Goal: Task Accomplishment & Management: Use online tool/utility

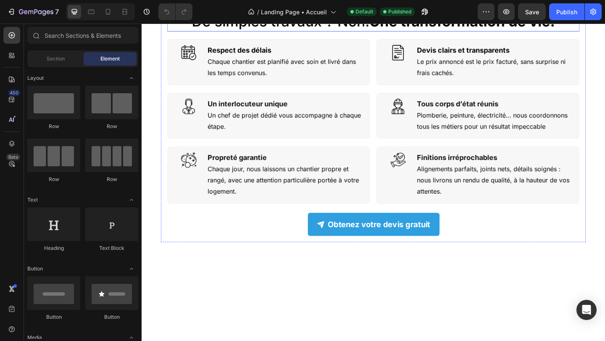
scroll to position [325, 0]
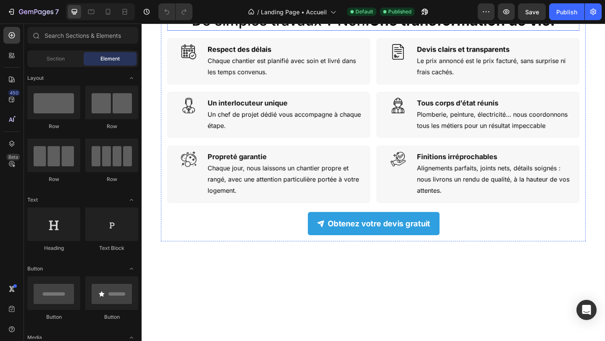
click at [395, 29] on strong "Une transformation de vie." at bounding box center [490, 19] width 202 height 19
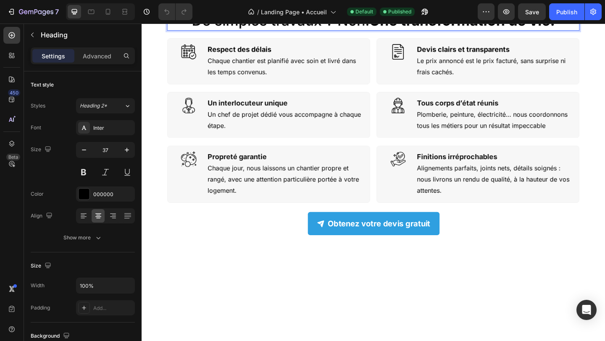
click at [386, 31] on h2 "De simples travaux ? Non. Une transformation de vie." at bounding box center [393, 20] width 448 height 22
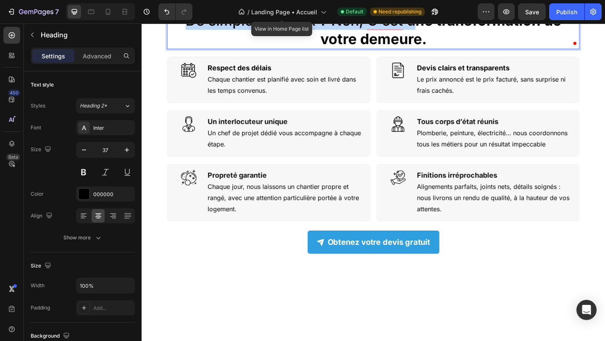
copy p "De simples travaux ? Non, C'est u"
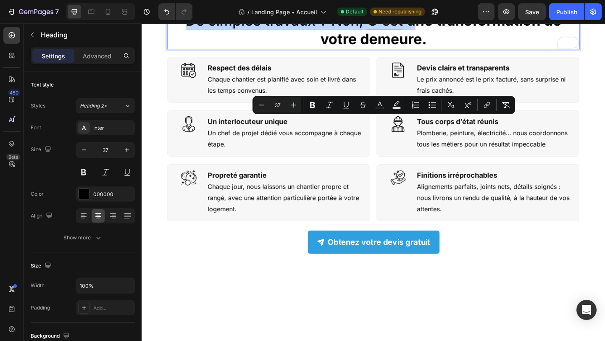
click at [283, 50] on p "De simples travaux ? Non, C'est u ne transformation de votre demeure." at bounding box center [393, 30] width 447 height 40
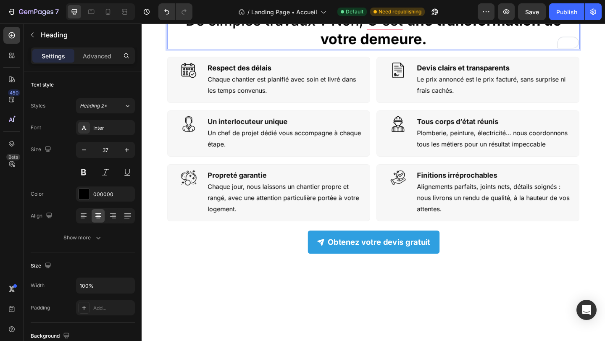
click at [182, 50] on p "De simples travaux ? Non, C'est u ne transformation de votre demeure." at bounding box center [393, 30] width 447 height 40
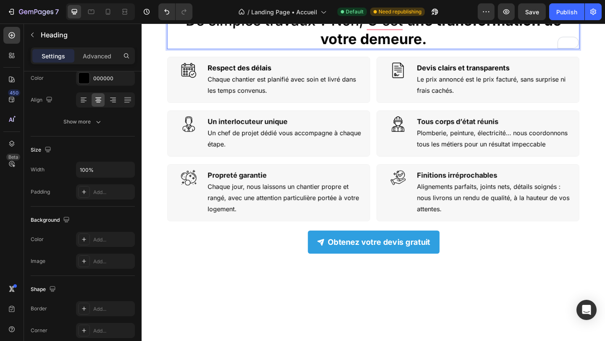
scroll to position [252, 0]
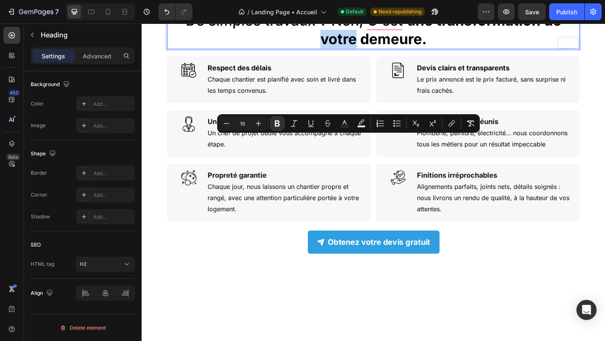
click at [165, 154] on div "Pourquoi nous sommes les meilleures ? Heading De simples travaux ? Non, C'est u…" at bounding box center [394, 135] width 462 height 292
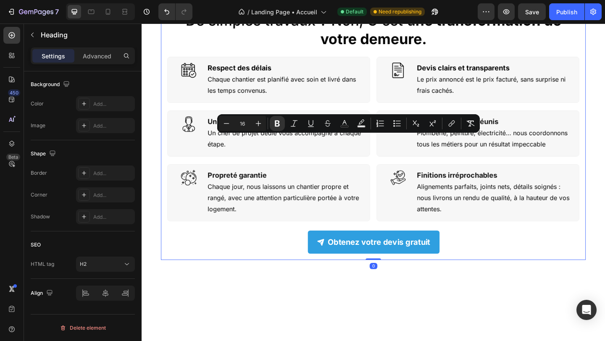
scroll to position [0, 0]
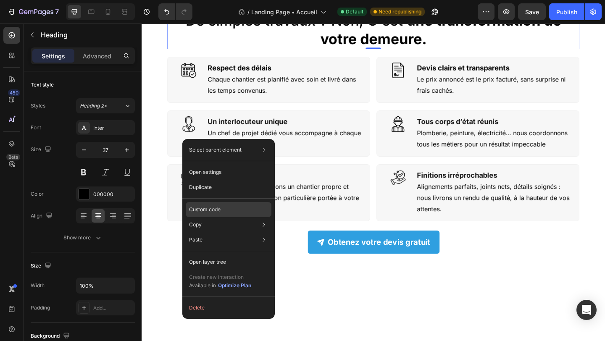
click at [206, 206] on p "Custom code" at bounding box center [204, 210] width 31 height 8
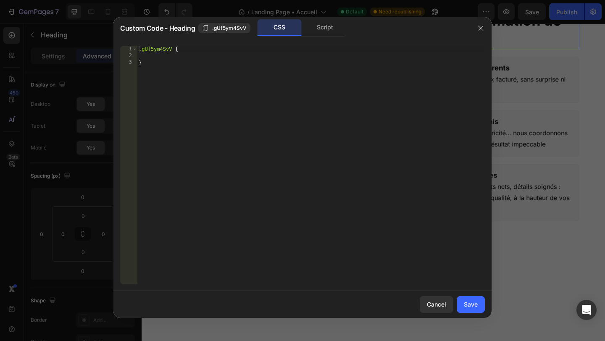
type textarea "}"
click at [209, 60] on div ".gUf5ym4SvV { }" at bounding box center [311, 172] width 348 height 252
type textarea "}"
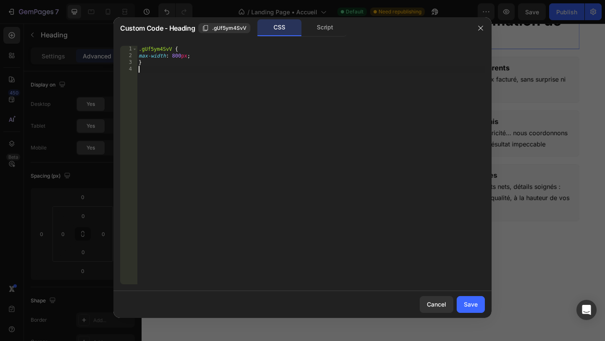
type textarea "max-width: 800px;"
type textarea "margin:auto;"
click at [477, 302] on div "Save" at bounding box center [471, 304] width 14 height 9
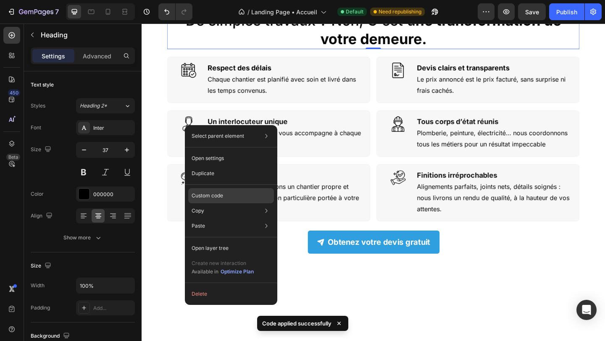
click at [208, 197] on p "Custom code" at bounding box center [206, 196] width 31 height 8
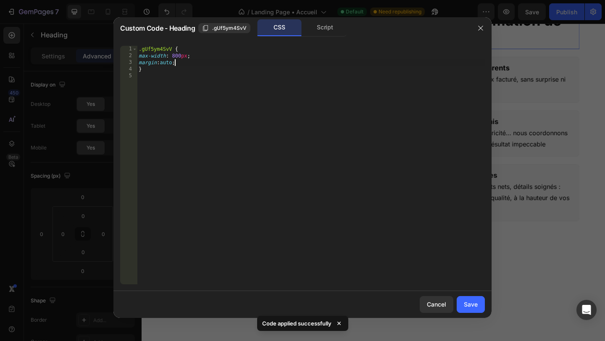
click at [211, 61] on div ".gUf5ym4SvV { max-width : 800 px ; margin : auto ; }" at bounding box center [311, 172] width 348 height 252
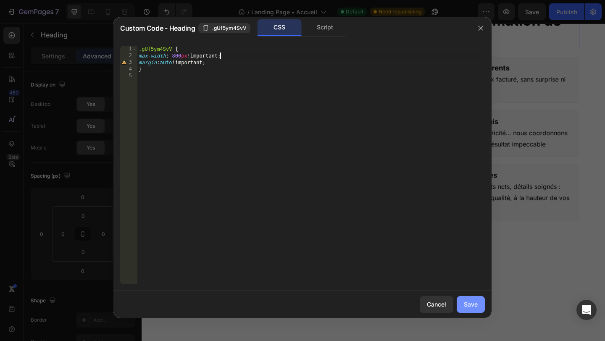
type textarea "max-width: 800px !;"
drag, startPoint x: 469, startPoint y: 305, endPoint x: 357, endPoint y: 306, distance: 112.1
click at [469, 305] on div "Save" at bounding box center [471, 304] width 14 height 9
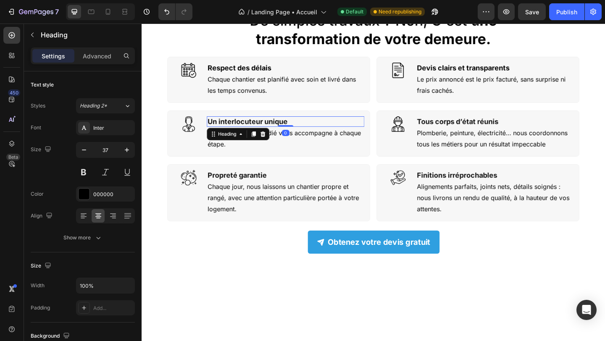
click at [265, 134] on strong "Un interlocuteur unique" at bounding box center [256, 130] width 87 height 9
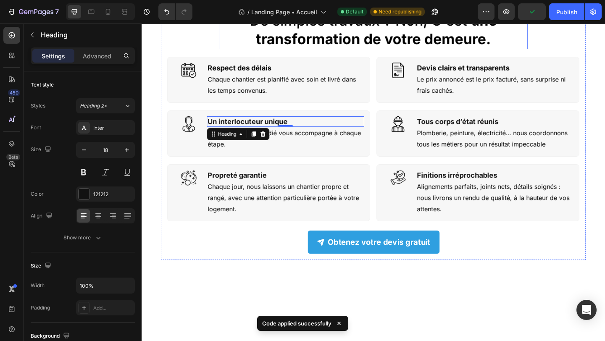
click at [423, 50] on p "De simples travaux ? Non, C'est u ne transformation de votre demeure." at bounding box center [393, 30] width 334 height 40
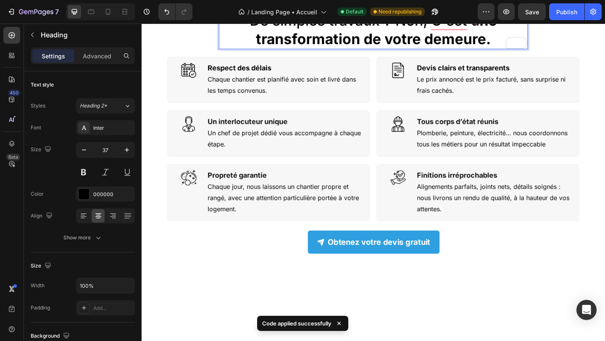
click at [381, 50] on strong "ne transformation de votre demeure." at bounding box center [397, 29] width 262 height 39
click at [278, 50] on strong "ne transformation de votre demeure." at bounding box center [397, 29] width 262 height 39
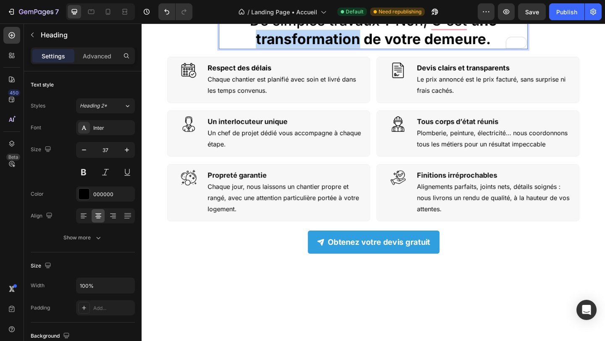
click at [278, 50] on strong "ne transformation de votre demeure." at bounding box center [397, 29] width 262 height 39
click at [319, 50] on strong "ne transformation de votre demeure." at bounding box center [397, 29] width 262 height 39
click at [321, 50] on strong "ne transformation de votre demeure." at bounding box center [397, 29] width 262 height 39
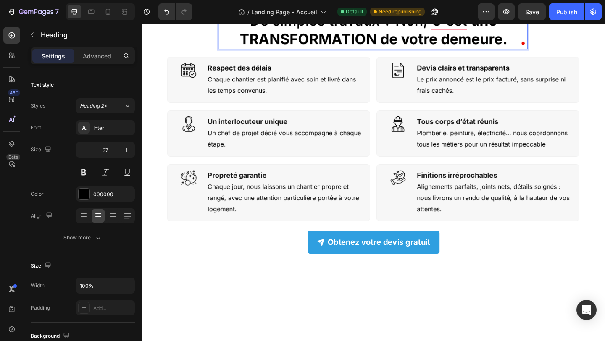
click at [511, 50] on strong "ne TRANSFORMATION de votre demeure." at bounding box center [393, 29] width 291 height 39
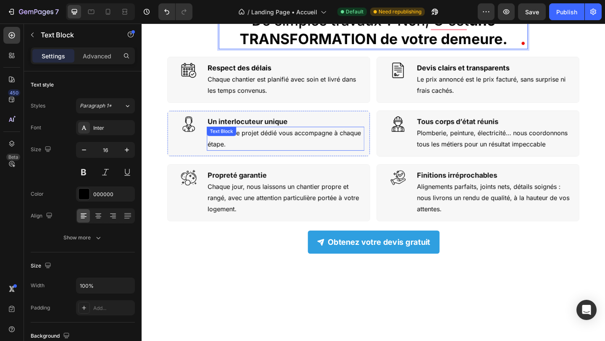
click at [336, 161] on p "Un chef de projet dédié vous accompagne à chaque étape." at bounding box center [298, 149] width 170 height 24
click at [336, 50] on strong "une TRANSFORMATION de votre demeure." at bounding box center [393, 29] width 291 height 39
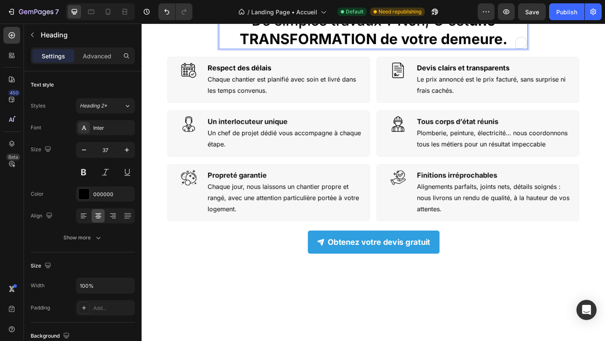
click at [336, 50] on strong "une TRANSFORMATION de votre demeure." at bounding box center [393, 29] width 291 height 39
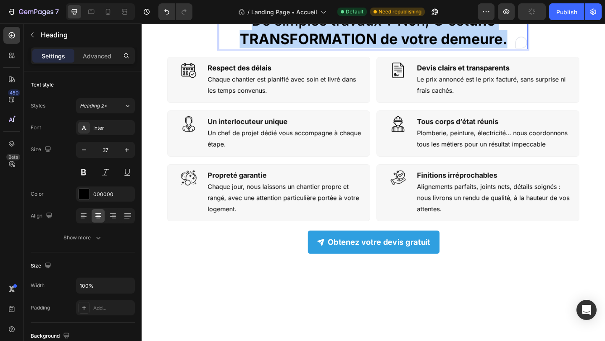
click at [336, 50] on strong "une TRANSFORMATION de votre demeure." at bounding box center [393, 29] width 291 height 39
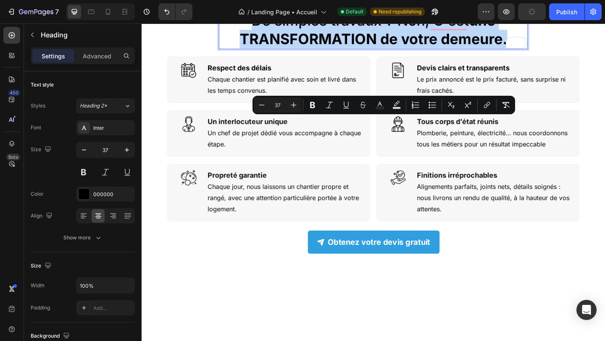
click at [336, 50] on strong "une TRANSFORMATION de votre demeure." at bounding box center [393, 29] width 291 height 39
click at [335, 50] on strong "une TRANSFORMATION de votre demeure." at bounding box center [393, 29] width 291 height 39
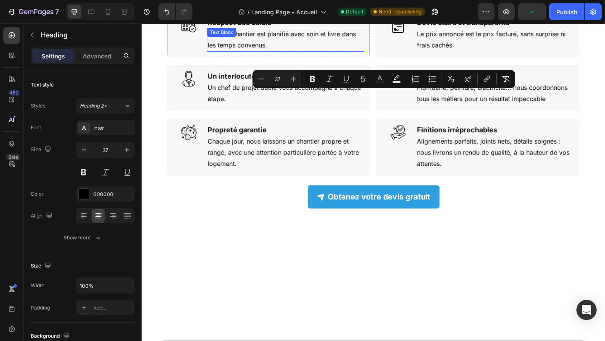
scroll to position [428, 0]
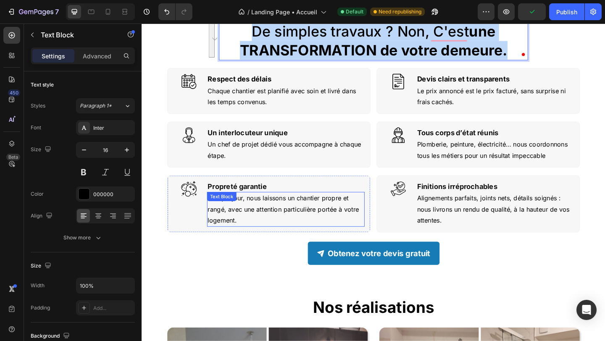
drag, startPoint x: 315, startPoint y: 242, endPoint x: 322, endPoint y: 269, distance: 27.5
click at [315, 242] on p "Chaque jour, nous laissons un chantier propre et rangé, avec une attention part…" at bounding box center [298, 225] width 170 height 36
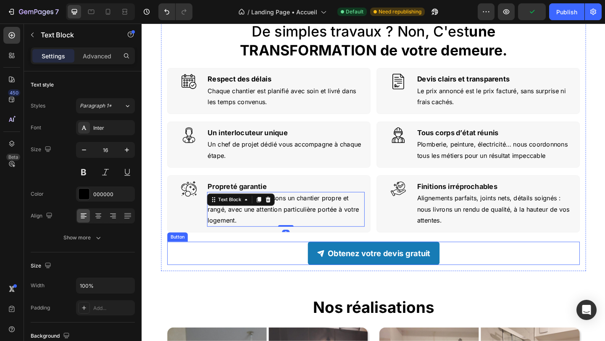
click at [331, 279] on link "Obtenez votre devis gratuit" at bounding box center [393, 273] width 143 height 25
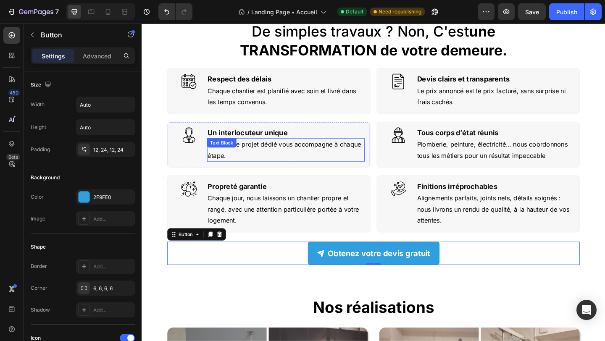
click at [239, 157] on div "Text Block" at bounding box center [228, 153] width 32 height 10
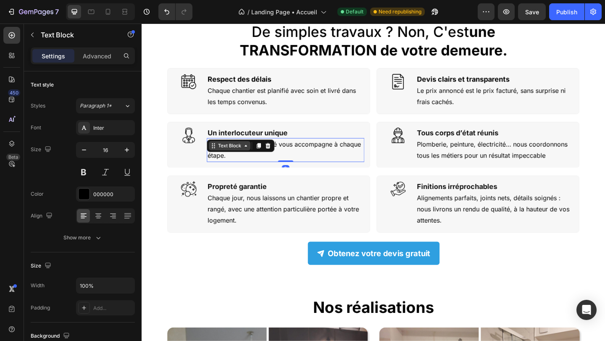
scroll to position [303, 0]
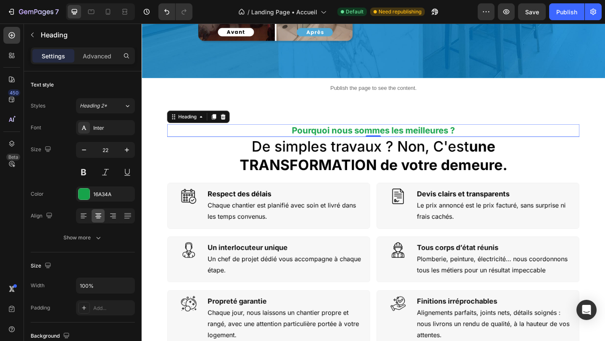
click at [361, 145] on h2 "Pourquoi nous sommes les meilleures ?" at bounding box center [393, 140] width 448 height 14
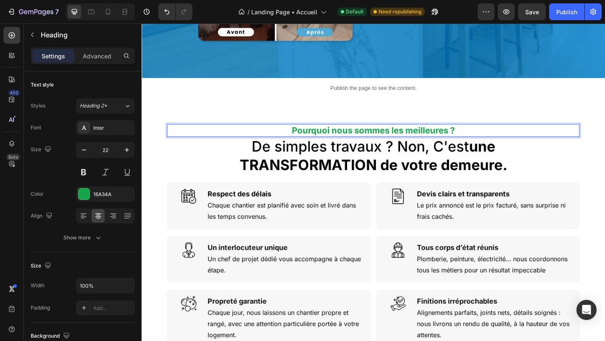
click at [361, 145] on h2 "Pourquoi nous sommes les meilleures ?" at bounding box center [393, 140] width 448 height 14
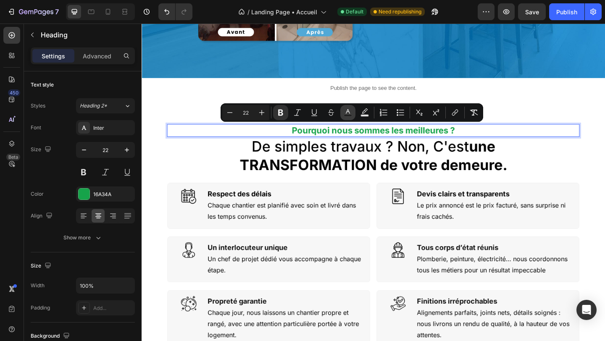
click at [345, 114] on icon "Editor contextual toolbar" at bounding box center [348, 112] width 8 height 8
type input "16A34A"
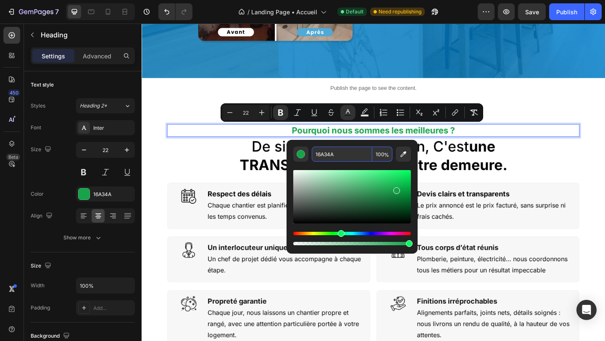
click at [325, 153] on input "16A34A" at bounding box center [342, 154] width 60 height 15
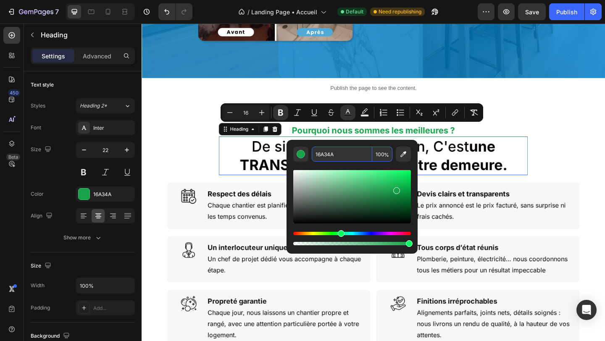
click at [275, 174] on strong "une TRANSFORMATION de votre demeure." at bounding box center [393, 166] width 291 height 39
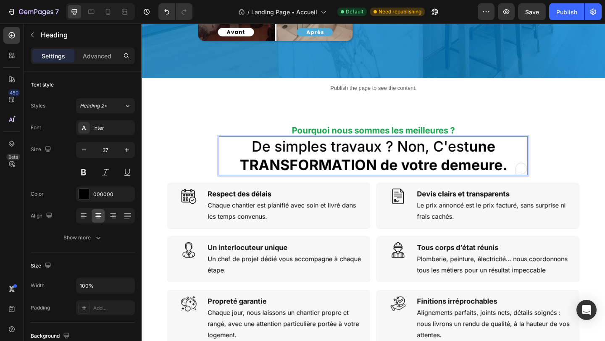
click at [295, 174] on strong "une TRANSFORMATION de votre demeure." at bounding box center [393, 166] width 291 height 39
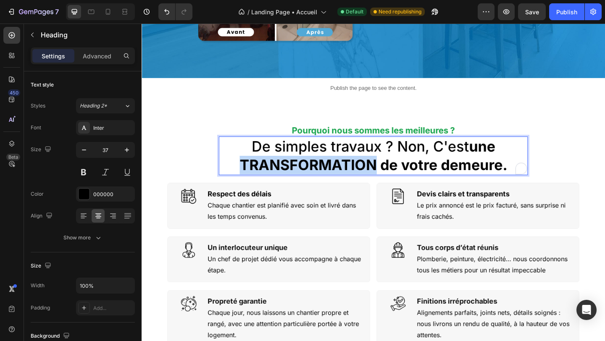
click at [295, 174] on strong "une TRANSFORMATION de votre demeure." at bounding box center [393, 166] width 291 height 39
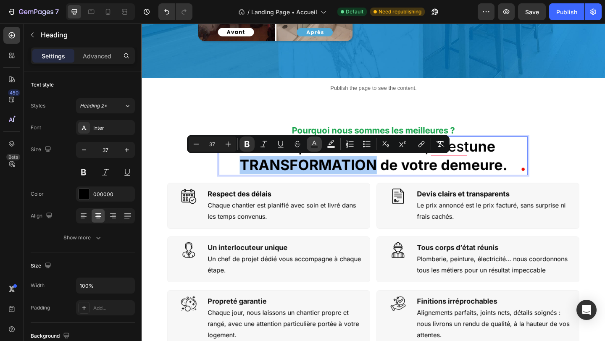
click at [316, 142] on icon "Editor contextual toolbar" at bounding box center [314, 144] width 8 height 8
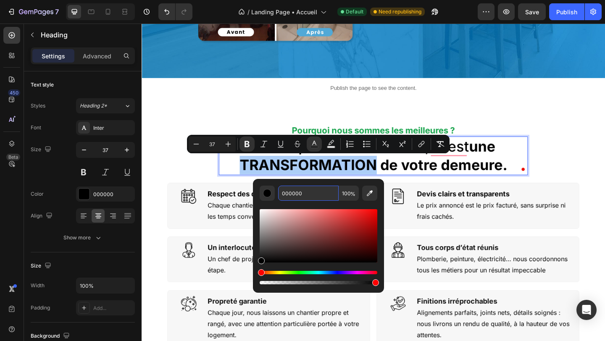
click at [296, 196] on input "000000" at bounding box center [308, 193] width 60 height 15
paste input "16A34A"
paste input "Editor contextual toolbar"
type input "16A34A"
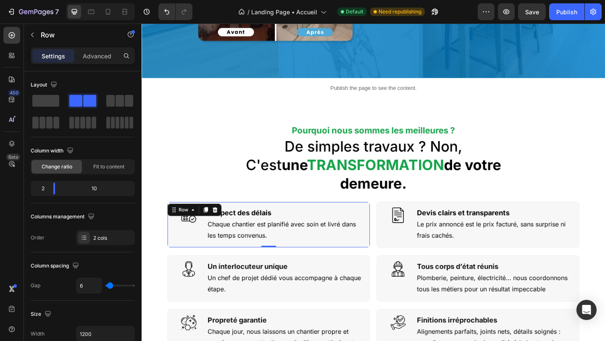
click at [245, 241] on div "Image Respect des délais Heading Chaque chantier est planifié avec soin et livr…" at bounding box center [279, 242] width 221 height 50
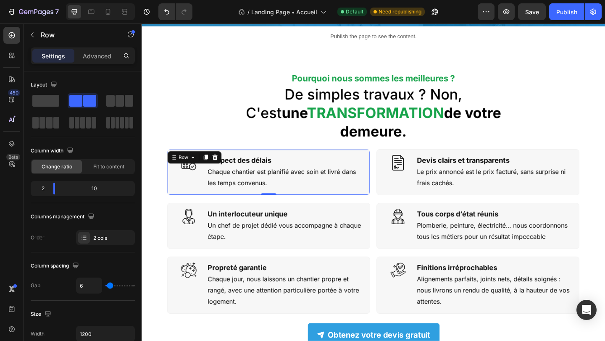
scroll to position [366, 0]
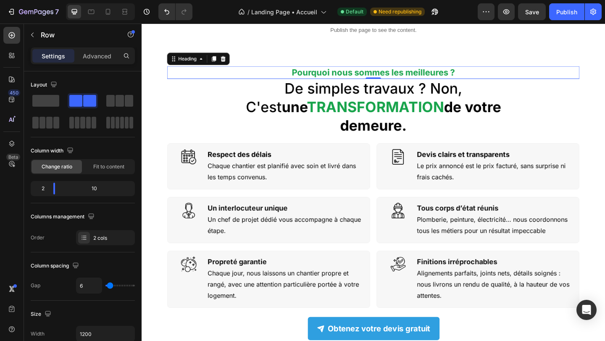
click at [380, 74] on strong "Pourquoi nous sommes les meilleures ?" at bounding box center [393, 76] width 177 height 11
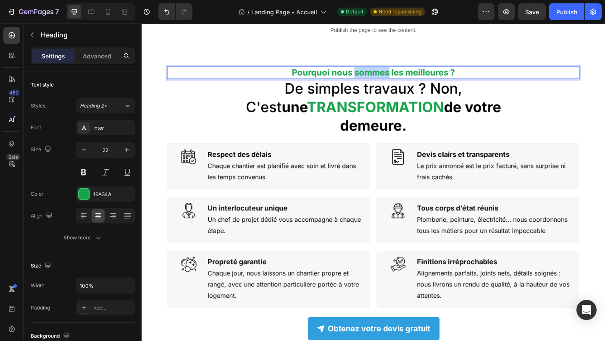
click at [380, 75] on strong "Pourquoi nous sommes les meilleures ?" at bounding box center [393, 76] width 177 height 11
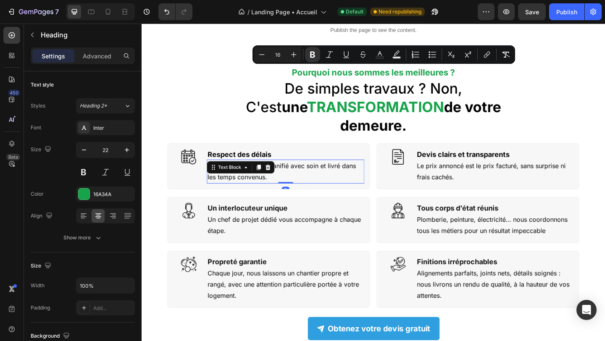
click at [352, 173] on p "Chaque chantier est planifié avec soin et livré dans les temps convenus." at bounding box center [298, 185] width 170 height 24
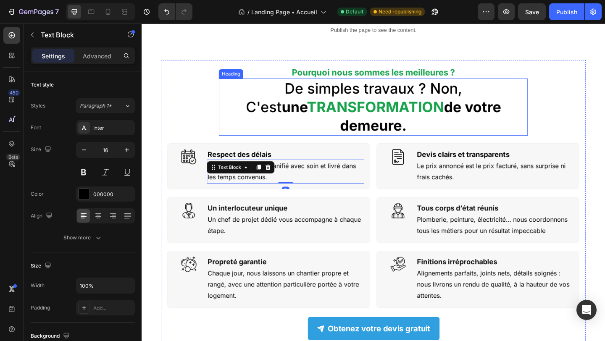
click at [338, 111] on strong "TRANSFORMATION" at bounding box center [395, 114] width 149 height 19
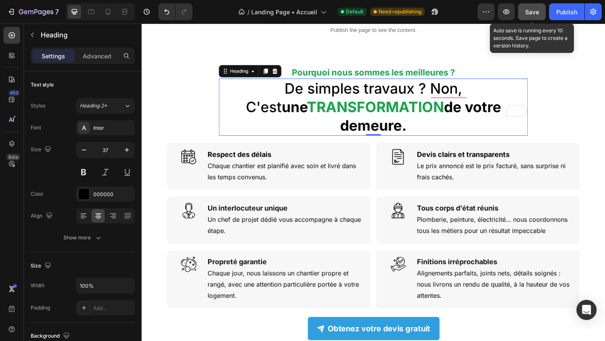
click at [535, 10] on span "Save" at bounding box center [532, 11] width 14 height 7
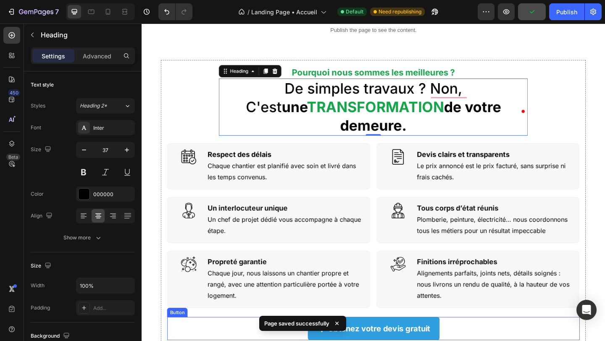
click at [307, 325] on div "Page saved successfully" at bounding box center [302, 325] width 87 height 18
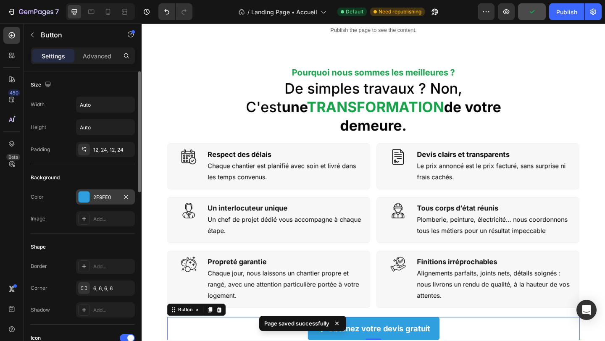
click at [107, 194] on div "2F9FE0" at bounding box center [105, 198] width 24 height 8
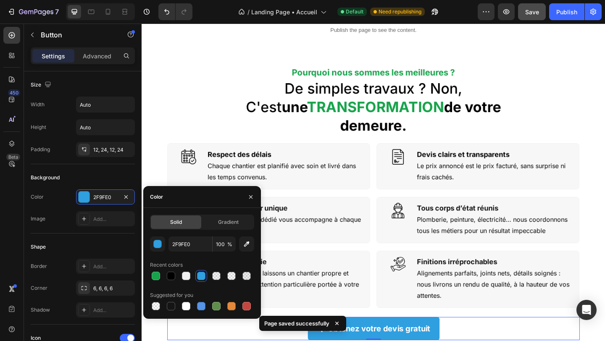
click at [184, 254] on div "2F9FE0 100 % Recent colors Suggested for you" at bounding box center [202, 274] width 104 height 76
click at [184, 244] on input "2F9FE0" at bounding box center [190, 243] width 44 height 15
click at [331, 123] on strong "TRANSFORMATION" at bounding box center [395, 114] width 149 height 19
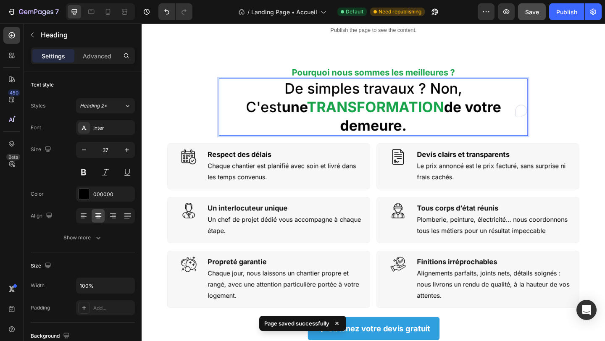
click at [330, 115] on strong "TRANSFORMATION" at bounding box center [395, 114] width 149 height 19
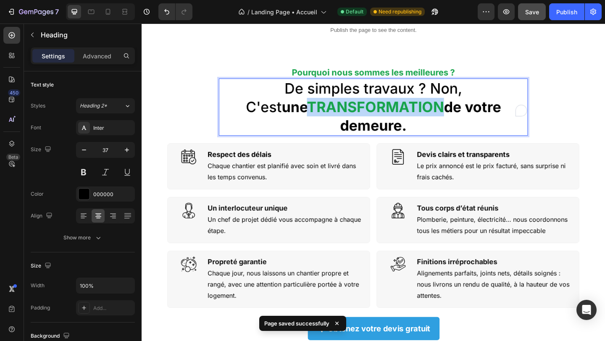
click at [329, 115] on strong "TRANSFORMATION" at bounding box center [395, 114] width 149 height 19
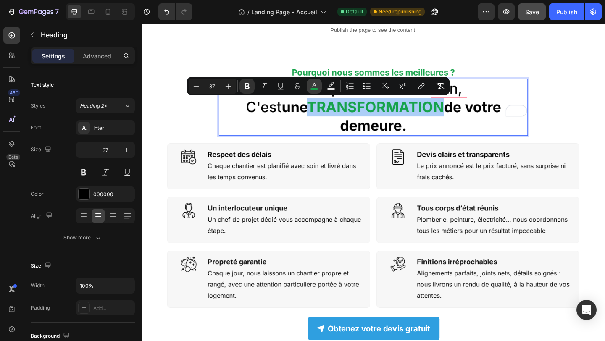
click at [317, 82] on icon "Editor contextual toolbar" at bounding box center [314, 86] width 8 height 8
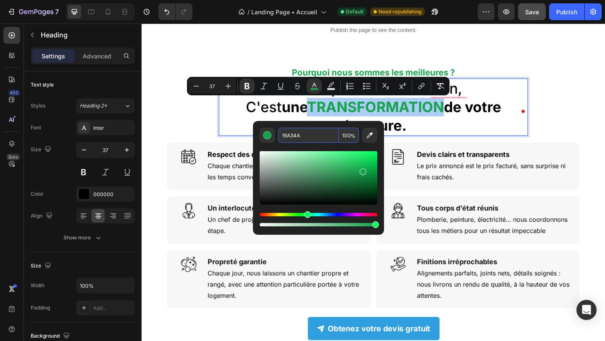
click at [302, 137] on input "16A34A" at bounding box center [308, 135] width 60 height 15
paste input "2F9FE0"
type input "2F9FE0"
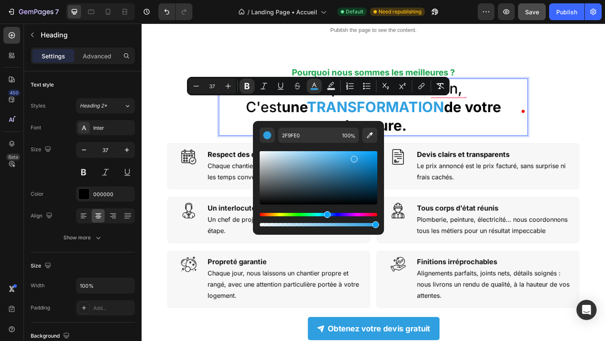
click at [226, 117] on h2 "De simples travaux ? Non, C'est une TRANSFORMATION de votre demeure." at bounding box center [394, 114] width 336 height 62
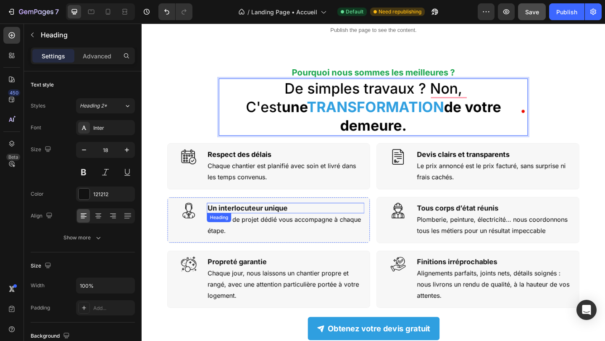
click at [241, 220] on strong "Un interlocuteur unique" at bounding box center [256, 224] width 87 height 9
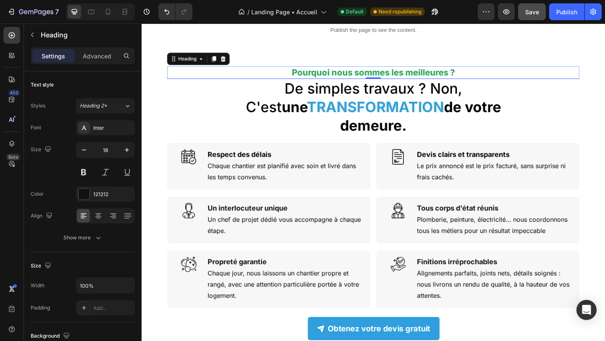
click at [312, 71] on strong "Pourquoi nous sommes les meilleures ?" at bounding box center [393, 76] width 177 height 11
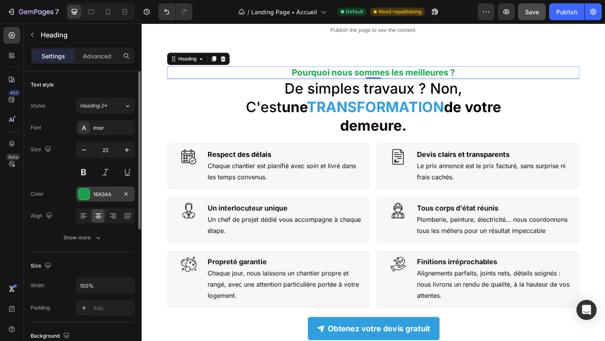
click at [86, 195] on div at bounding box center [84, 194] width 11 height 11
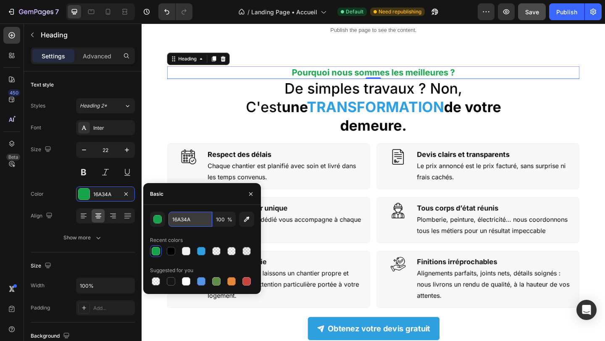
click at [179, 218] on input "16A34A" at bounding box center [190, 219] width 44 height 15
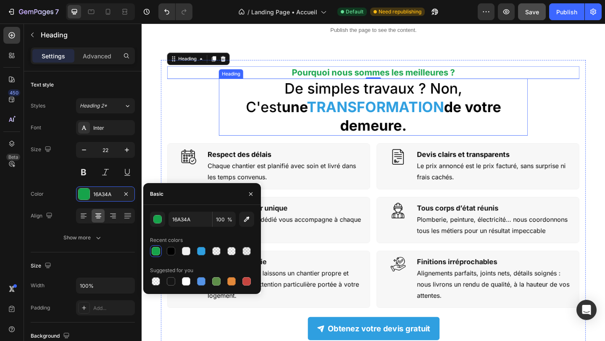
click at [321, 105] on strong "TRANSFORMATION" at bounding box center [395, 114] width 149 height 19
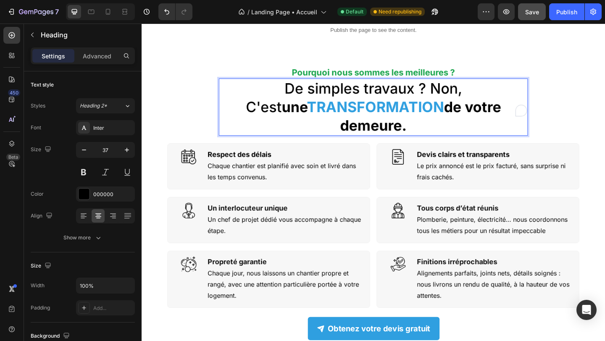
click at [321, 112] on strong "TRANSFORMATION" at bounding box center [395, 114] width 149 height 19
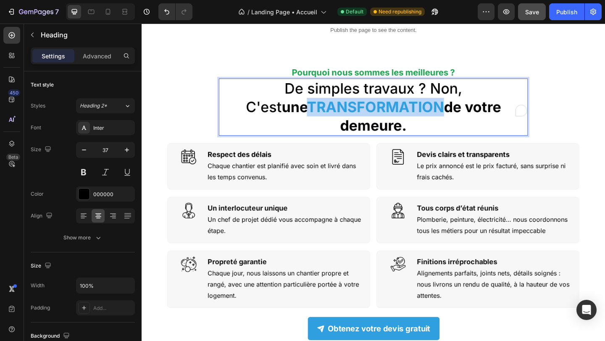
click at [321, 112] on strong "TRANSFORMATION" at bounding box center [395, 114] width 149 height 19
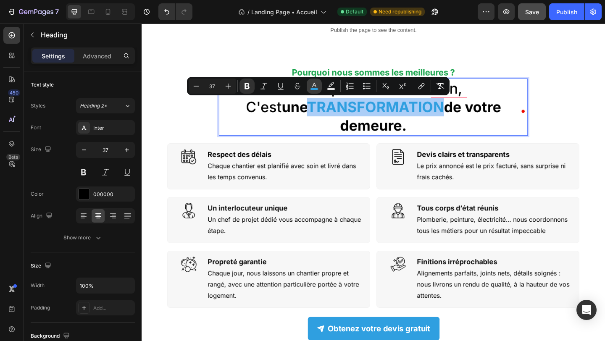
click at [316, 87] on icon "Editor contextual toolbar" at bounding box center [314, 86] width 8 height 8
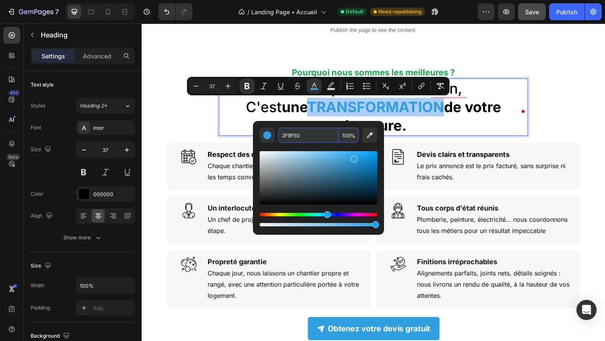
click at [299, 135] on input "2F9FE0" at bounding box center [308, 135] width 60 height 15
paste input "16A34A"
type input "16A34A"
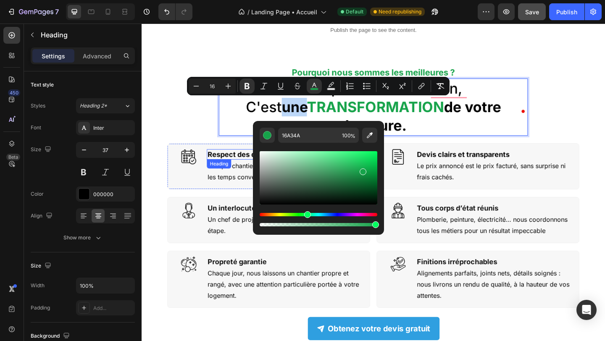
click at [213, 160] on div "Respect des délais Heading" at bounding box center [297, 165] width 171 height 11
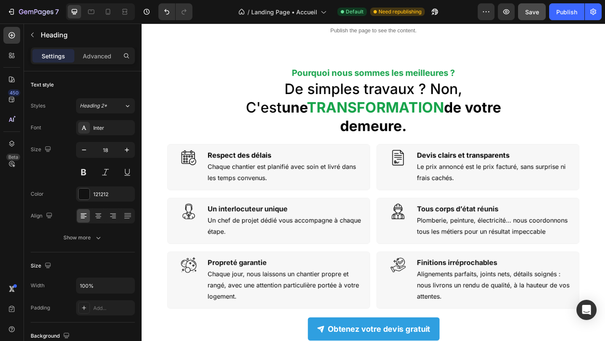
scroll to position [372, 0]
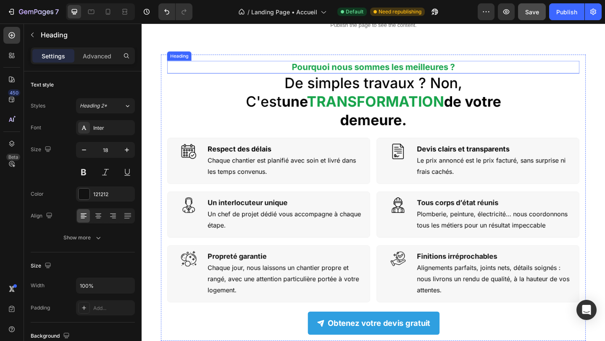
click at [329, 61] on div "Pourquoi nous sommes les meilleures ? Heading De simples travaux ? Non, C'est u…" at bounding box center [394, 213] width 462 height 312
click at [325, 73] on strong "Pourquoi nous sommes les meilleures ?" at bounding box center [393, 70] width 177 height 11
click at [235, 55] on div at bounding box center [230, 56] width 10 height 10
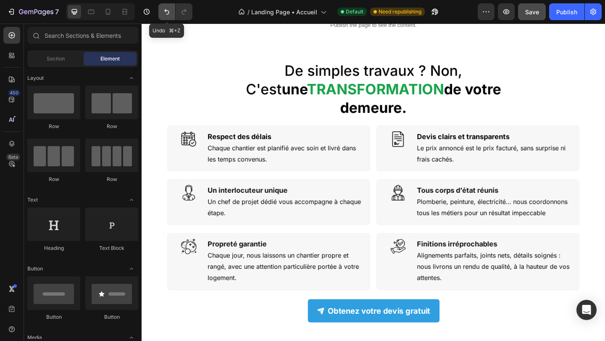
drag, startPoint x: 165, startPoint y: 12, endPoint x: 55, endPoint y: 7, distance: 109.7
click at [165, 12] on icon "Undo/Redo" at bounding box center [167, 12] width 8 height 8
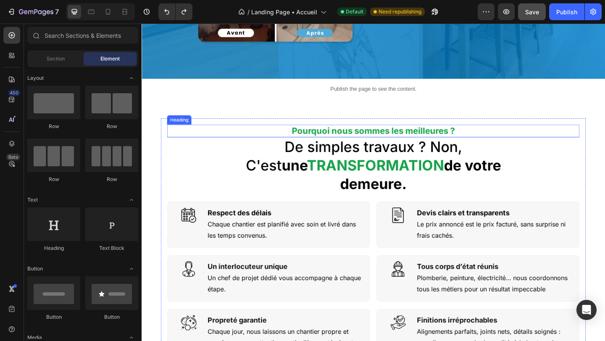
scroll to position [248, 0]
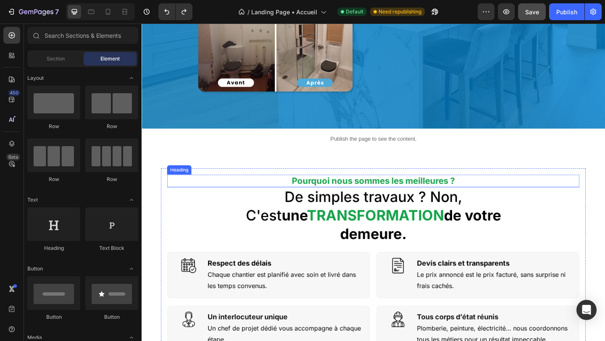
click at [346, 196] on strong "Pourquoi nous sommes les meilleures ?" at bounding box center [393, 194] width 177 height 11
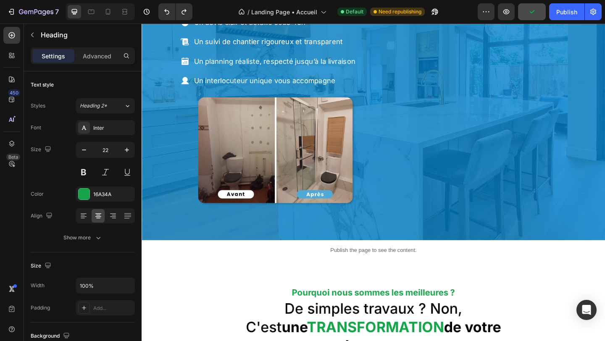
scroll to position [209, 0]
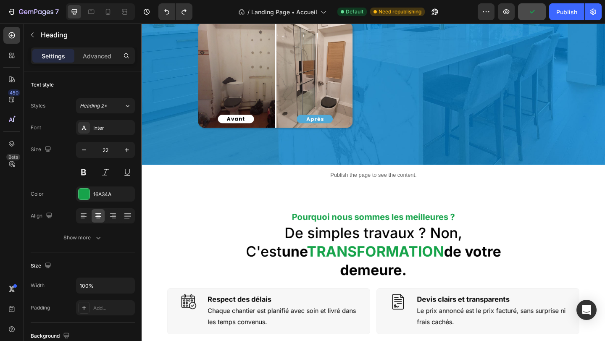
click at [331, 236] on strong "Pourquoi nous sommes les meilleures ?" at bounding box center [393, 233] width 177 height 11
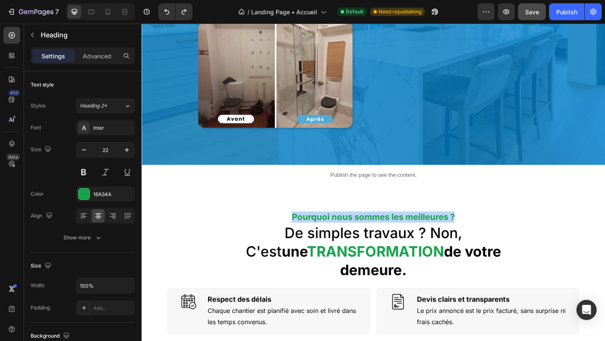
click at [331, 236] on strong "Pourquoi nous sommes les meilleures ?" at bounding box center [393, 233] width 177 height 11
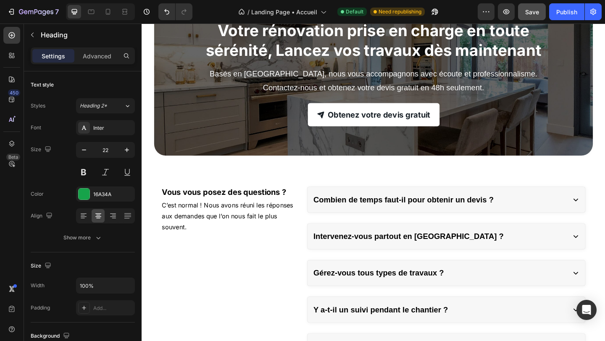
scroll to position [1713, 0]
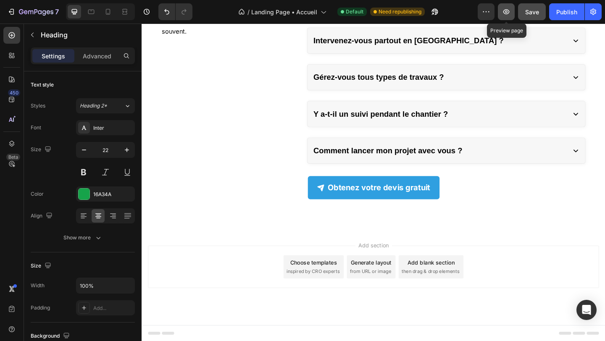
click at [506, 10] on icon "button" at bounding box center [506, 12] width 8 height 8
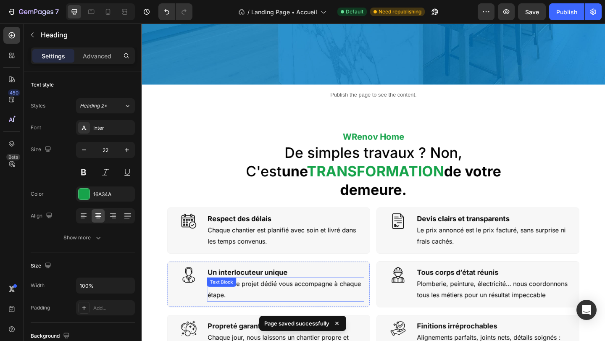
scroll to position [151, 0]
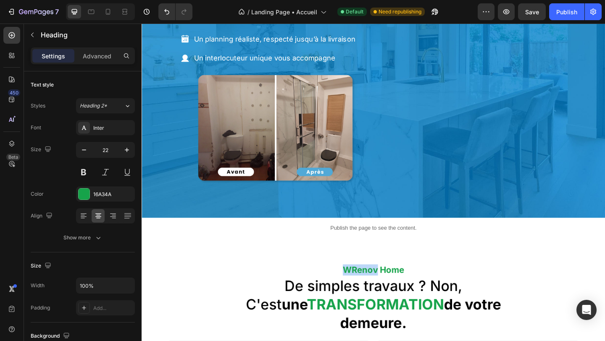
click at [379, 292] on strong "WRenov Home" at bounding box center [393, 291] width 67 height 11
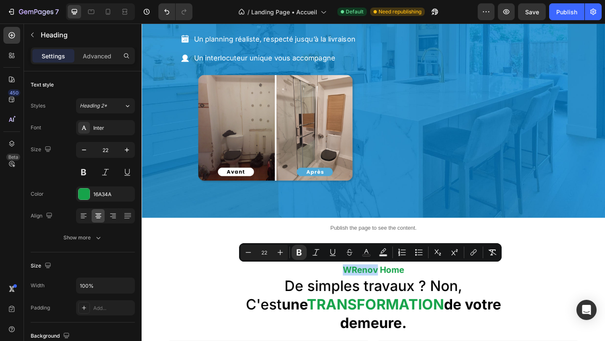
click at [373, 292] on strong "WRenov Home" at bounding box center [393, 291] width 67 height 11
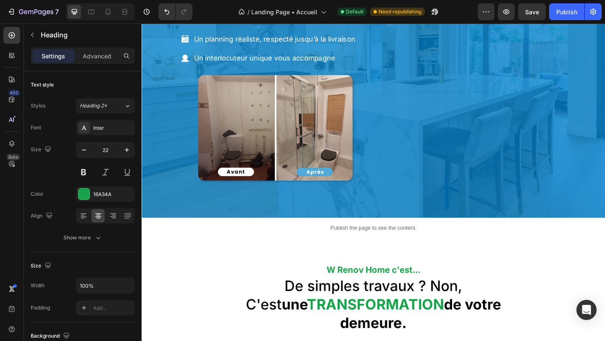
click at [331, 297] on h2 "W Renov Home c'est..." at bounding box center [393, 292] width 448 height 14
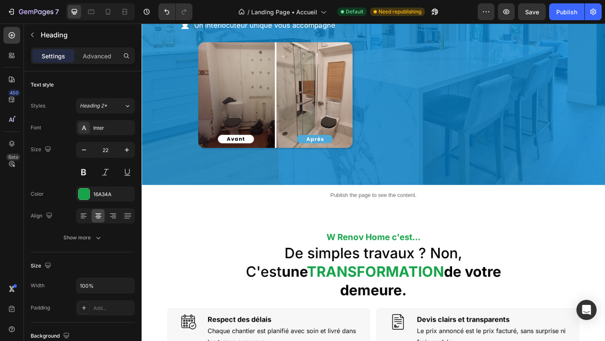
scroll to position [189, 0]
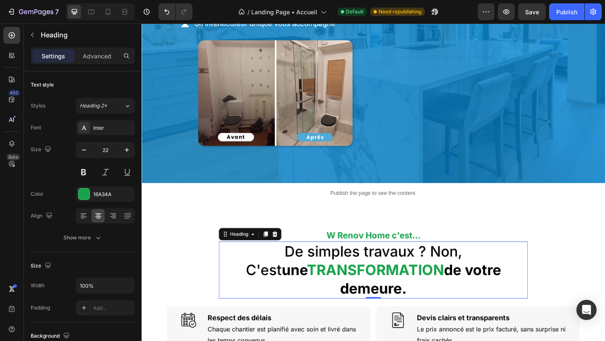
click at [421, 276] on h2 "De simples travaux ? Non, C'est une TRANSFORMATION de votre demeure." at bounding box center [394, 291] width 336 height 62
click at [264, 302] on h2 "De simples travaux ? Non, C'est une TRANSFORMATION de votre demeure." at bounding box center [394, 291] width 336 height 62
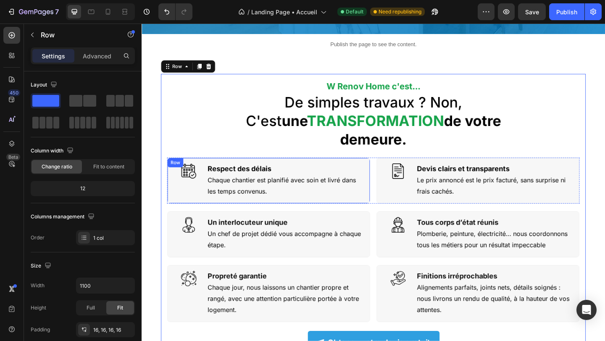
scroll to position [355, 0]
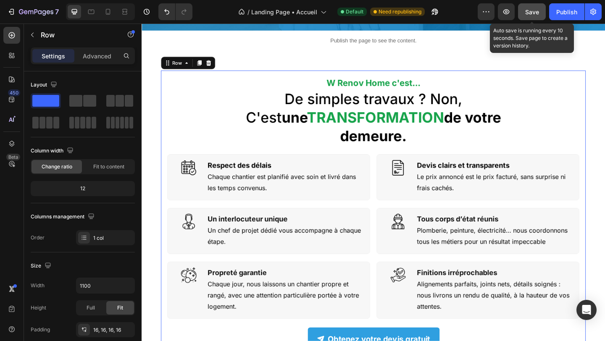
click at [531, 18] on button "Save" at bounding box center [532, 11] width 28 height 17
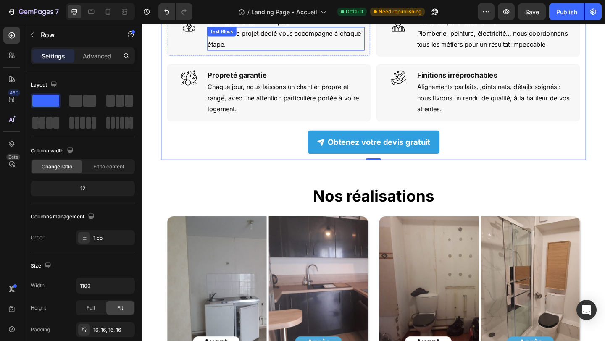
scroll to position [570, 0]
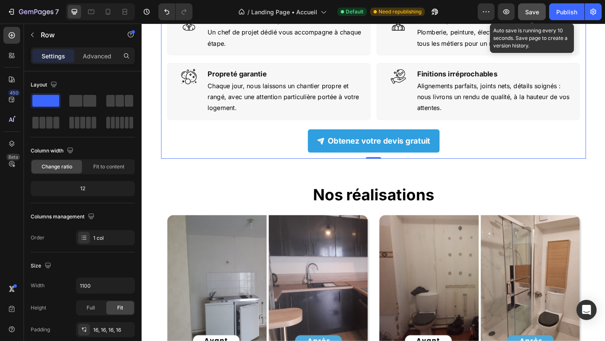
click at [523, 17] on button "Save" at bounding box center [532, 11] width 28 height 17
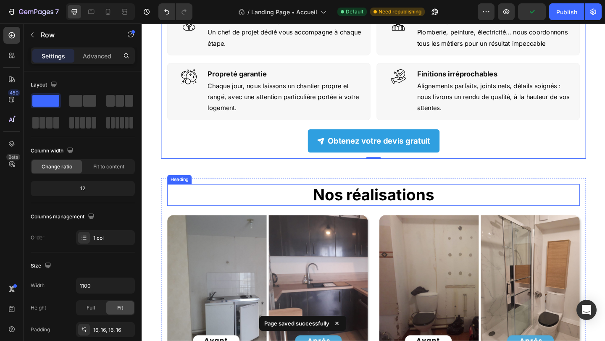
click at [381, 199] on strong "Nos réalisations" at bounding box center [393, 209] width 131 height 21
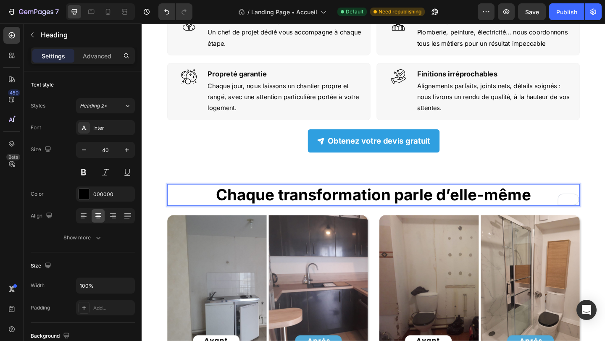
click at [304, 199] on strong "Chaque transformation parle d’elle-même" at bounding box center [393, 209] width 343 height 21
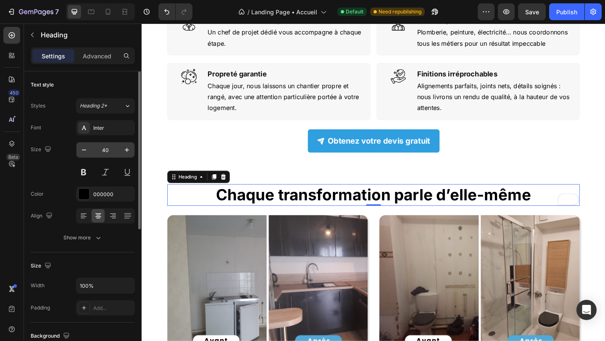
click at [92, 149] on input "40" at bounding box center [106, 149] width 28 height 15
click at [91, 149] on button "button" at bounding box center [83, 149] width 15 height 15
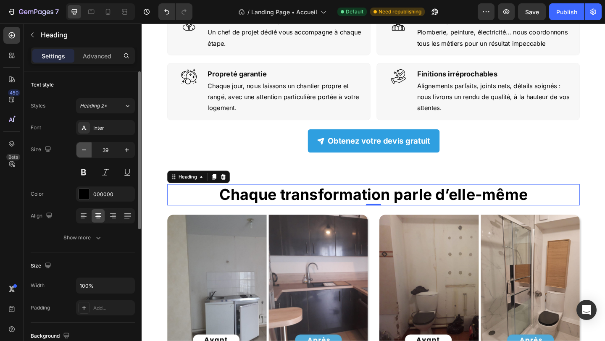
click at [81, 149] on icon "button" at bounding box center [84, 150] width 8 height 8
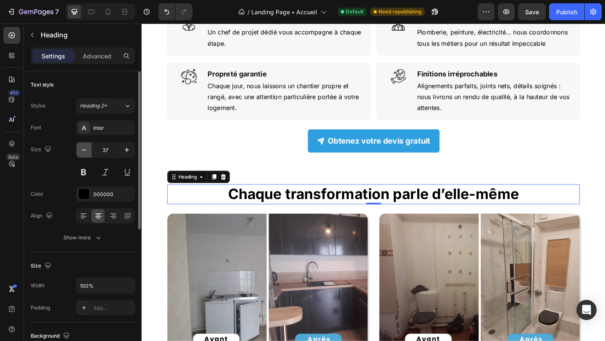
click at [81, 149] on icon "button" at bounding box center [84, 150] width 8 height 8
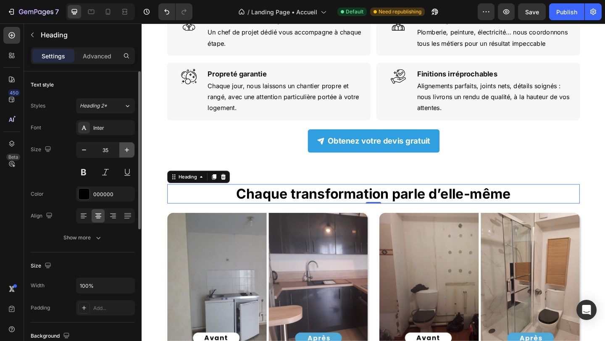
click at [128, 149] on icon "button" at bounding box center [127, 150] width 4 height 4
type input "36"
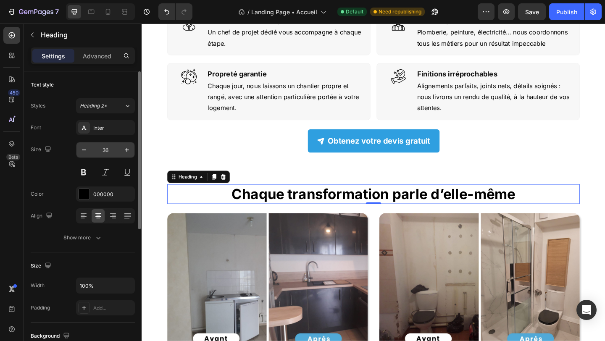
click at [100, 149] on input "36" at bounding box center [106, 149] width 28 height 15
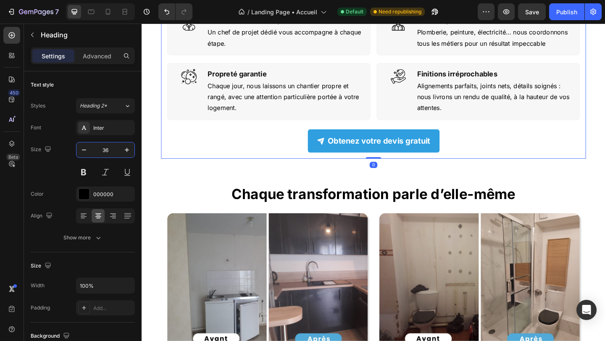
click at [278, 149] on div "⁠⁠⁠⁠⁠⁠⁠ W Renov Home c'est... Heading De simples travaux ? Non, C'est une TRANS…" at bounding box center [394, 15] width 462 height 312
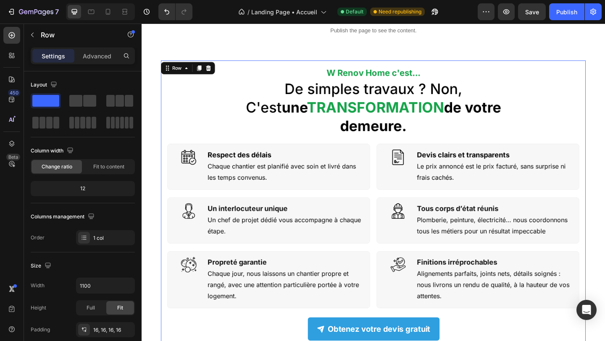
scroll to position [306, 0]
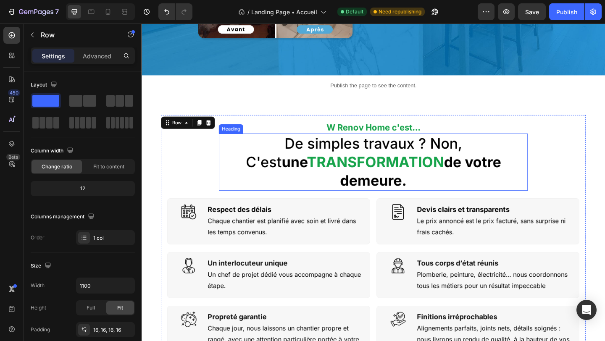
click at [338, 150] on p "De simples travaux ? Non, C'est une TRANSFORMATION de votre demeure." at bounding box center [393, 174] width 334 height 60
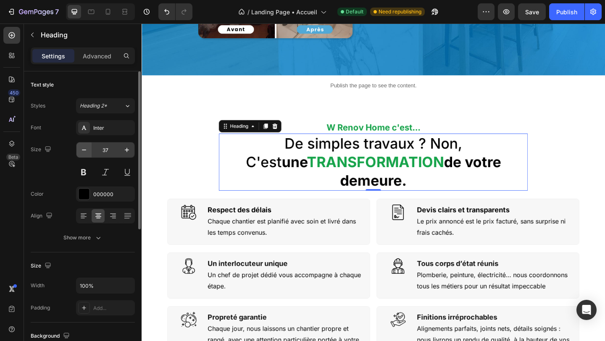
click at [83, 150] on icon "button" at bounding box center [84, 150] width 8 height 8
type input "36"
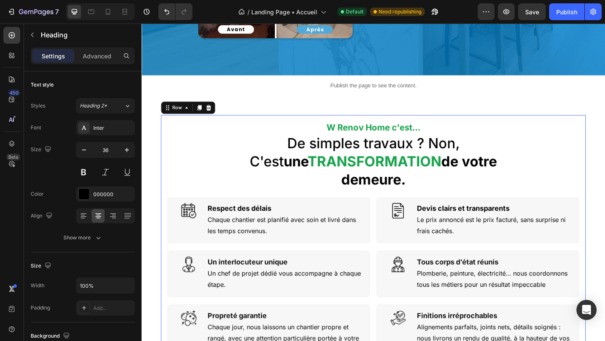
click at [194, 191] on div "⁠⁠⁠⁠⁠⁠⁠ W Renov Home c'est... Heading De simples travaux ? Non, C'est une TRANS…" at bounding box center [393, 278] width 448 height 297
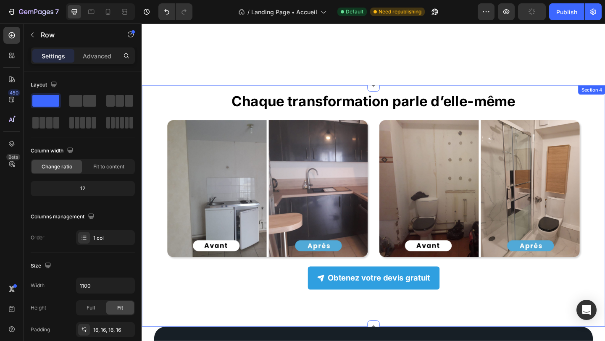
scroll to position [637, 0]
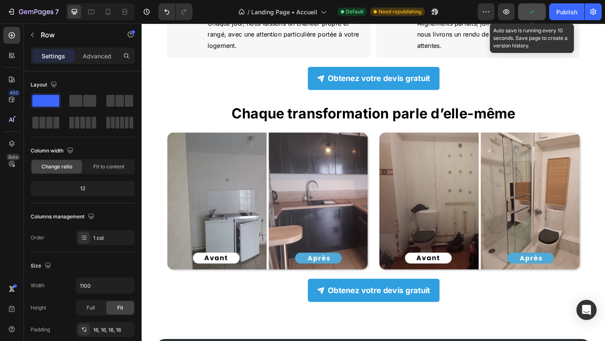
click at [545, 13] on button "button" at bounding box center [532, 11] width 28 height 17
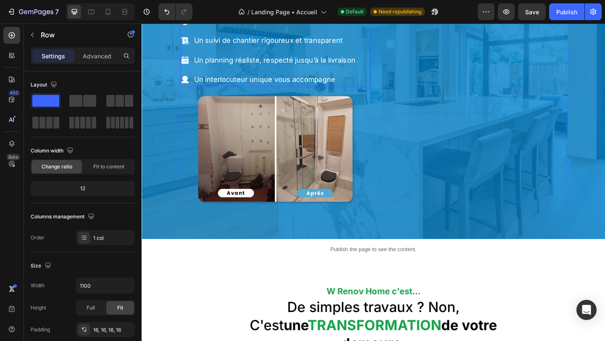
scroll to position [167, 0]
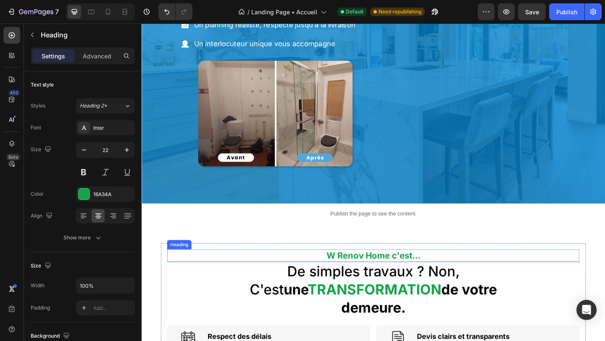
click at [335, 279] on h2 "W Renov Home c'est..." at bounding box center [393, 276] width 448 height 14
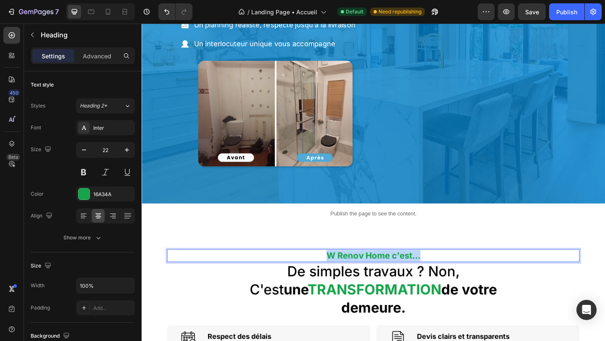
click at [335, 279] on p "W Renov Home c'est..." at bounding box center [393, 276] width 447 height 12
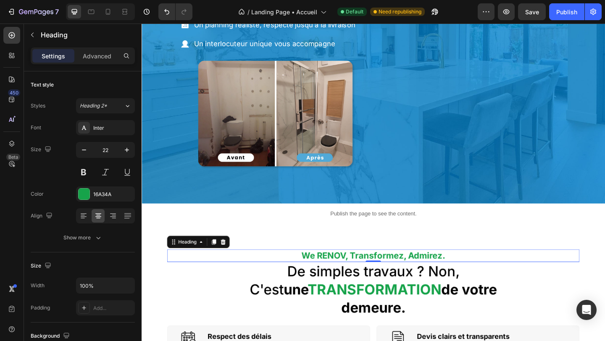
click at [337, 234] on p "Publish the page to see the content." at bounding box center [394, 230] width 504 height 9
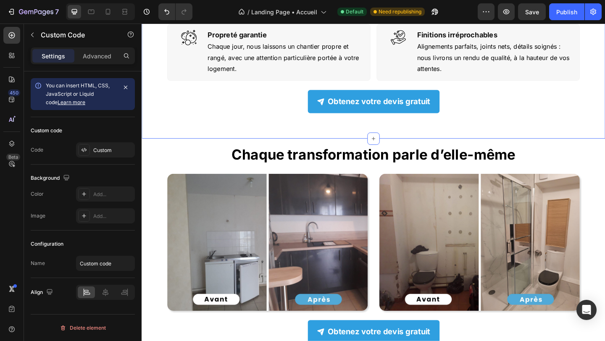
scroll to position [648, 0]
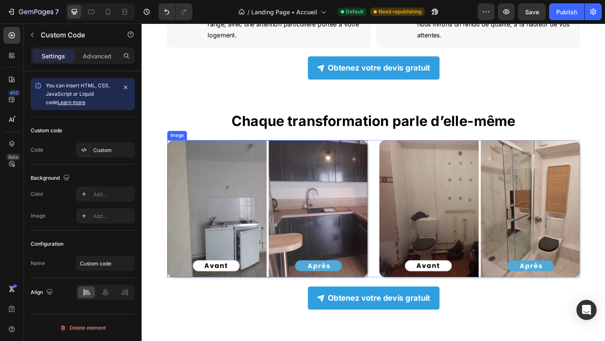
click at [303, 164] on img at bounding box center [278, 224] width 218 height 149
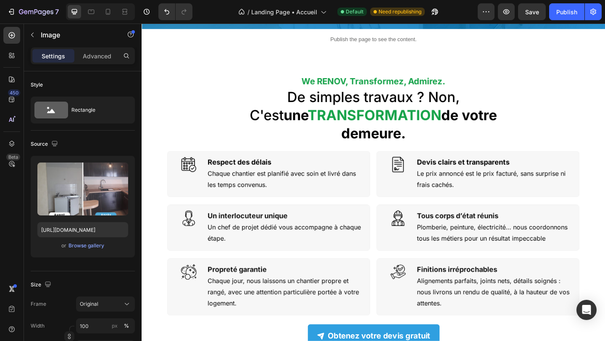
scroll to position [319, 0]
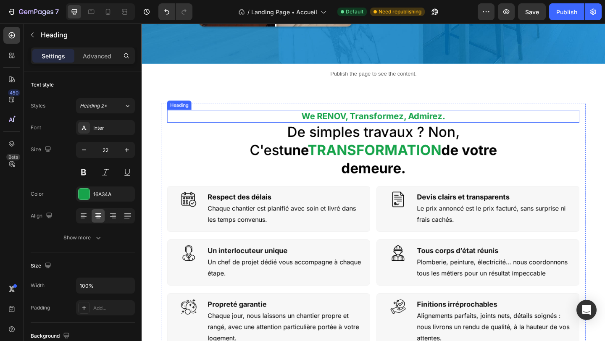
click at [580, 123] on p "⁠⁠⁠⁠⁠⁠⁠ We RENOV, Transformez, Admirez." at bounding box center [393, 124] width 447 height 12
click at [217, 111] on div at bounding box center [220, 109] width 10 height 10
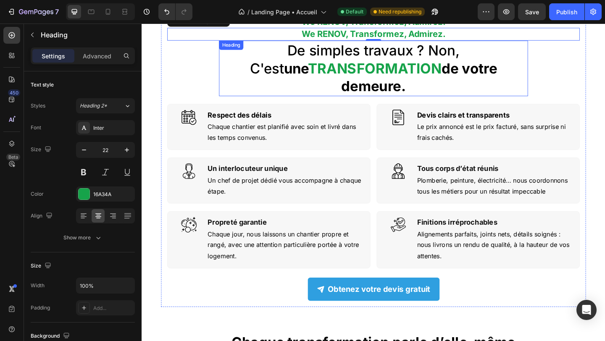
scroll to position [419, 0]
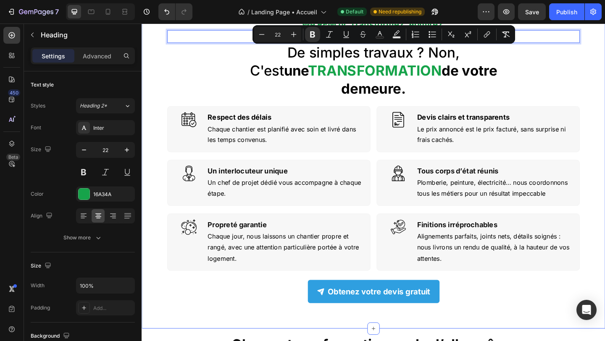
drag, startPoint x: 317, startPoint y: 39, endPoint x: 313, endPoint y: 320, distance: 281.0
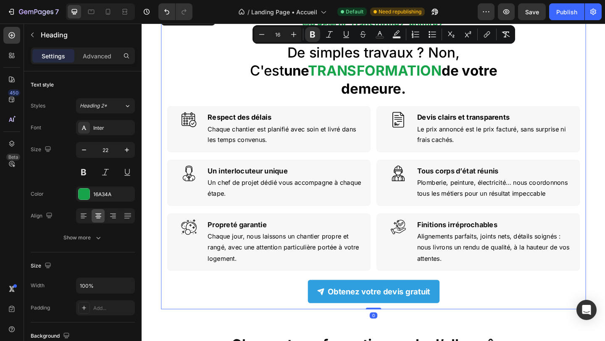
click at [263, 292] on div "Obtenez votre devis gratuit Button" at bounding box center [393, 309] width 448 height 35
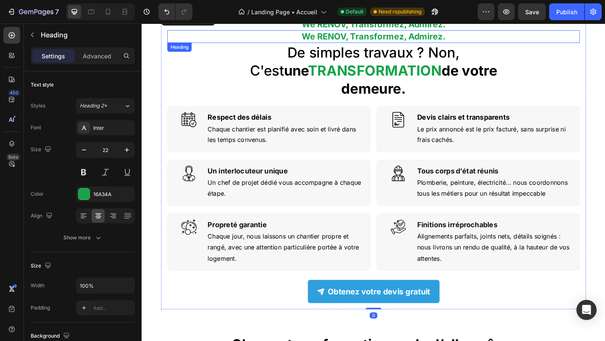
click at [296, 37] on p "⁠⁠⁠⁠⁠⁠⁠ We RENOV, Transformez, Admirez." at bounding box center [393, 37] width 447 height 12
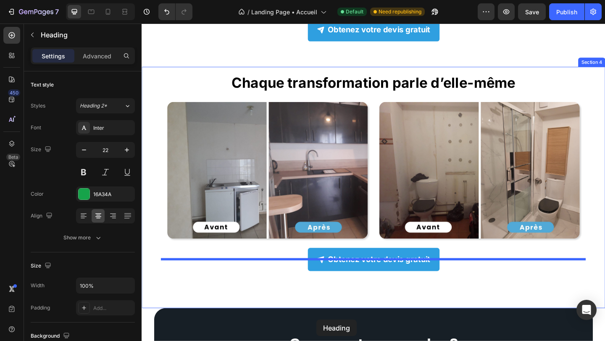
scroll to position [708, 0]
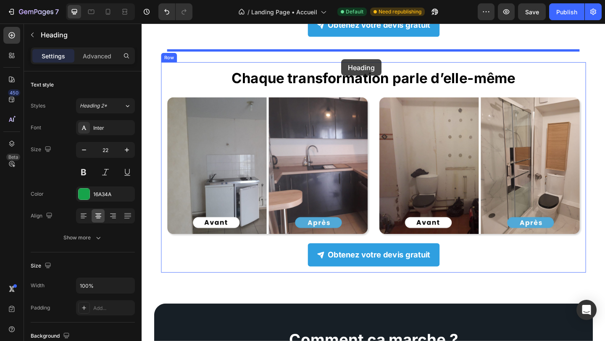
drag, startPoint x: 180, startPoint y: 54, endPoint x: 359, endPoint y: 63, distance: 179.1
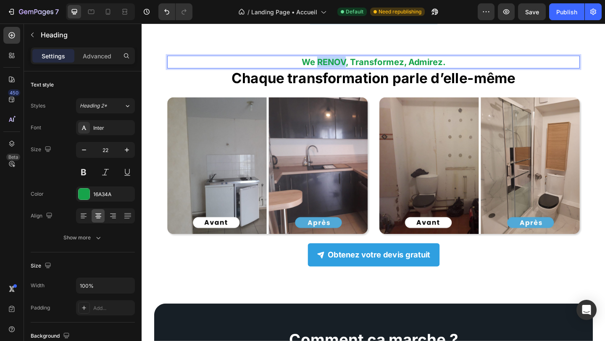
click at [352, 60] on strong "We RENOV, Transformez, Admirez." at bounding box center [393, 65] width 156 height 11
click at [379, 60] on strong "Chaque détail compte. Chaque pièce impressionne." at bounding box center [394, 65] width 232 height 11
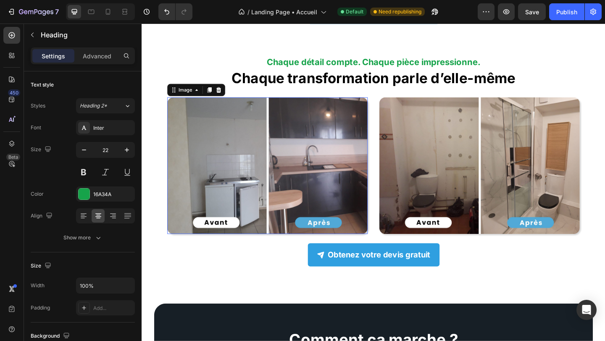
click at [369, 144] on img at bounding box center [278, 178] width 218 height 149
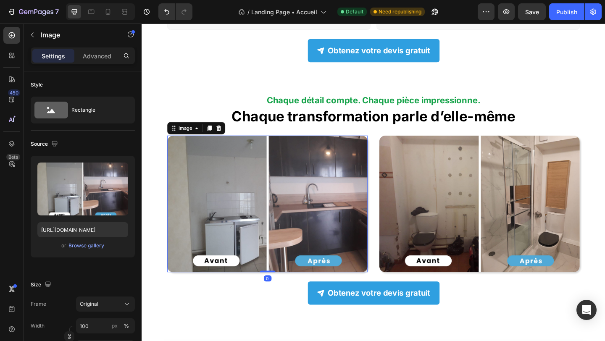
scroll to position [665, 0]
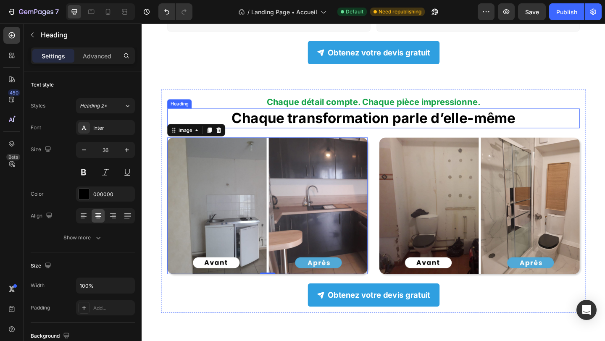
click at [305, 117] on strong "Chaque transformation parle d’elle-même" at bounding box center [393, 126] width 309 height 18
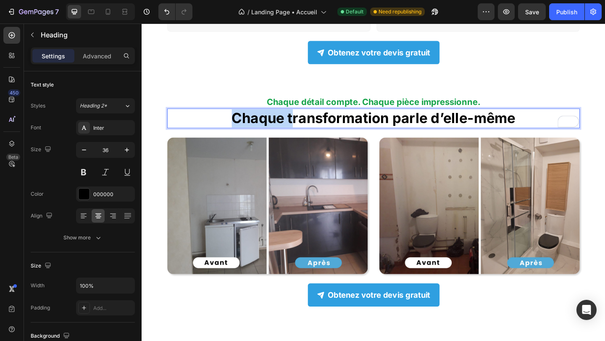
drag, startPoint x: 305, startPoint y: 109, endPoint x: 243, endPoint y: 104, distance: 62.4
click at [243, 117] on strong "Chaque transformation parle d’elle-même" at bounding box center [393, 126] width 309 height 18
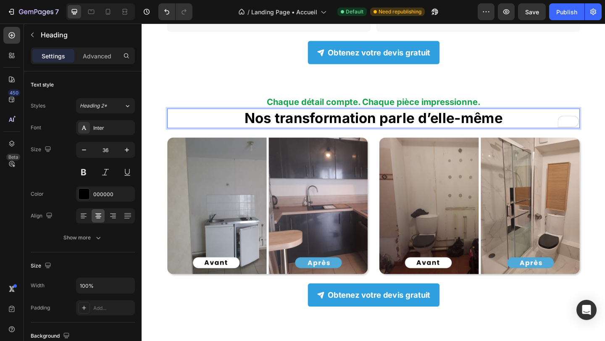
click at [396, 117] on strong "Nos transformation parle d’elle-même" at bounding box center [393, 126] width 281 height 18
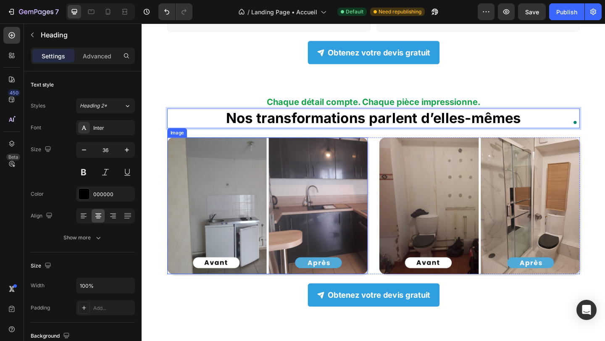
click at [297, 174] on img at bounding box center [278, 221] width 218 height 149
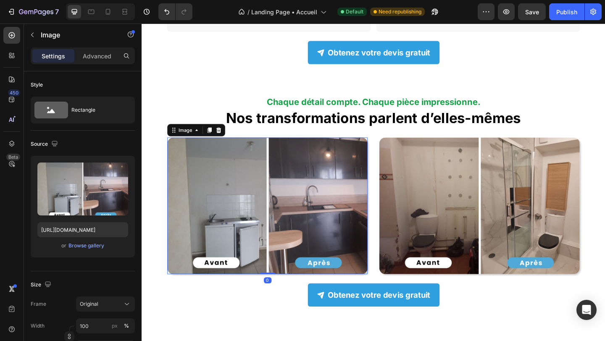
click at [208, 217] on img at bounding box center [278, 221] width 218 height 149
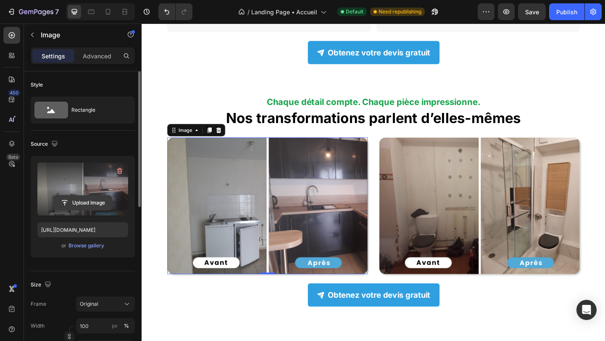
click at [82, 201] on input "file" at bounding box center [83, 203] width 58 height 14
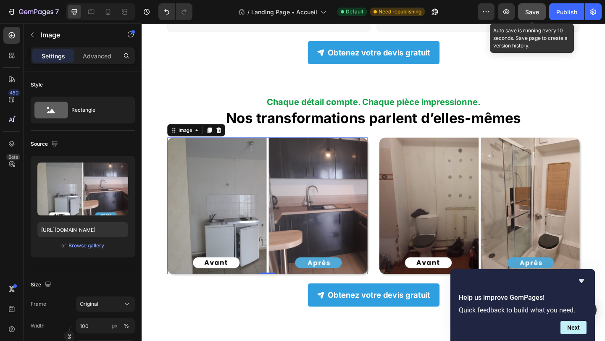
click at [531, 15] on div "Save" at bounding box center [532, 12] width 14 height 9
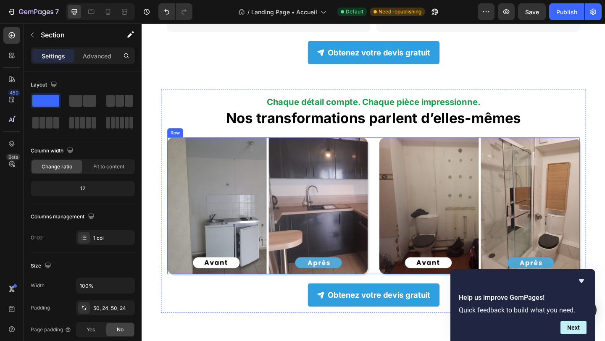
click at [398, 159] on div "Image Image Row" at bounding box center [393, 221] width 448 height 149
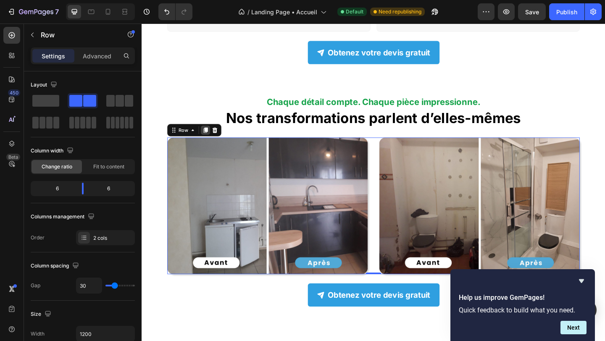
click at [210, 136] on icon at bounding box center [211, 139] width 5 height 6
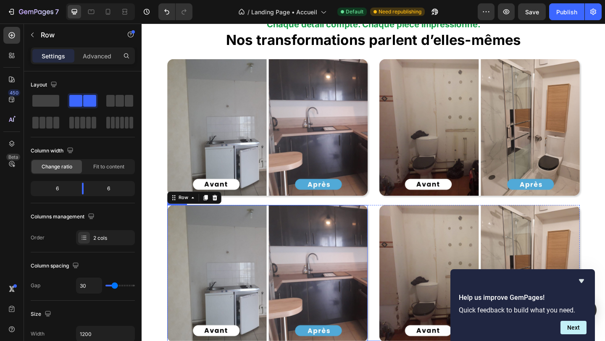
scroll to position [709, 0]
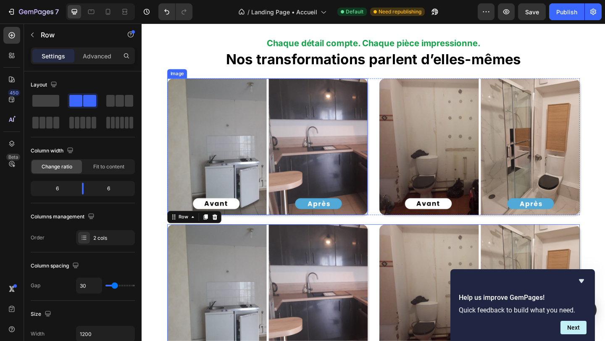
click at [290, 168] on img at bounding box center [278, 157] width 218 height 149
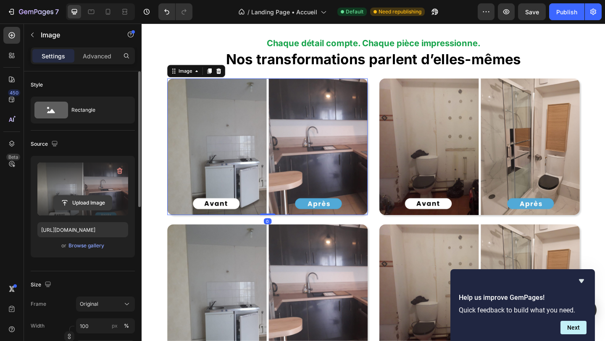
click at [76, 202] on input "file" at bounding box center [83, 203] width 58 height 14
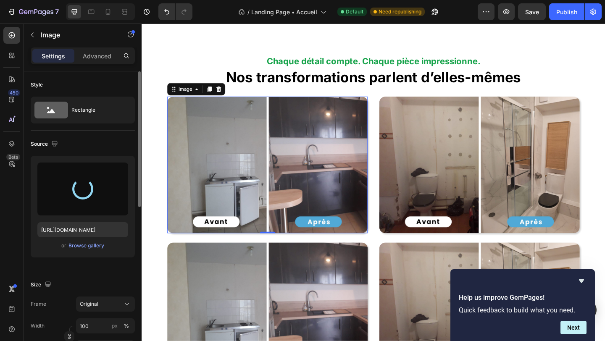
type input "https://cdn.shopify.com/s/files/1/0992/4716/1683/files/gempages_585381241872712…"
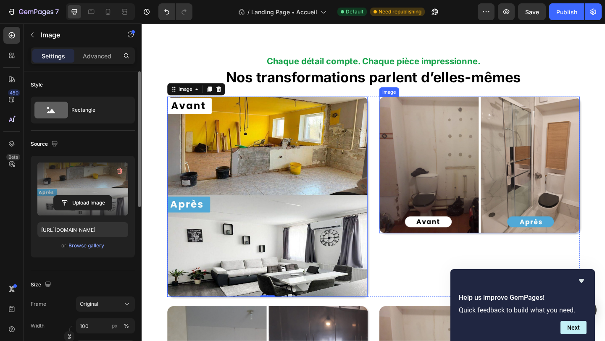
click at [448, 166] on img at bounding box center [509, 177] width 218 height 149
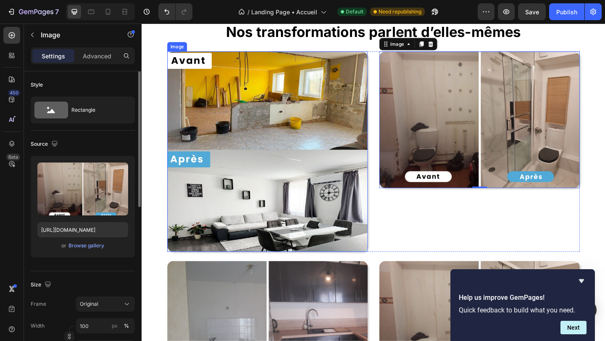
scroll to position [692, 0]
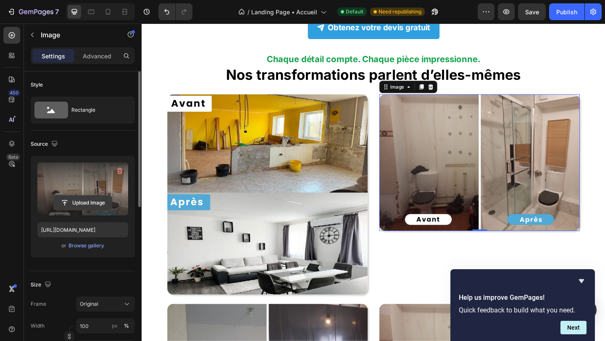
click at [66, 196] on input "file" at bounding box center [83, 203] width 58 height 14
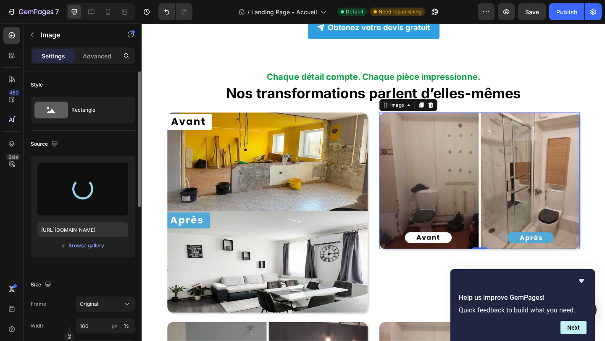
type input "https://cdn.shopify.com/s/files/1/0992/4716/1683/files/gempages_585381241872712…"
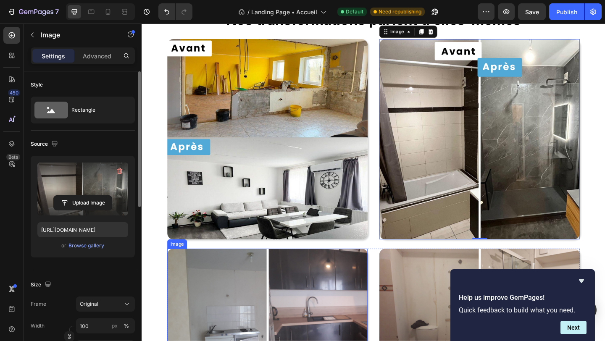
scroll to position [755, 0]
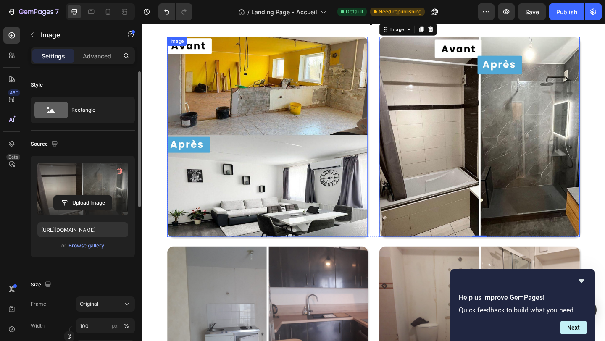
click at [223, 159] on img at bounding box center [278, 147] width 218 height 218
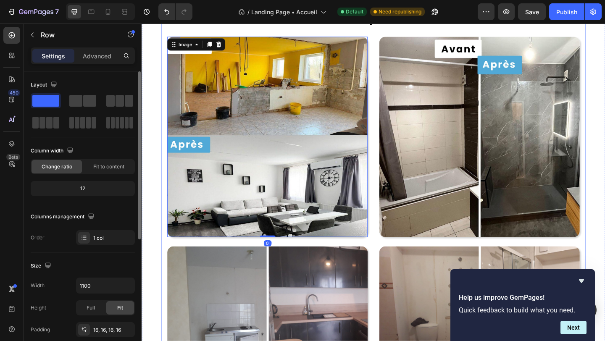
click at [163, 130] on div "Chaque détail compte. Chaque pièce impressionne. Heading Nos transformations pa…" at bounding box center [394, 221] width 462 height 471
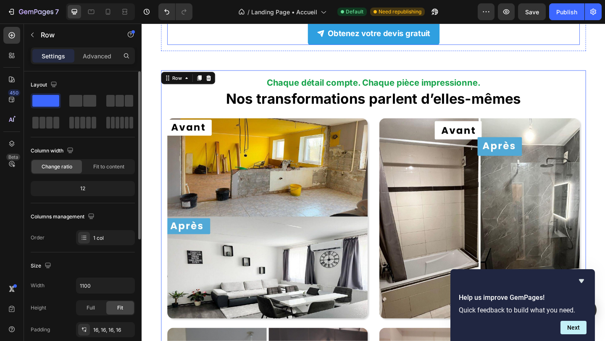
scroll to position [692, 0]
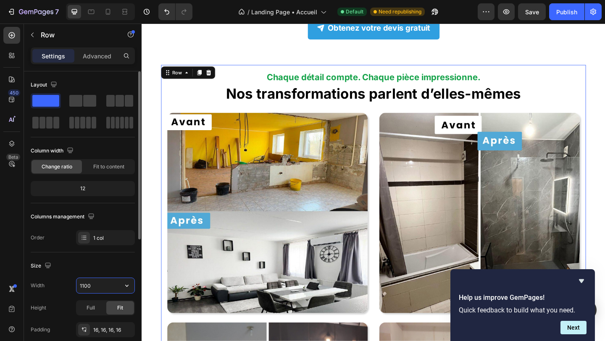
click at [85, 284] on input "1100" at bounding box center [105, 285] width 58 height 15
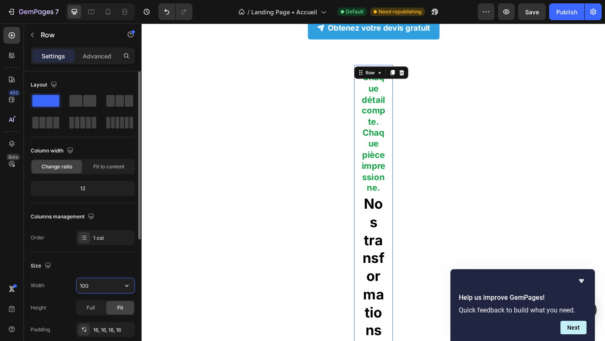
type input "1000"
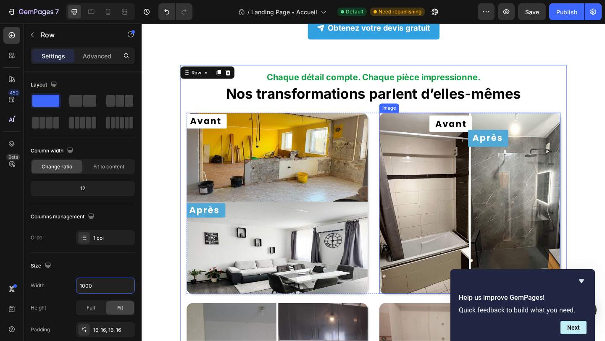
click at [372, 196] on img at bounding box center [288, 219] width 197 height 197
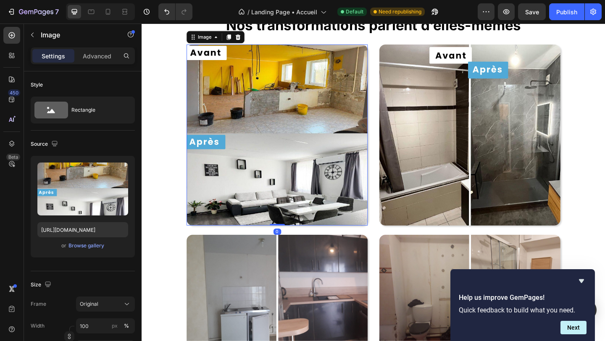
scroll to position [896, 0]
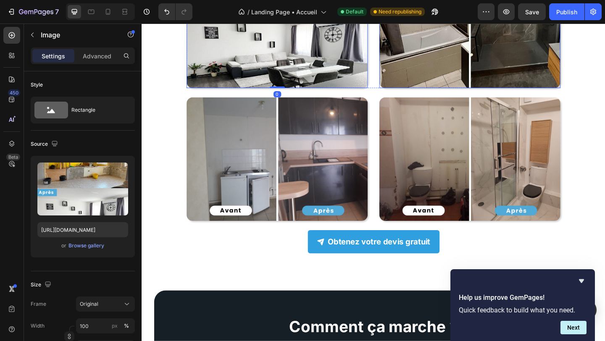
click at [538, 24] on div "7 / Landing Page • Accueil Default Need republishing Preview Save Publish" at bounding box center [302, 12] width 605 height 24
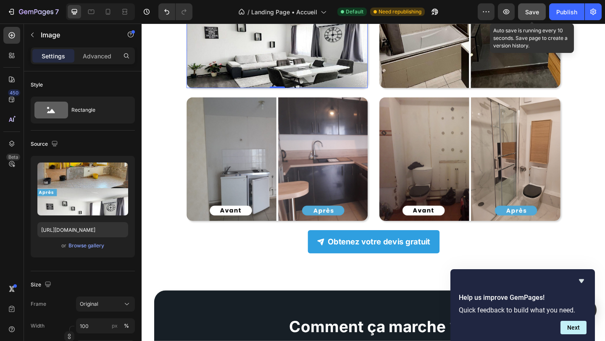
click at [537, 18] on button "Save" at bounding box center [532, 11] width 28 height 17
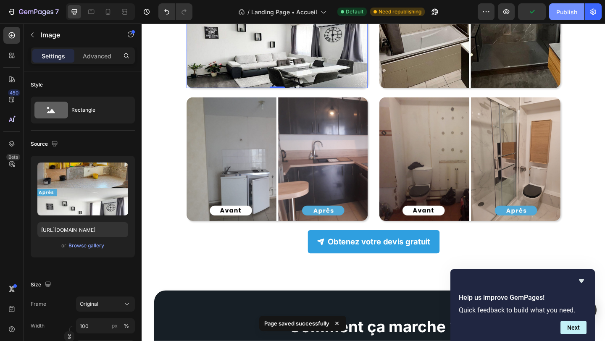
click at [561, 14] on div "Publish" at bounding box center [566, 12] width 21 height 9
click at [509, 14] on icon "button" at bounding box center [506, 12] width 8 height 8
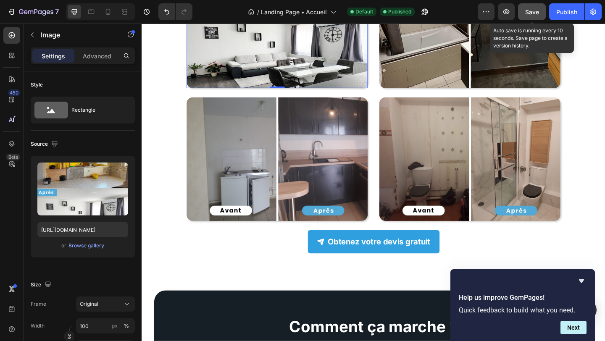
click at [527, 5] on button "Save" at bounding box center [532, 11] width 28 height 17
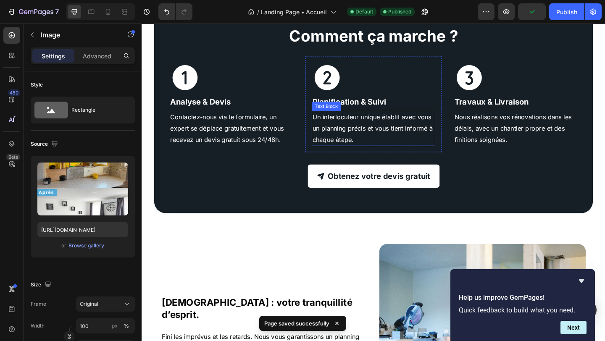
scroll to position [1169, 0]
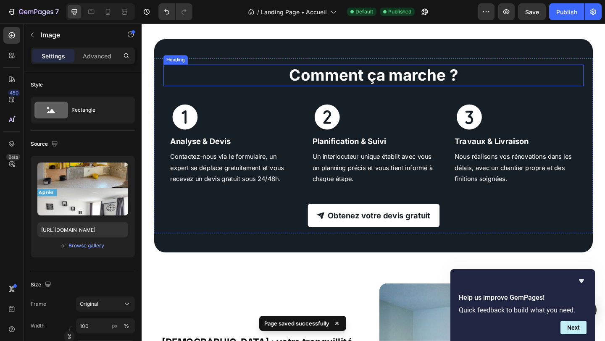
click at [341, 87] on strong "Comment ça marche ?" at bounding box center [394, 79] width 184 height 21
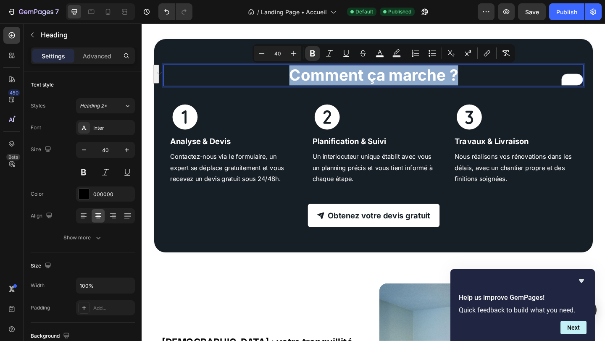
click at [335, 78] on strong "Comment ça marche ?" at bounding box center [394, 79] width 184 height 21
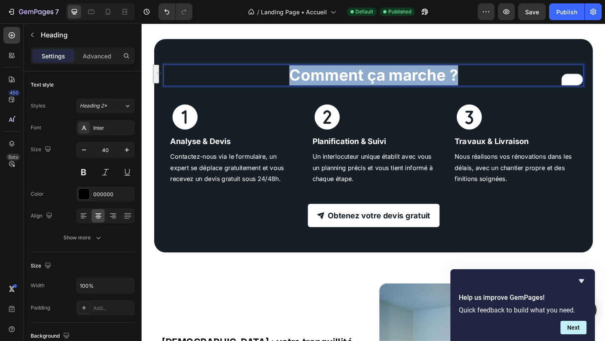
click at [335, 78] on strong "Comment ça marche ?" at bounding box center [394, 79] width 184 height 21
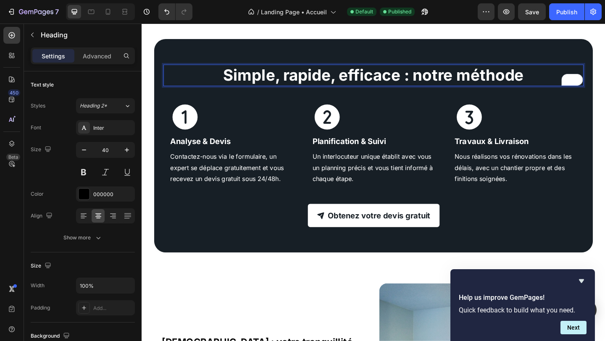
click at [432, 81] on strong "Simple, rapide, efficace : notre méthode" at bounding box center [393, 79] width 327 height 21
click at [522, 80] on strong "Simple, rapide, efficace : notre méthode" at bounding box center [393, 79] width 327 height 21
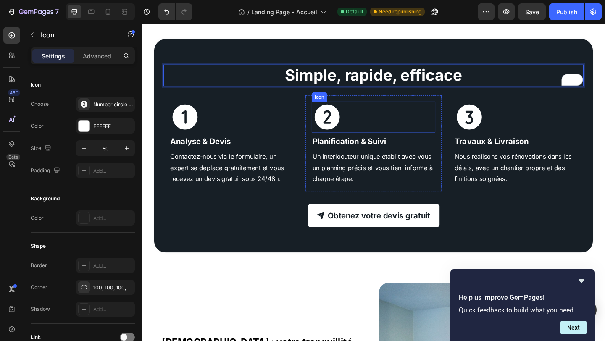
click at [454, 118] on div "Icon" at bounding box center [393, 125] width 134 height 34
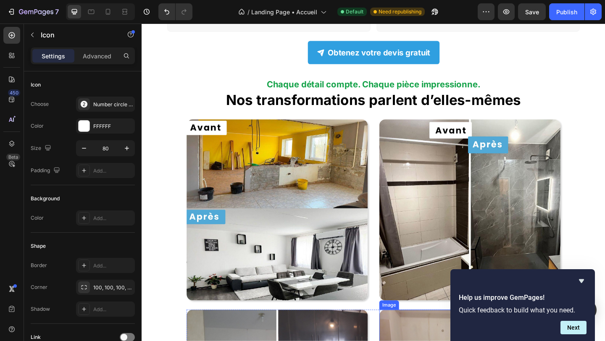
scroll to position [603, 0]
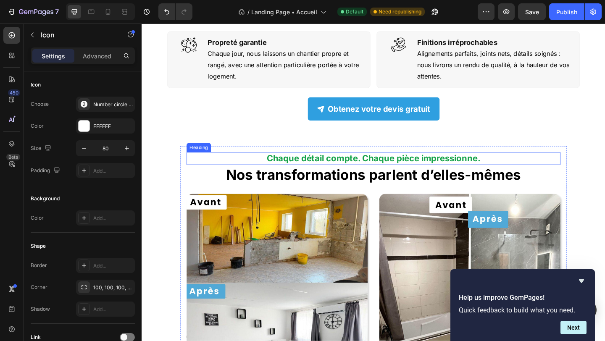
click at [535, 163] on h2 "Chaque détail compte. Chaque pièce impressionne." at bounding box center [393, 170] width 406 height 14
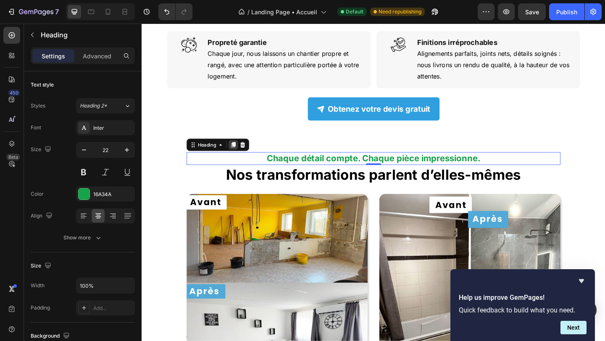
click at [240, 152] on icon at bounding box center [241, 155] width 7 height 7
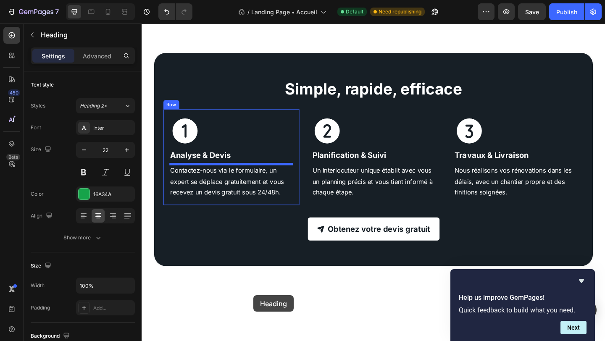
scroll to position [1171, 0]
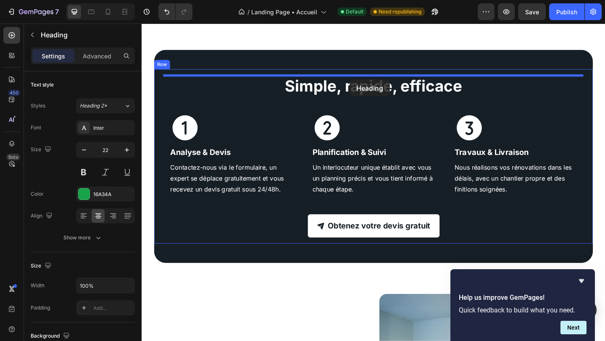
drag, startPoint x: 203, startPoint y: 149, endPoint x: 368, endPoint y: 85, distance: 176.6
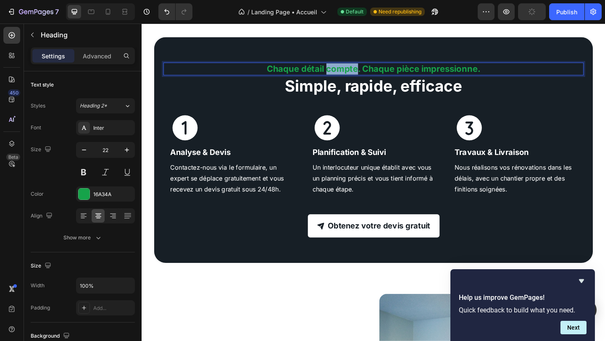
click at [368, 73] on strong "Chaque détail compte. Chaque pièce impressionne." at bounding box center [394, 72] width 232 height 11
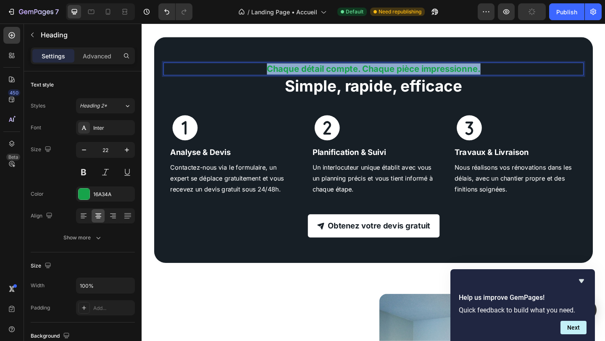
click at [368, 73] on strong "Chaque détail compte. Chaque pièce impressionne." at bounding box center [394, 72] width 232 height 11
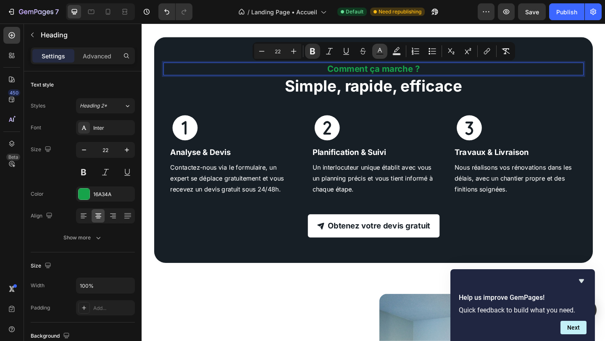
click at [387, 52] on button "Text Color" at bounding box center [379, 51] width 15 height 15
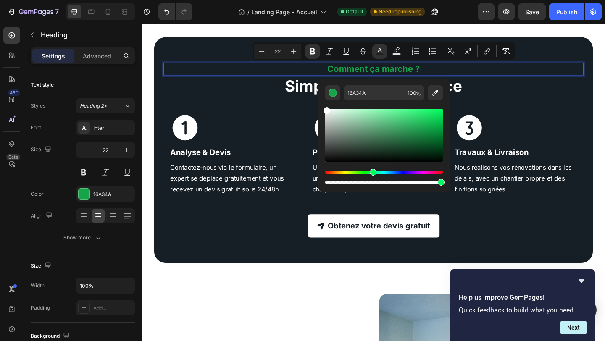
drag, startPoint x: 352, startPoint y: 115, endPoint x: 321, endPoint y: 106, distance: 32.3
click at [321, 106] on div "16A34A 100 %" at bounding box center [383, 132] width 131 height 107
type input "FFFFFF"
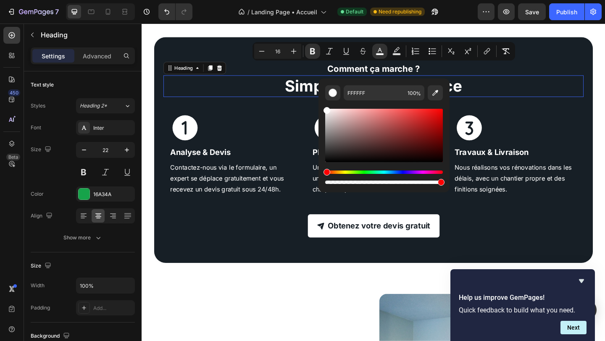
click at [292, 91] on h2 "Simple, rapide, efficace" at bounding box center [393, 92] width 457 height 24
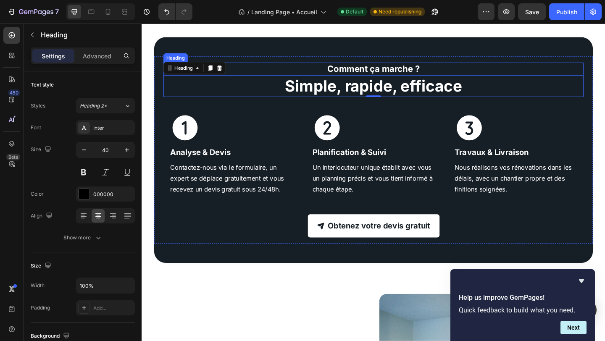
click at [370, 70] on strong "Comment ça marche ?" at bounding box center [394, 72] width 100 height 11
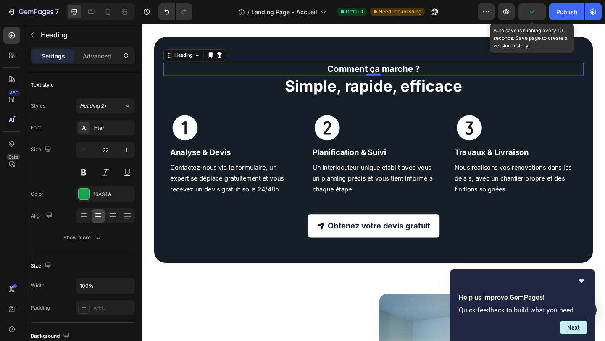
click at [533, 12] on icon "button" at bounding box center [531, 12] width 8 height 8
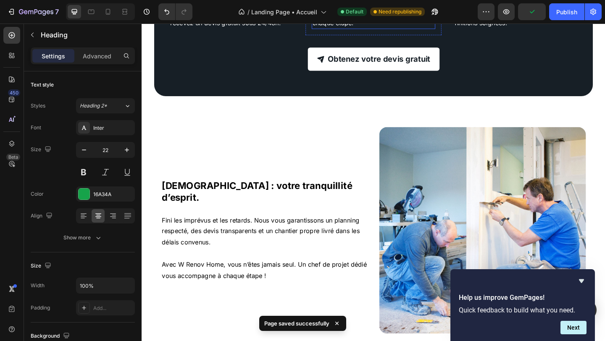
scroll to position [1411, 0]
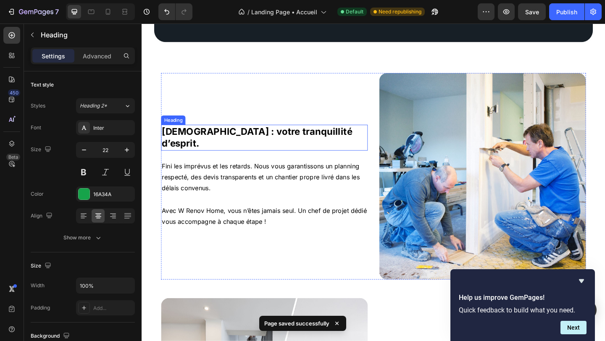
click at [268, 143] on strong "Notre mission : votre tranquillité d’esprit." at bounding box center [266, 147] width 207 height 25
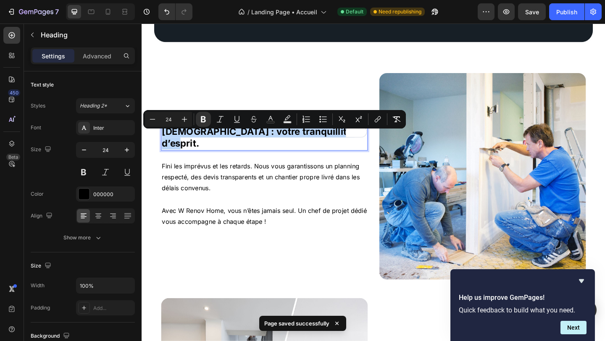
copy strong "Notre mission : votre tranquillité d’esprit."
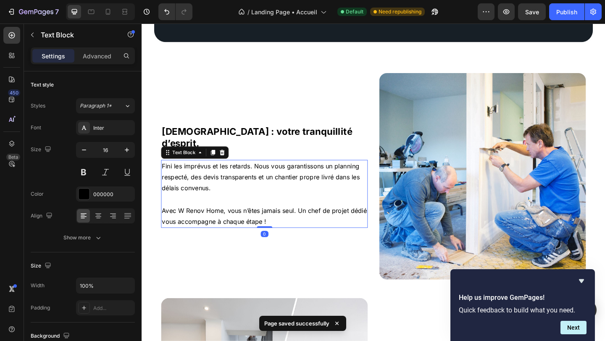
click at [261, 210] on p at bounding box center [274, 215] width 223 height 12
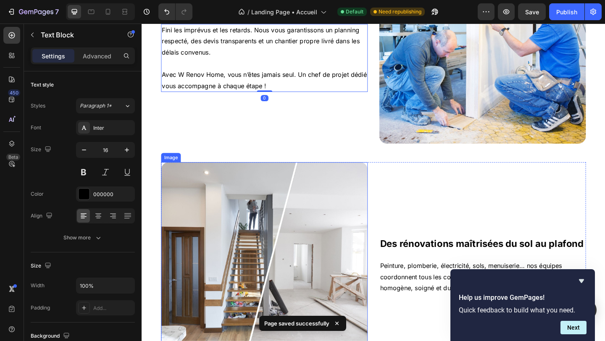
scroll to position [1568, 0]
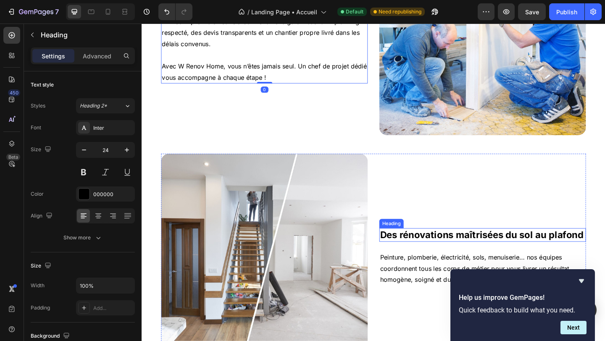
click at [418, 254] on strong "Des rénovations maîtrisées du sol au plafond" at bounding box center [511, 253] width 221 height 12
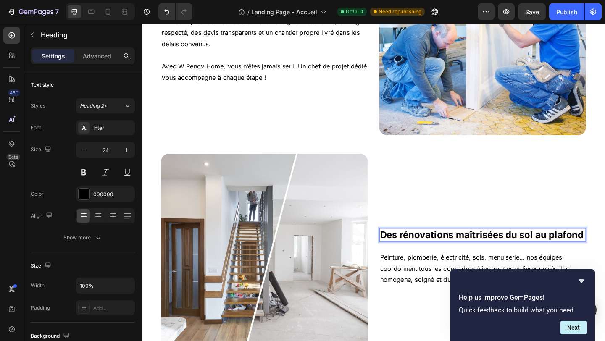
click at [418, 255] on strong "Des rénovations maîtrisées du sol au plafond" at bounding box center [511, 253] width 221 height 12
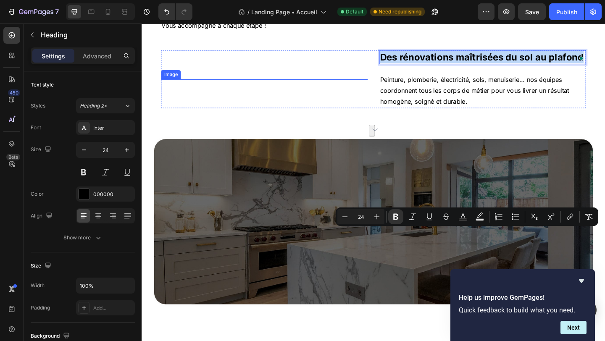
scroll to position [1422, 0]
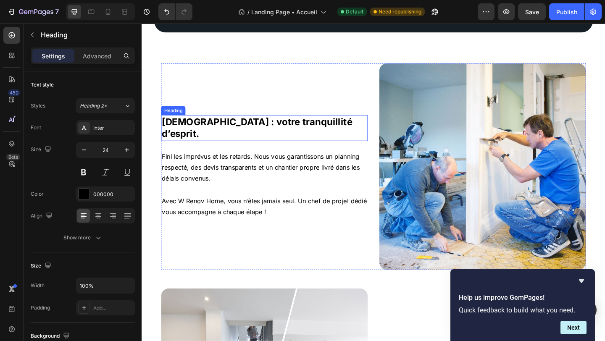
click at [242, 137] on strong "[DEMOGRAPHIC_DATA] : votre tranquillité d’esprit." at bounding box center [266, 136] width 207 height 25
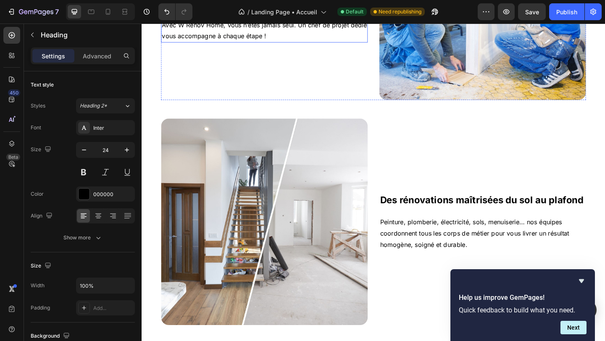
scroll to position [1629, 0]
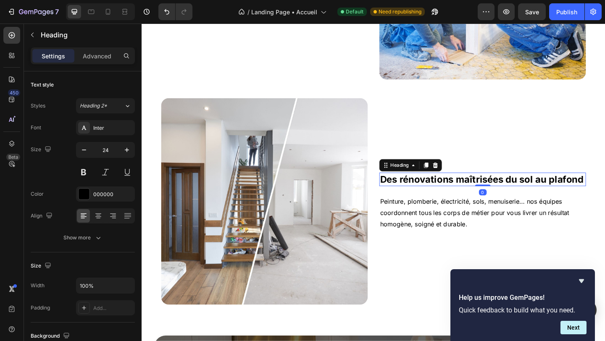
click at [474, 191] on strong "Des rénovations maîtrisées du sol au plafond" at bounding box center [511, 193] width 221 height 12
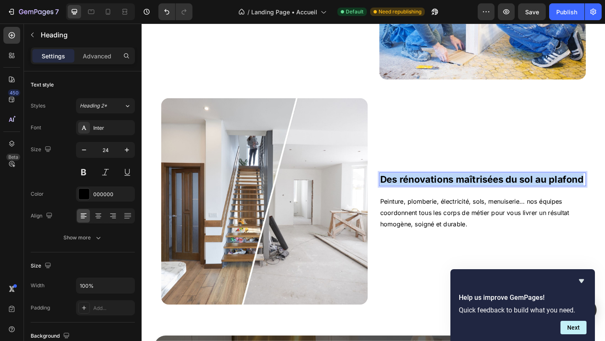
click at [474, 191] on strong "Des rénovations maîtrisées du sol au plafond" at bounding box center [511, 193] width 221 height 12
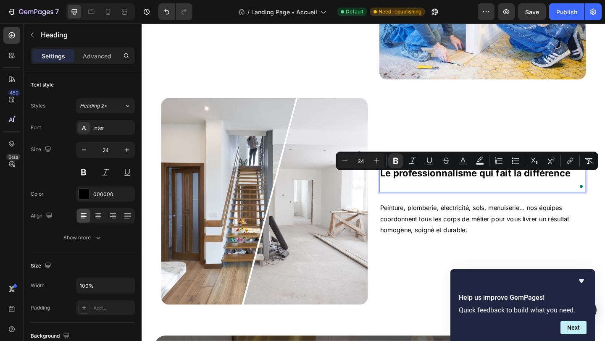
scroll to position [1623, 0]
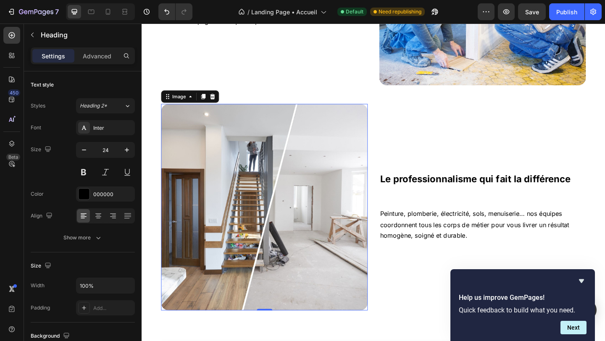
click at [359, 149] on img at bounding box center [275, 223] width 225 height 225
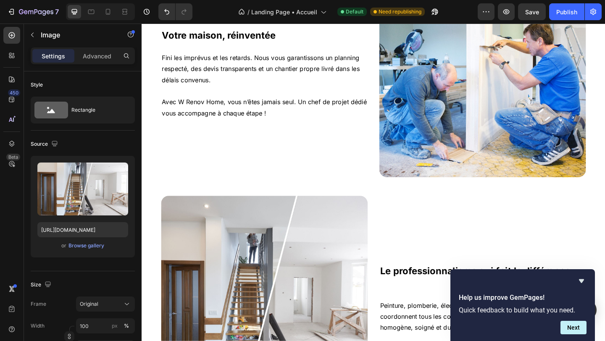
scroll to position [1450, 0]
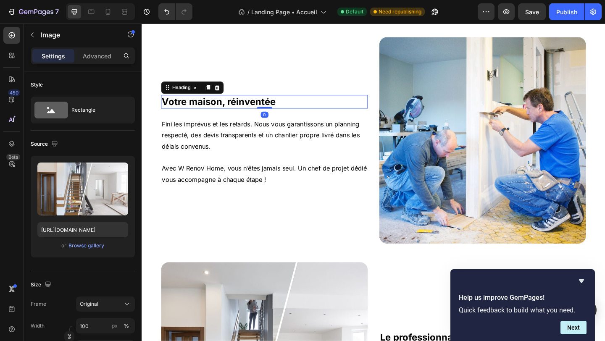
click at [242, 102] on strong "Votre maison, réinventée" at bounding box center [224, 108] width 123 height 12
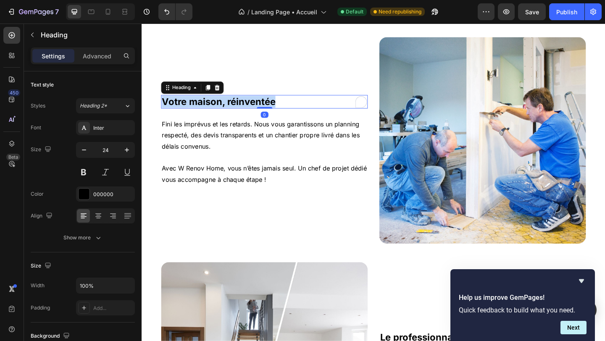
click at [242, 102] on strong "Votre maison, réinventée" at bounding box center [224, 108] width 123 height 12
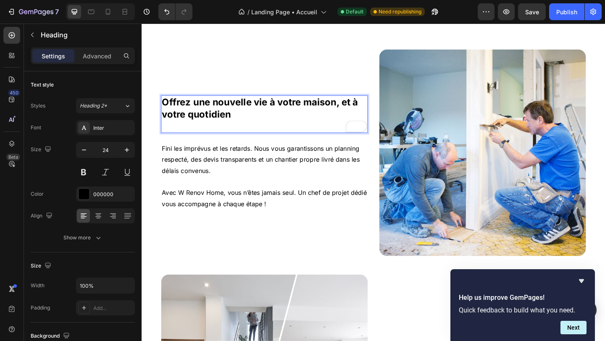
scroll to position [1444, 0]
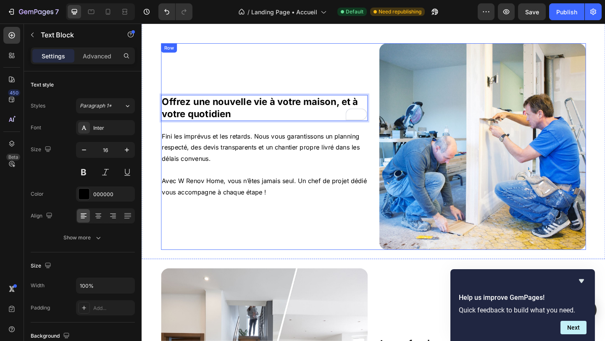
click at [296, 169] on p "Fini les imprévus et les retards. Nous vous garantissons un planning respecté, …" at bounding box center [274, 158] width 223 height 36
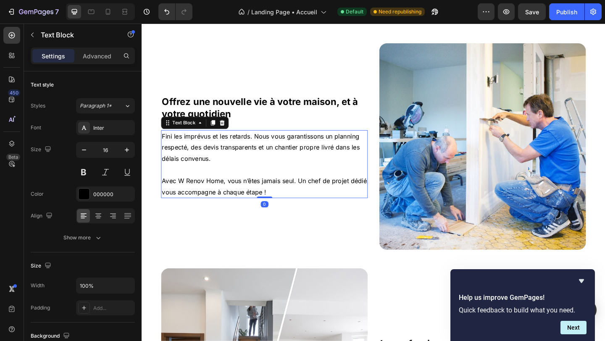
click at [296, 169] on p "Fini les imprévus et les retards. Nous vous garantissons un planning respecté, …" at bounding box center [274, 158] width 223 height 36
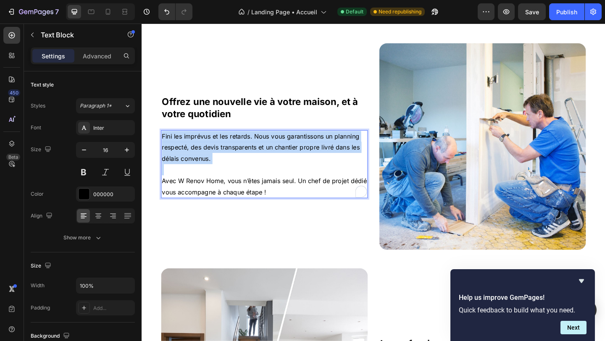
click at [296, 169] on p "Fini les imprévus et les retards. Nous vous garantissons un planning respecté, …" at bounding box center [274, 158] width 223 height 36
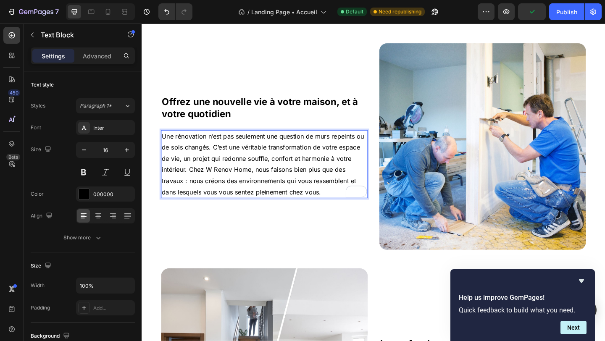
click at [193, 185] on span "Une rénovation n’est pas seulement une question de murs repeints ou de sols cha…" at bounding box center [273, 176] width 220 height 69
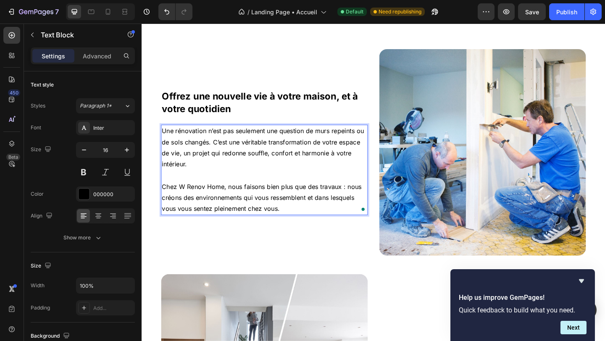
scroll to position [1432, 0]
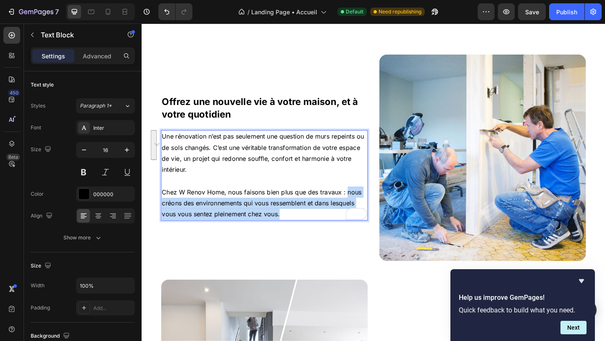
drag, startPoint x: 364, startPoint y: 207, endPoint x: 362, endPoint y: 232, distance: 24.9
click at [362, 234] on p "Chez W Renov Home, nous faisons bien plus que des travaux : nous créons des env…" at bounding box center [274, 219] width 223 height 36
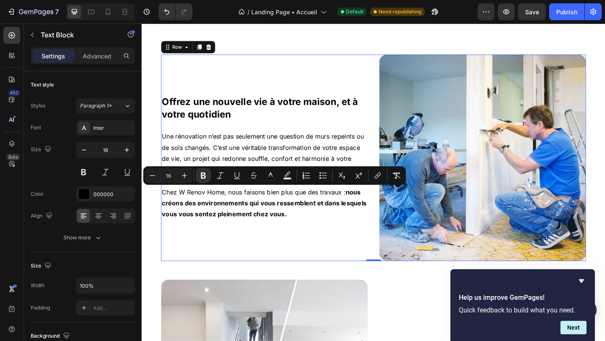
click at [319, 243] on div "⁠⁠⁠⁠⁠⁠⁠ Offrez une nouvelle vie à votre maison, et à votre quotidien Heading Un…" at bounding box center [275, 169] width 225 height 225
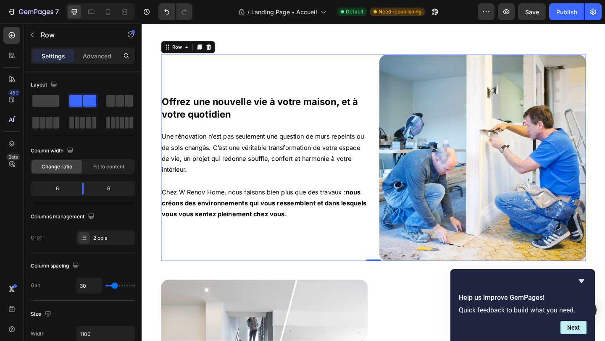
click at [267, 95] on div "⁠⁠⁠⁠⁠⁠⁠ Offrez une nouvelle vie à votre maison, et à votre quotidien Heading Un…" at bounding box center [275, 169] width 225 height 225
click at [257, 105] on strong "Offrez une nouvelle vie à votre maison, et à votre quotidien" at bounding box center [269, 114] width 213 height 25
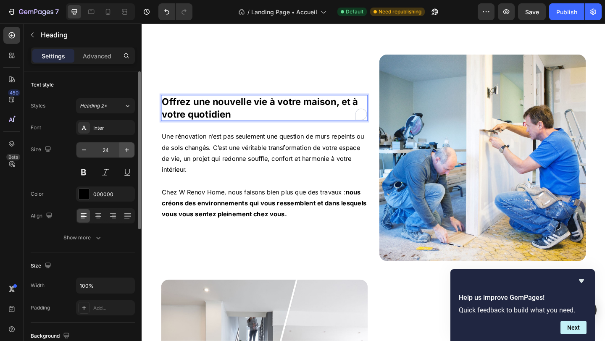
click at [128, 147] on icon "button" at bounding box center [127, 150] width 8 height 8
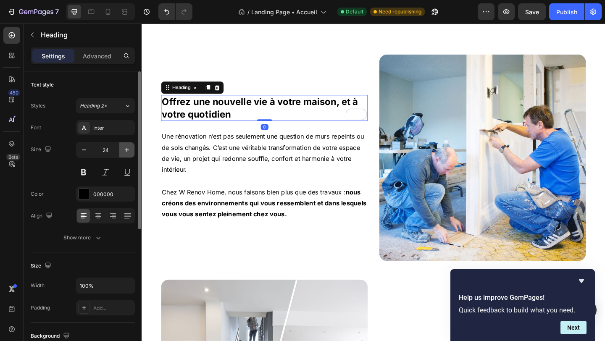
click at [128, 148] on icon "button" at bounding box center [127, 150] width 8 height 8
type input "26"
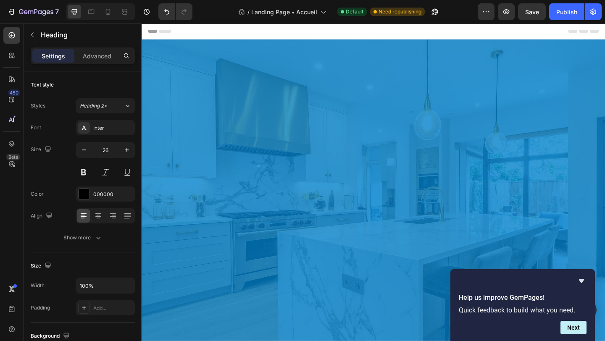
scroll to position [1432, 0]
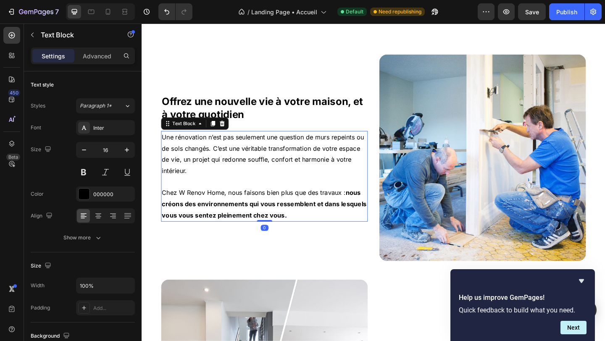
click at [263, 209] on span "Chez W Renov Home, nous faisons bien plus que des travaux : nous créons des env…" at bounding box center [274, 219] width 223 height 33
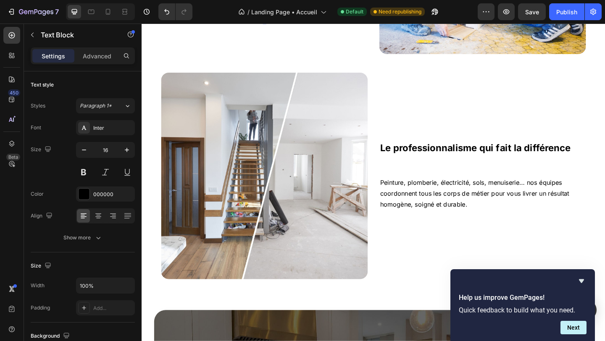
scroll to position [1736, 0]
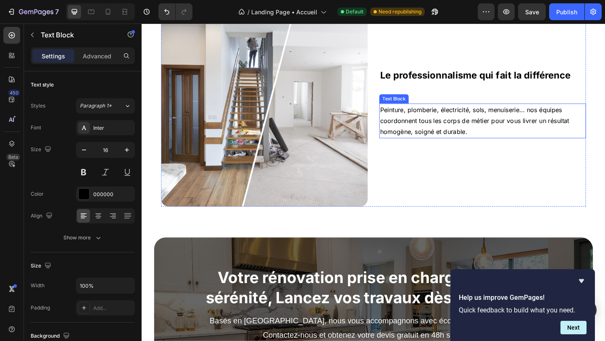
click at [443, 120] on span "Peinture, plomberie, électricité, sols, menuiserie… nos équipes coordonnent tou…" at bounding box center [504, 129] width 206 height 33
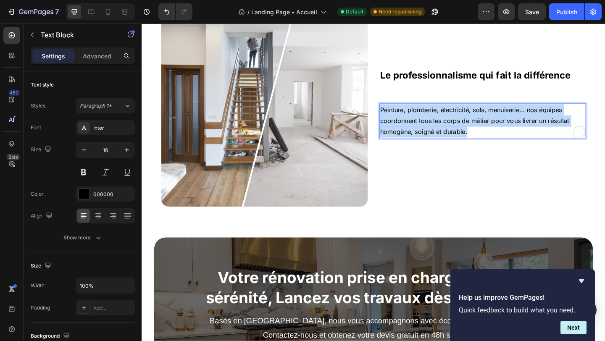
click at [443, 120] on span "Peinture, plomberie, électricité, sols, menuiserie… nos équipes coordonnent tou…" at bounding box center [504, 129] width 206 height 33
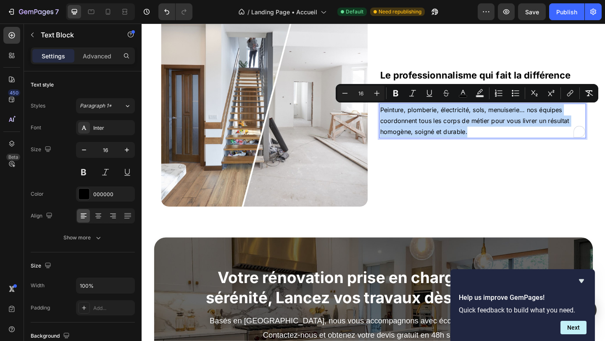
scroll to position [1711, 0]
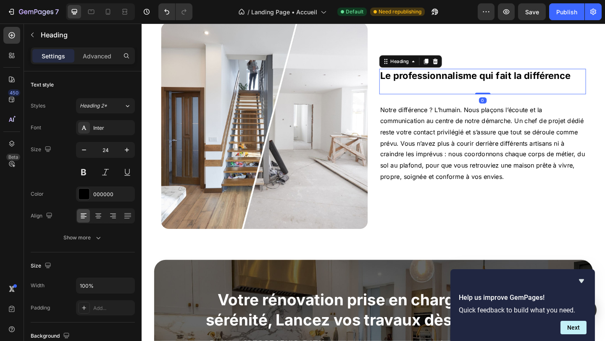
click at [430, 85] on strong "Le professionnalisme qui fait la différence" at bounding box center [504, 80] width 207 height 12
click at [422, 87] on h2 "Le professionnalisme qui fait la différence" at bounding box center [512, 87] width 225 height 28
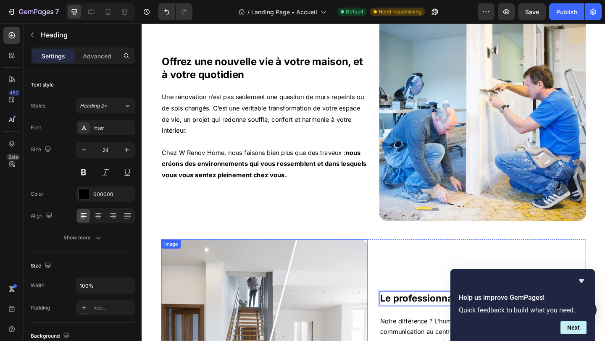
scroll to position [1443, 0]
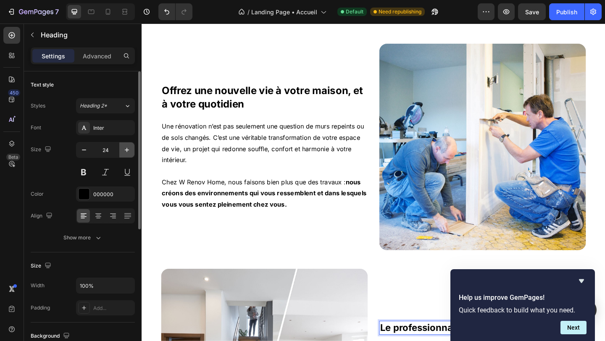
click at [121, 153] on button "button" at bounding box center [126, 149] width 15 height 15
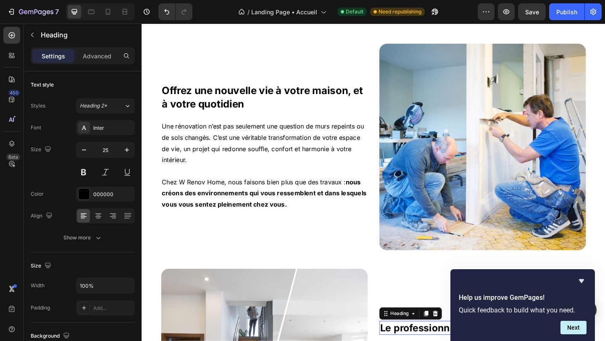
type input "26"
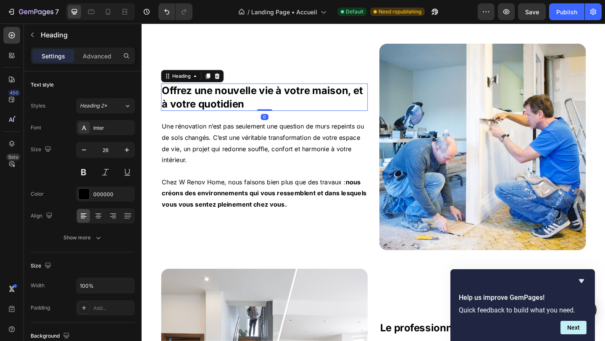
click at [217, 116] on strong "Offrez une nouvelle vie à votre maison, et à votre quotidien" at bounding box center [272, 103] width 219 height 27
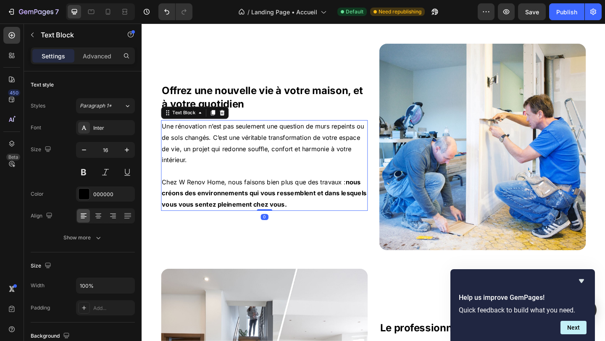
click at [219, 188] on p at bounding box center [274, 184] width 223 height 12
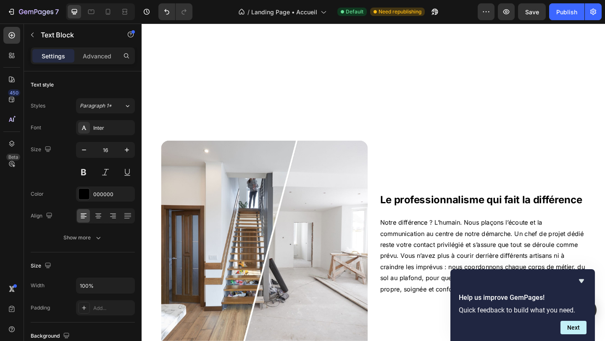
scroll to position [1812, 0]
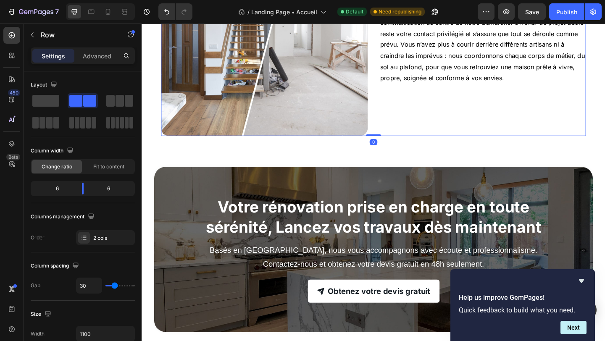
click at [441, 95] on div "⁠⁠⁠⁠⁠⁠⁠ Le professionnalisme qui fait la différence Heading Notre différence ? …" at bounding box center [512, 33] width 225 height 225
click at [434, 63] on p "Notre différence ? L’humain. Nous plaçons l’écoute et la communication au centr…" at bounding box center [512, 46] width 223 height 85
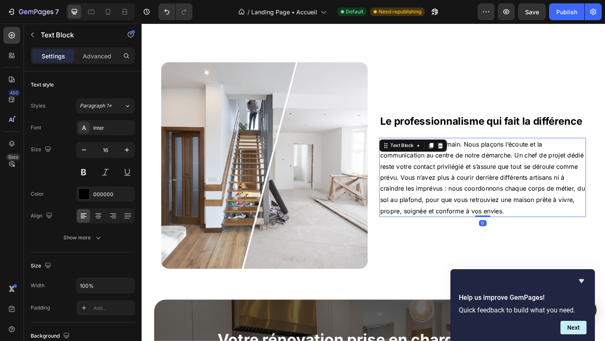
scroll to position [1648, 0]
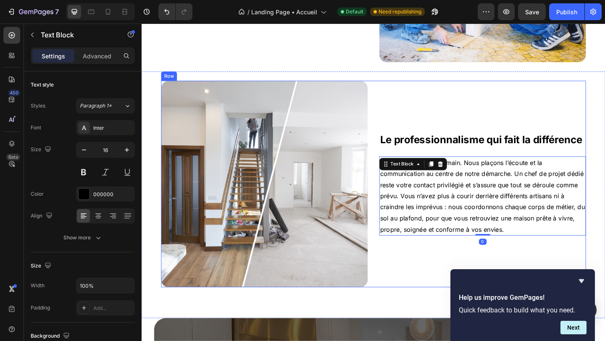
click at [422, 118] on div "⁠⁠⁠⁠⁠⁠⁠ Le professionnalisme qui fait la différence Heading Notre différence ? …" at bounding box center [512, 198] width 225 height 225
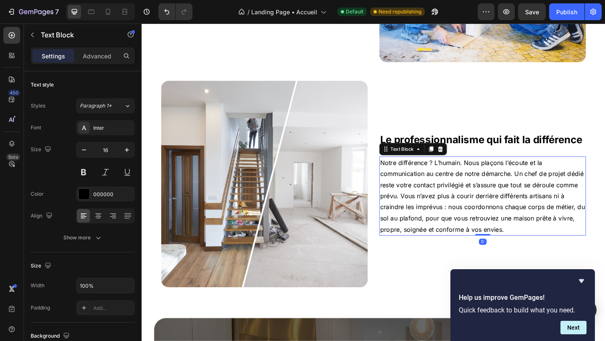
click at [406, 200] on span "Notre différence ? L’humain. Nous plaçons l’écoute et la communication au centr…" at bounding box center [512, 210] width 223 height 81
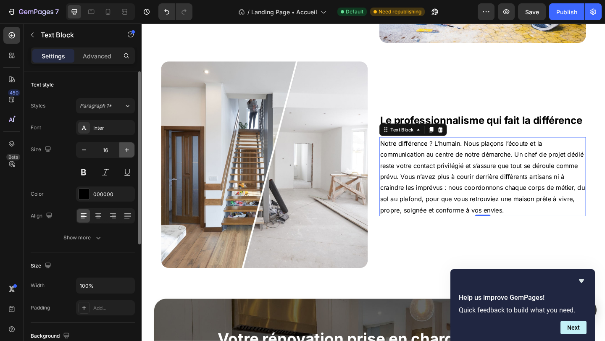
click at [128, 153] on icon "button" at bounding box center [127, 150] width 8 height 8
click at [127, 154] on icon "button" at bounding box center [127, 150] width 8 height 8
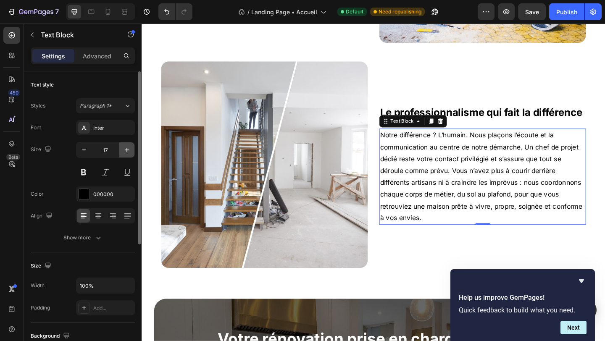
type input "18"
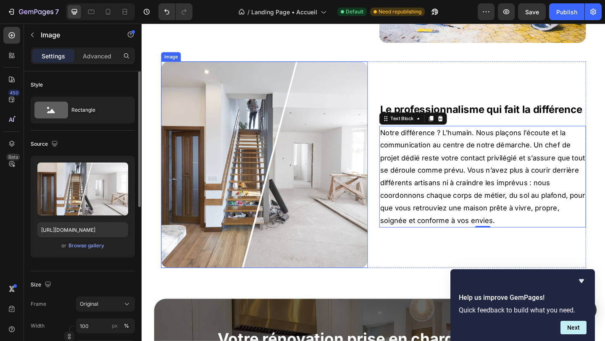
click at [269, 103] on img at bounding box center [275, 177] width 225 height 225
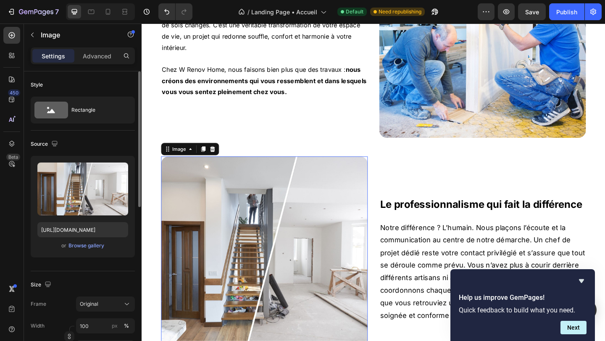
scroll to position [1546, 0]
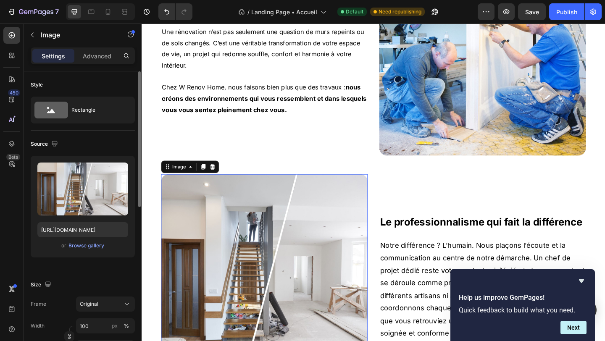
click at [269, 103] on strong "nous créons des environnements qui vous ressemblent et dans lesquels vous vous …" at bounding box center [274, 105] width 223 height 33
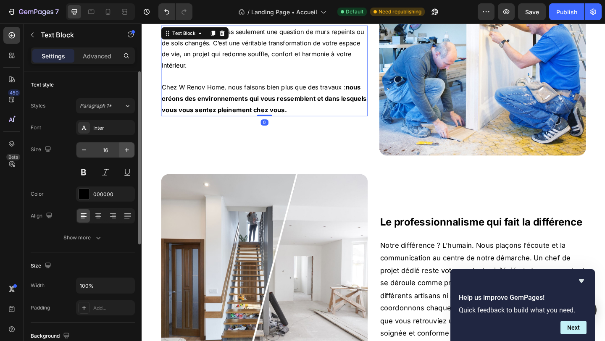
click at [128, 144] on button "button" at bounding box center [126, 149] width 15 height 15
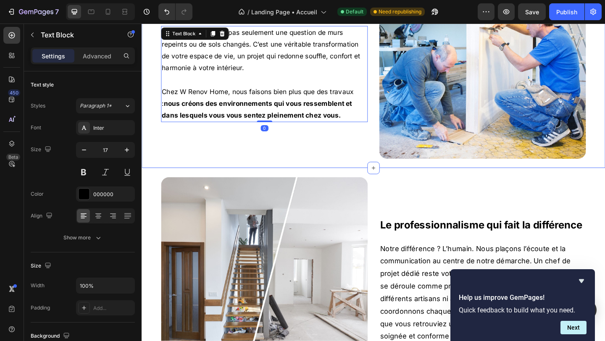
type input "18"
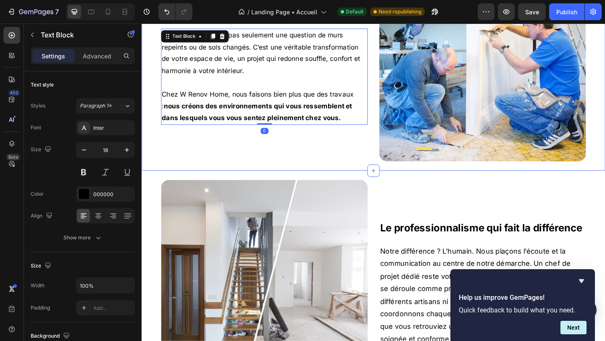
click at [233, 209] on img at bounding box center [275, 306] width 225 height 225
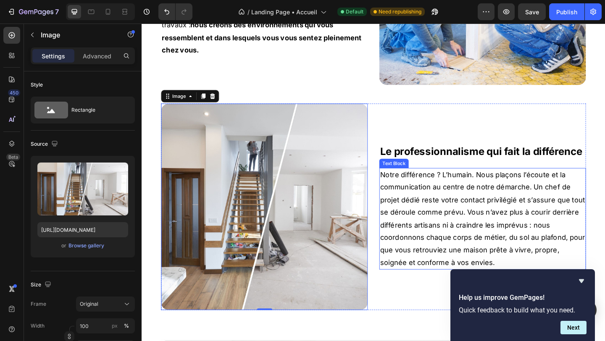
scroll to position [1624, 0]
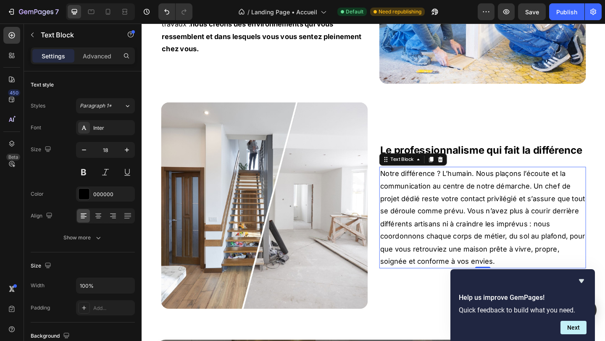
click at [563, 200] on span "Notre différence ? L’humain. Nous plaçons l’écoute et la communication au centr…" at bounding box center [512, 234] width 223 height 104
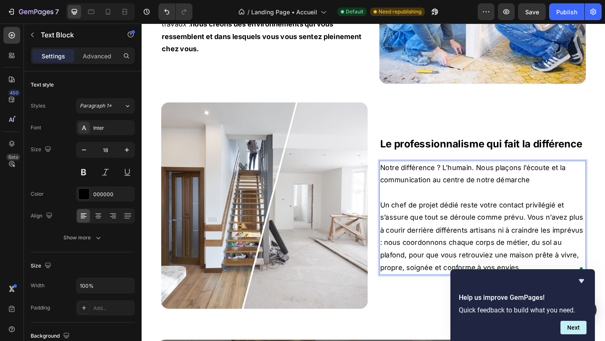
scroll to position [1618, 0]
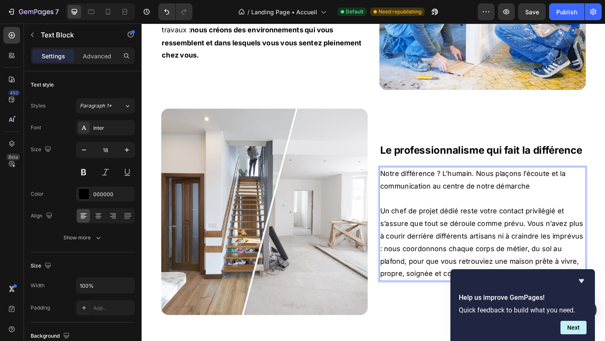
drag, startPoint x: 554, startPoint y: 241, endPoint x: 558, endPoint y: 257, distance: 16.3
click at [554, 242] on span "Un chef de projet dédié reste votre contact privilégié et s’assure que tout se …" at bounding box center [511, 261] width 221 height 77
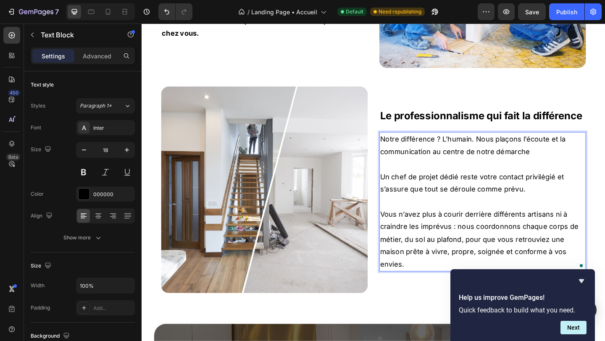
scroll to position [1660, 0]
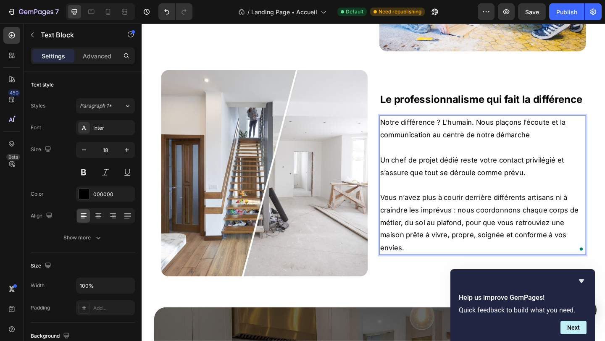
click at [483, 222] on span "Vous n’avez plus à courir derrière différents artisans ni à craindre les imprév…" at bounding box center [509, 239] width 216 height 63
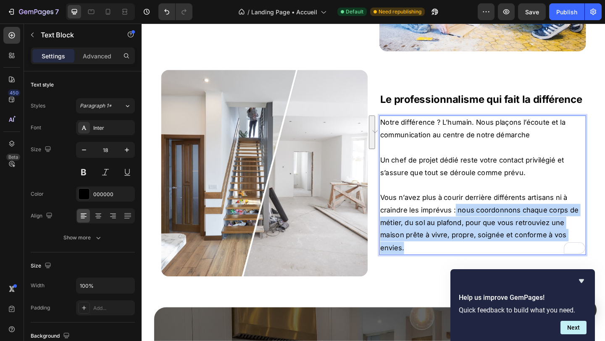
drag, startPoint x: 482, startPoint y: 226, endPoint x: 489, endPoint y: 278, distance: 52.5
click at [489, 279] on div "⁠⁠⁠⁠⁠⁠⁠ Le professionnalisme qui fait la différence Heading Notre différence ? …" at bounding box center [512, 186] width 225 height 225
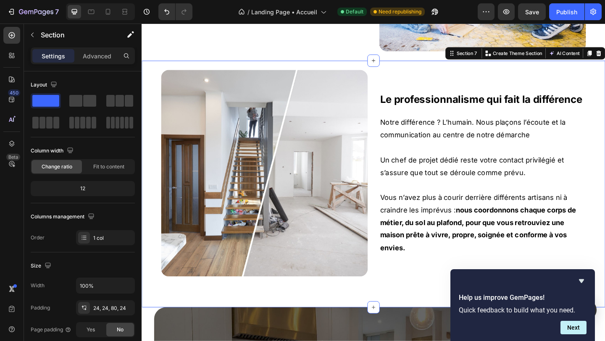
click at [437, 300] on div "Image ⁠⁠⁠⁠⁠⁠⁠ Le professionnalisme qui fait la différence Heading Notre différe…" at bounding box center [394, 198] width 504 height 268
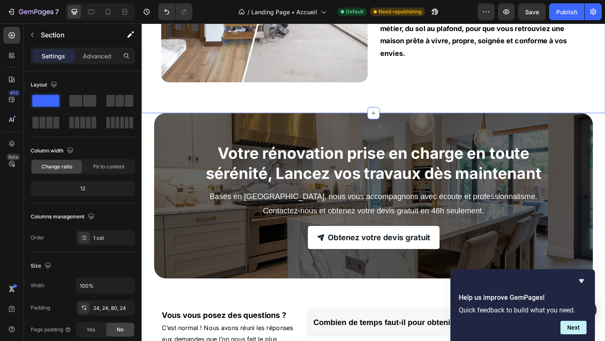
scroll to position [1897, 0]
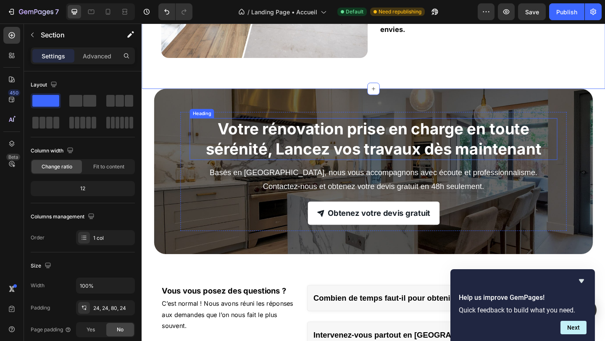
click at [373, 166] on strong "Votre rénovation prise en charge en toute sérénité, Lancez vos travaux dès main…" at bounding box center [393, 149] width 365 height 42
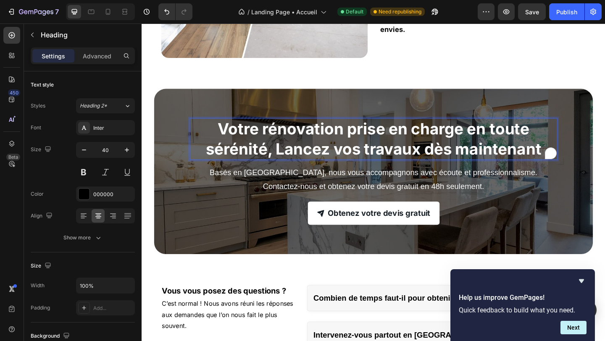
click at [373, 166] on strong "Votre rénovation prise en charge en toute sérénité, Lancez vos travaux dès main…" at bounding box center [393, 149] width 365 height 42
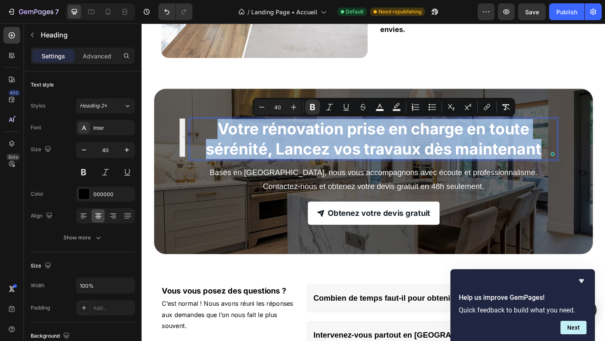
click at [309, 152] on strong "Votre rénovation prise en charge en toute sérénité, Lancez vos travaux dès main…" at bounding box center [393, 149] width 365 height 42
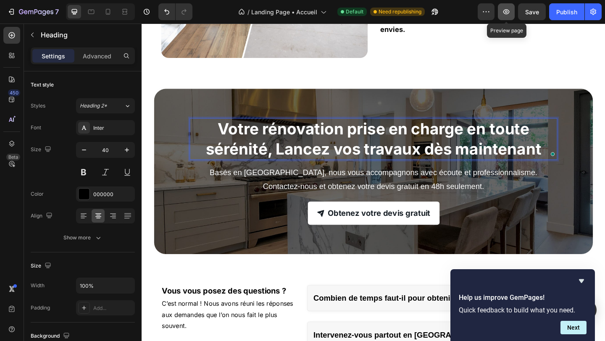
click at [507, 14] on icon "button" at bounding box center [506, 12] width 8 height 8
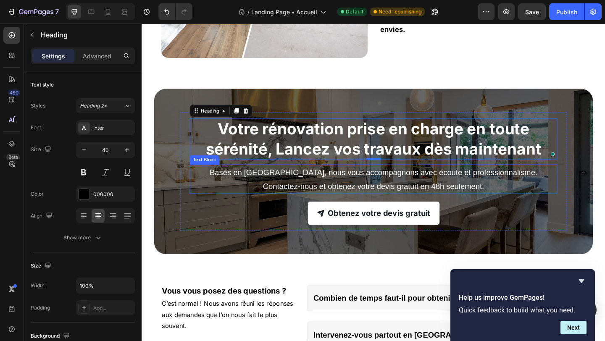
click at [199, 194] on p "Basés en [GEOGRAPHIC_DATA], nous vous accompagnons avec écoute et professionnal…" at bounding box center [393, 193] width 398 height 30
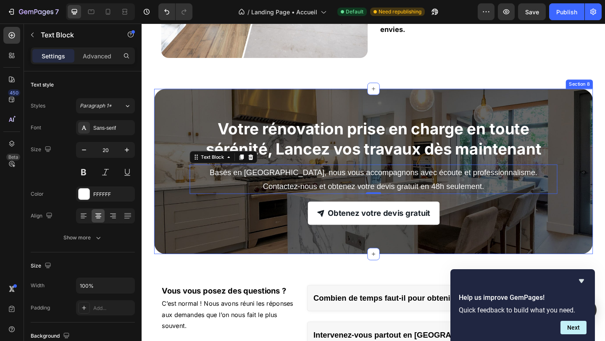
click at [232, 252] on div "⁠⁠⁠⁠⁠⁠⁠ Votre rénovation prise en charge en toute sérénité, Lancez vos travaux …" at bounding box center [393, 184] width 477 height 180
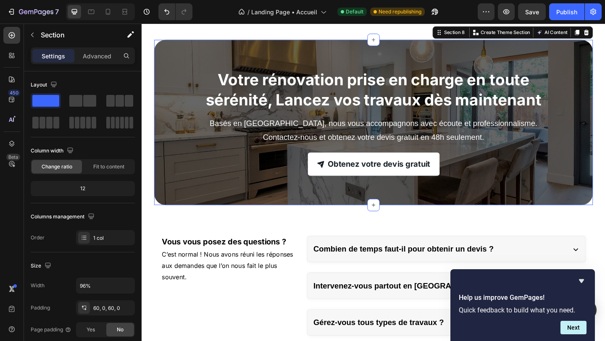
scroll to position [2004, 0]
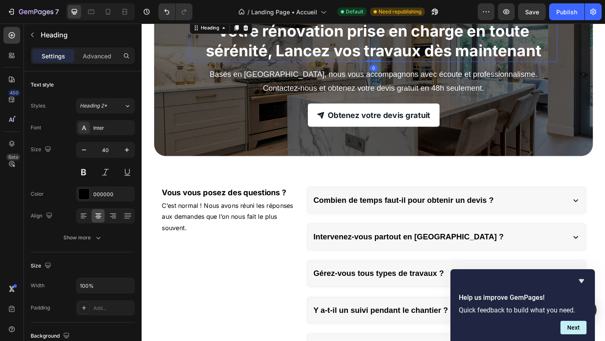
click at [278, 44] on strong "Votre rénovation prise en charge en toute sérénité, Lancez vos travaux dès main…" at bounding box center [393, 42] width 365 height 42
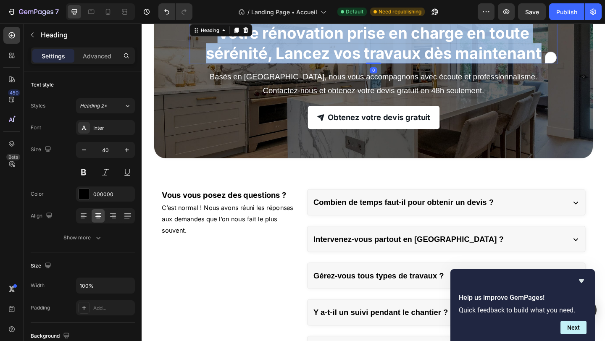
click at [278, 44] on p "Votre rénovation prise en charge en toute sérénité, Lancez vos travaux dès main…" at bounding box center [393, 45] width 398 height 44
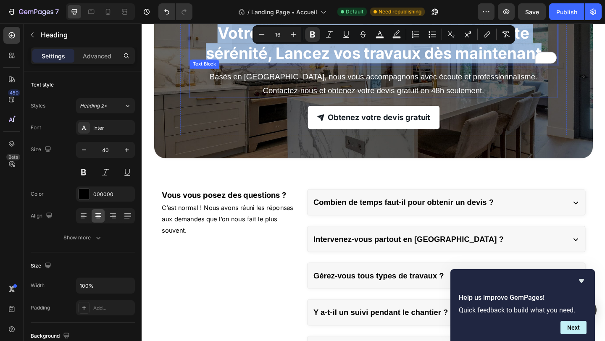
click at [247, 94] on p "Basés en [GEOGRAPHIC_DATA], nous vous accompagnons avec écoute et professionnal…" at bounding box center [393, 88] width 398 height 30
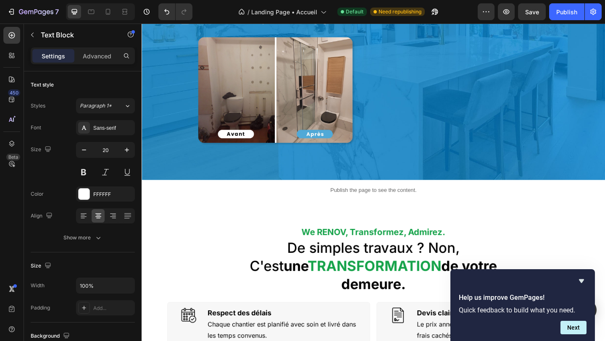
scroll to position [190, 0]
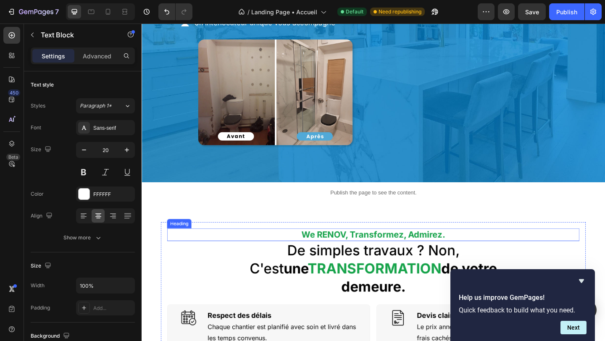
click at [314, 249] on h2 "We RENOV, Transformez, Admirez." at bounding box center [393, 253] width 448 height 14
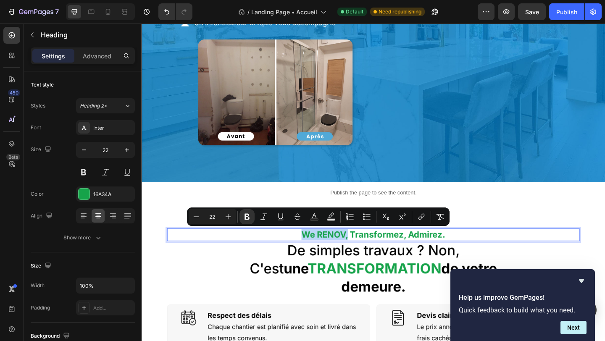
click at [362, 254] on strong "We RENOV, Transformez, Admirez." at bounding box center [393, 252] width 156 height 11
copy strong "We RENOV,"
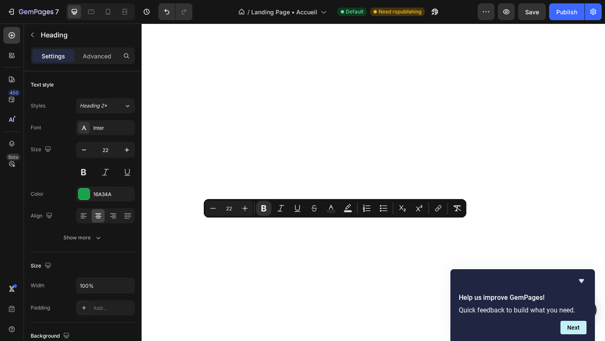
type input "16"
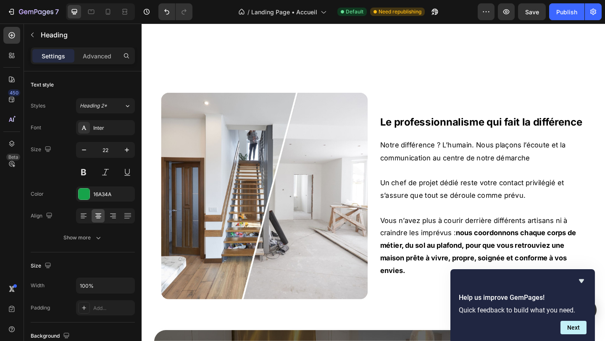
scroll to position [1899, 0]
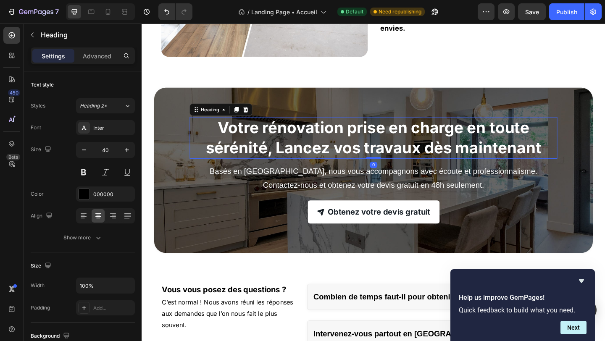
click at [312, 152] on strong "Votre rénovation prise en charge en toute sérénité, Lancez vos travaux dès main…" at bounding box center [393, 147] width 365 height 42
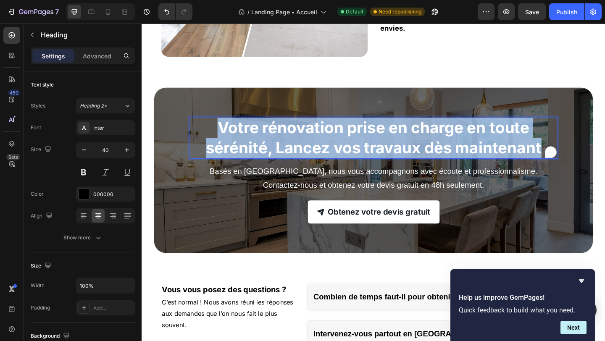
click at [312, 152] on strong "Votre rénovation prise en charge en toute sérénité, Lancez vos travaux dès main…" at bounding box center [393, 147] width 365 height 42
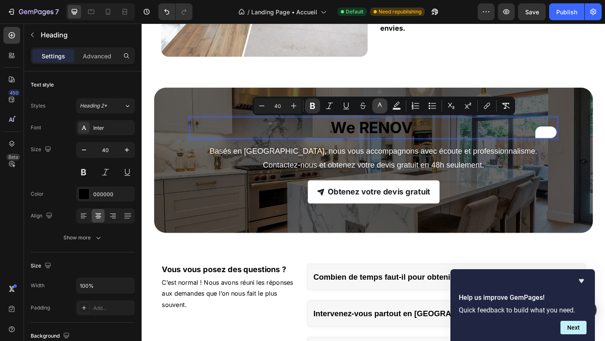
click at [378, 100] on button "color" at bounding box center [379, 105] width 15 height 15
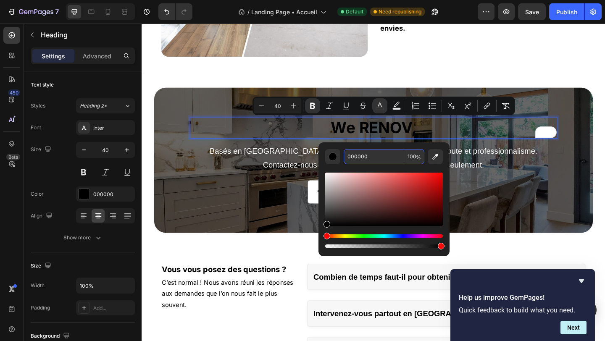
click at [364, 156] on input "000000" at bounding box center [374, 156] width 60 height 15
click at [364, 156] on input "f0" at bounding box center [374, 156] width 60 height 15
type input "ffffff0"
click at [364, 156] on input "000000" at bounding box center [374, 156] width 60 height 15
click at [363, 157] on input "000000" at bounding box center [374, 156] width 60 height 15
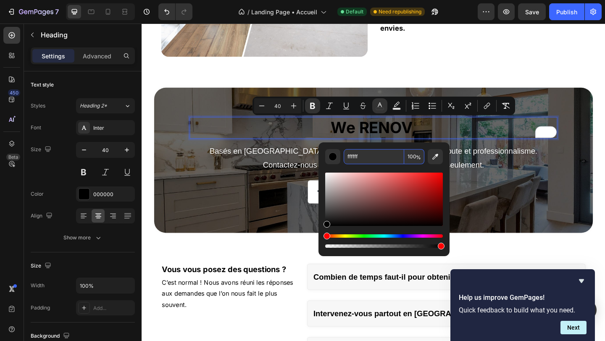
type input "FFFFFF"
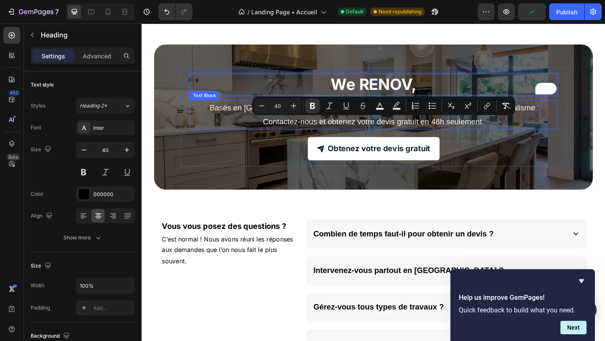
click at [471, 101] on p "We RENOV," at bounding box center [393, 90] width 398 height 22
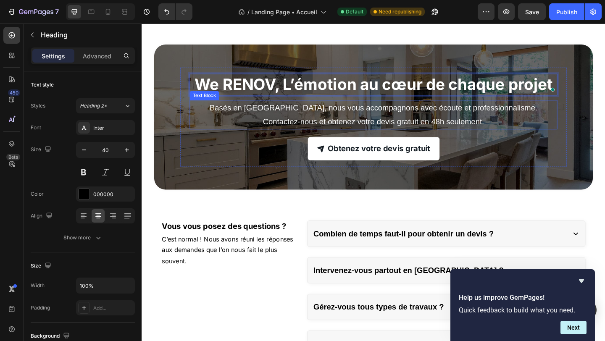
click at [390, 138] on p "Basés en [GEOGRAPHIC_DATA], nous vous accompagnons avec écoute et professionnal…" at bounding box center [393, 123] width 398 height 30
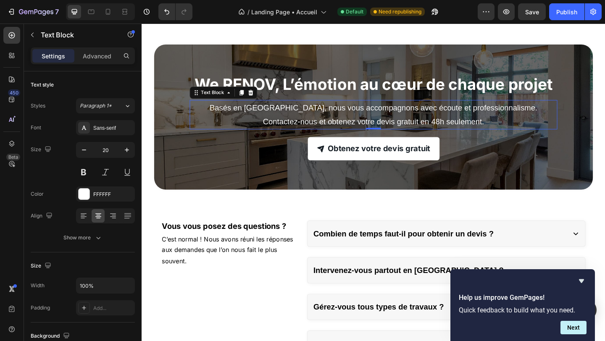
click at [244, 138] on p "Basés en [GEOGRAPHIC_DATA], nous vous accompagnons avec écoute et professionnal…" at bounding box center [393, 123] width 398 height 30
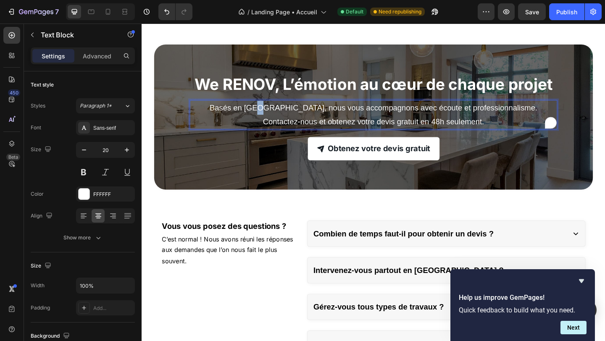
click at [244, 138] on p "Basés en [GEOGRAPHIC_DATA], nous vous accompagnons avec écoute et professionnal…" at bounding box center [393, 123] width 398 height 30
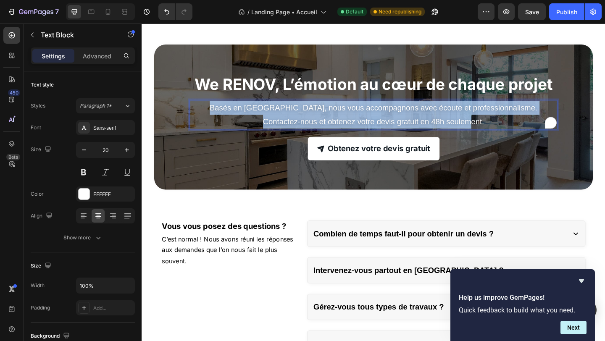
click at [244, 138] on p "Basés en [GEOGRAPHIC_DATA], nous vous accompagnons avec écoute et professionnal…" at bounding box center [393, 123] width 398 height 30
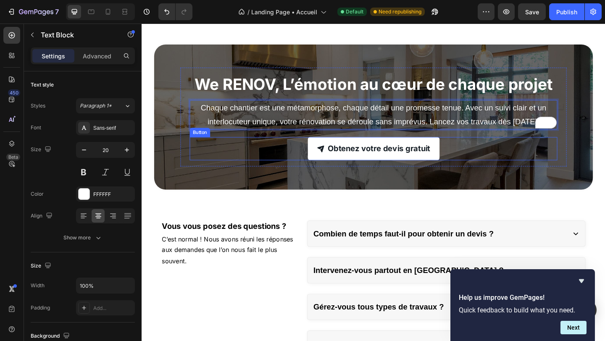
click at [251, 204] on div "⁠⁠⁠⁠⁠⁠⁠ We RENOV, L’émotion au cœur de chaque projet Heading Chaque chantier es…" at bounding box center [393, 125] width 477 height 158
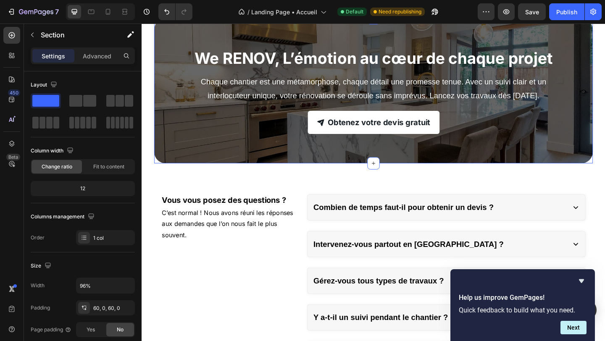
scroll to position [1927, 0]
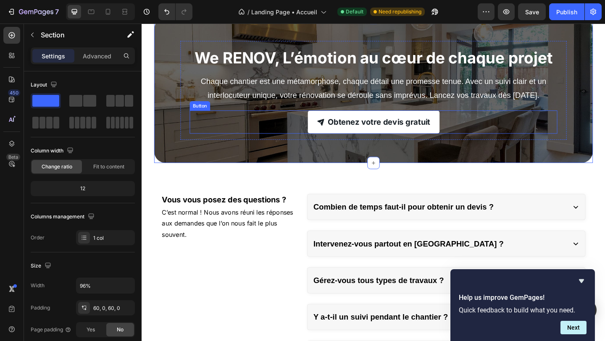
click at [262, 143] on div "Obtenez votre devis gratuit Button" at bounding box center [394, 130] width 400 height 25
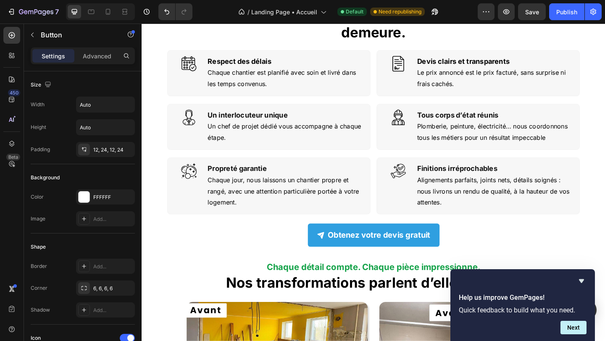
scroll to position [456, 0]
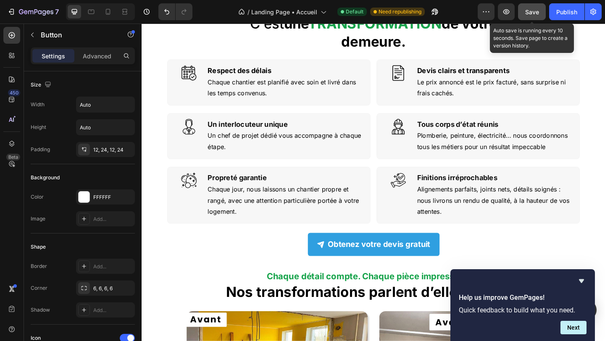
click at [532, 12] on span "Save" at bounding box center [532, 11] width 14 height 7
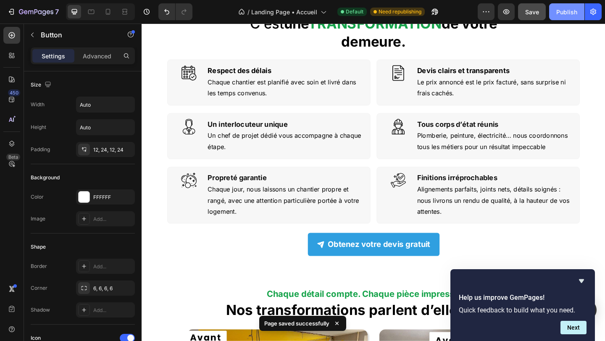
click at [559, 9] on div "Publish" at bounding box center [566, 12] width 21 height 9
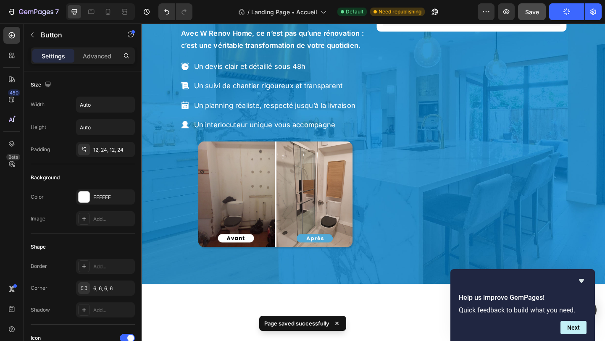
scroll to position [0, 0]
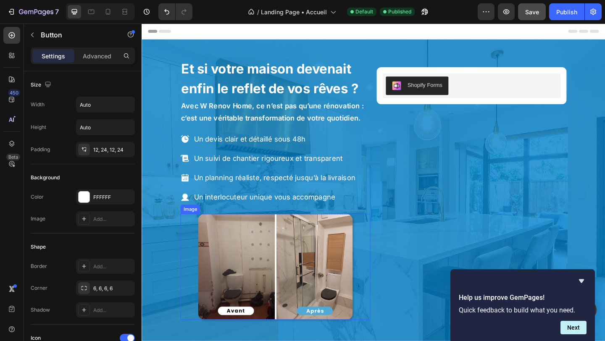
click at [209, 278] on img at bounding box center [287, 288] width 168 height 115
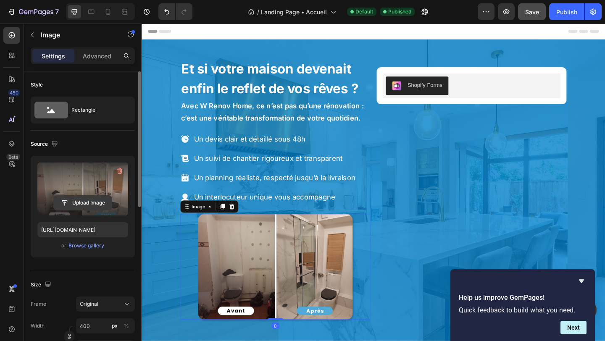
click at [79, 204] on input "file" at bounding box center [83, 203] width 58 height 14
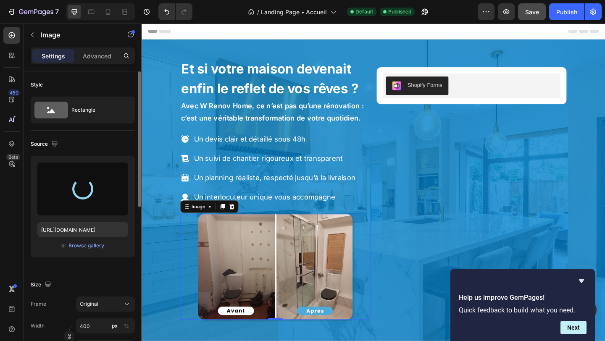
type input "https://cdn.shopify.com/s/files/1/0992/4716/1683/files/gempages_585381241872712…"
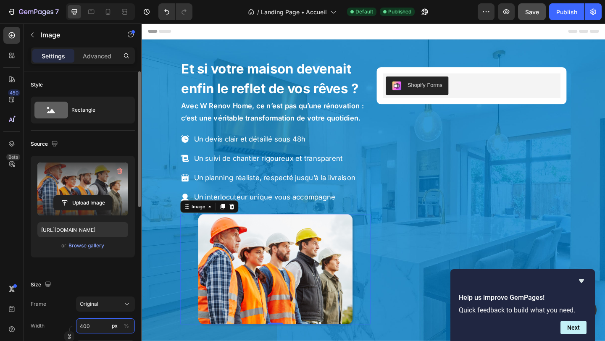
drag, startPoint x: 84, startPoint y: 328, endPoint x: 71, endPoint y: 328, distance: 13.0
click at [72, 328] on div "Width 400 px % Height px %" at bounding box center [83, 336] width 104 height 37
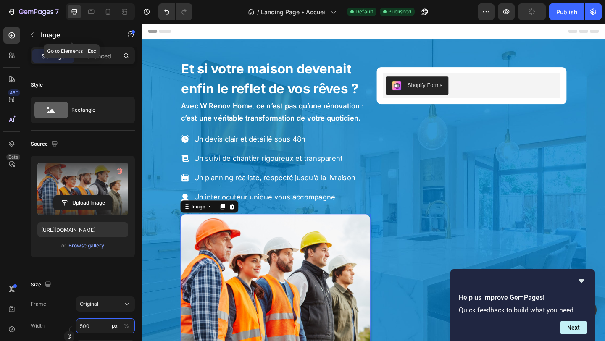
type input "500"
click at [92, 46] on div "Image" at bounding box center [72, 36] width 96 height 24
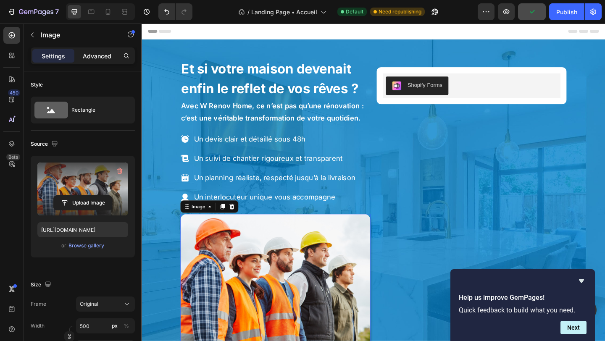
click at [96, 55] on p "Advanced" at bounding box center [97, 56] width 29 height 9
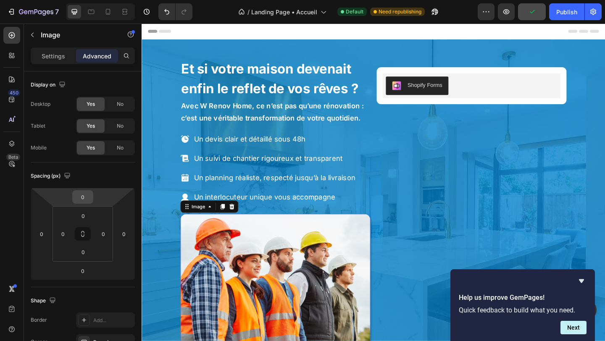
click at [83, 197] on input "0" at bounding box center [82, 197] width 17 height 13
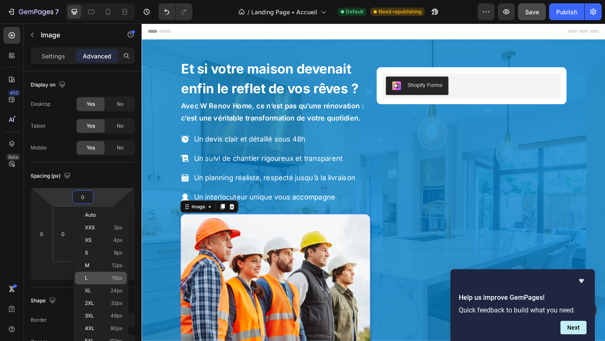
click at [92, 278] on p "L 16px" at bounding box center [104, 278] width 38 height 6
type input "16"
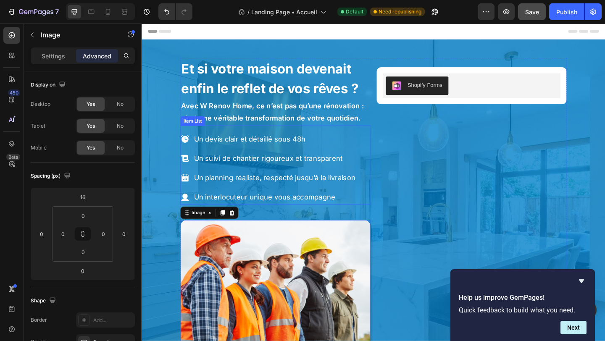
click at [285, 143] on p "Un devis clair et détaillé sous 48h" at bounding box center [286, 148] width 176 height 13
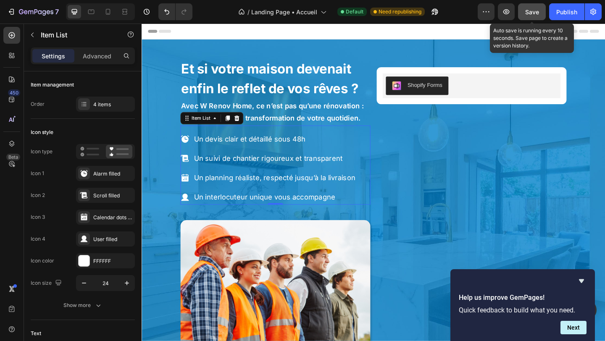
click at [540, 6] on button "Save" at bounding box center [532, 11] width 28 height 17
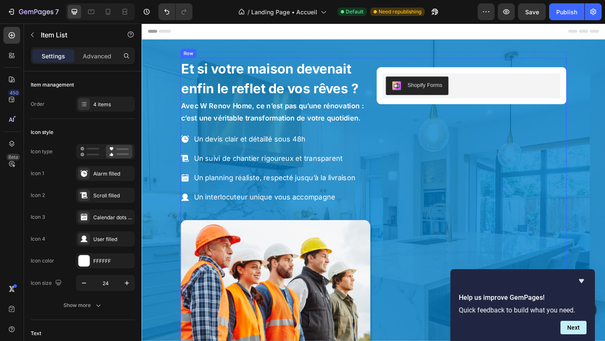
click at [451, 212] on div "Un devis clair et détaillé sous 48h Un suivi de chantier rigoureux et transpare…" at bounding box center [500, 223] width 207 height 324
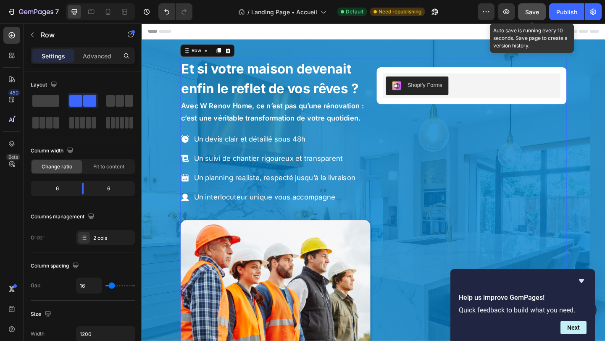
click at [537, 17] on button "Save" at bounding box center [532, 11] width 28 height 17
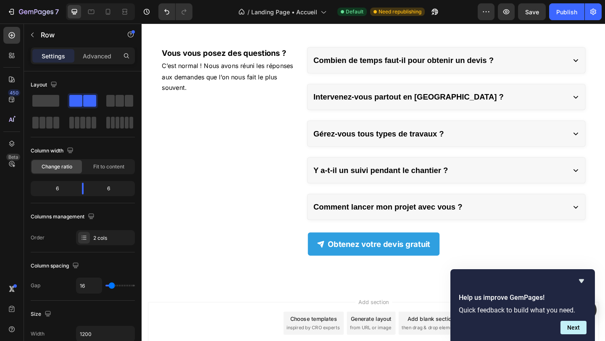
scroll to position [2235, 0]
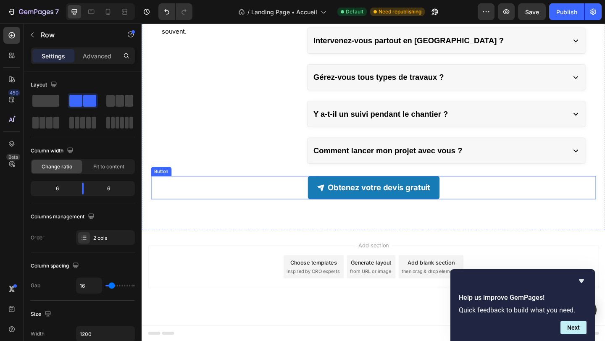
click at [325, 200] on link "Obtenez votre devis gratuit" at bounding box center [393, 201] width 143 height 25
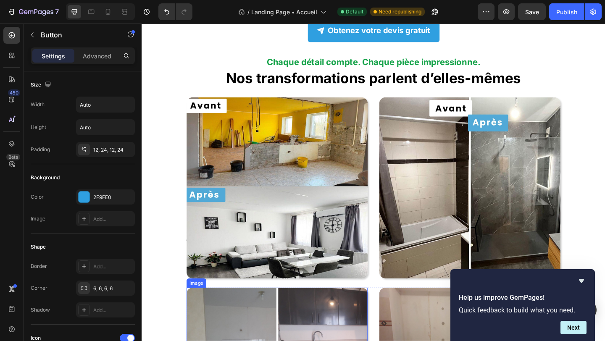
scroll to position [587, 0]
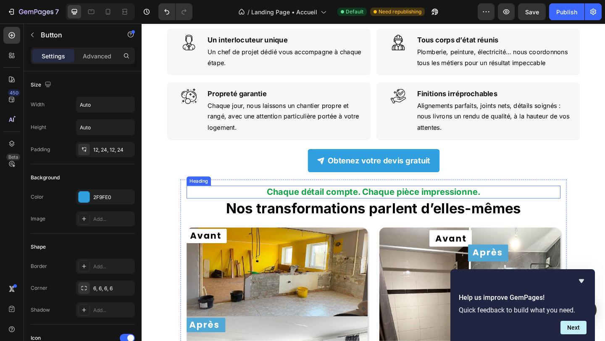
click at [357, 210] on strong "Chaque détail compte. Chaque pièce impressionne." at bounding box center [394, 206] width 232 height 11
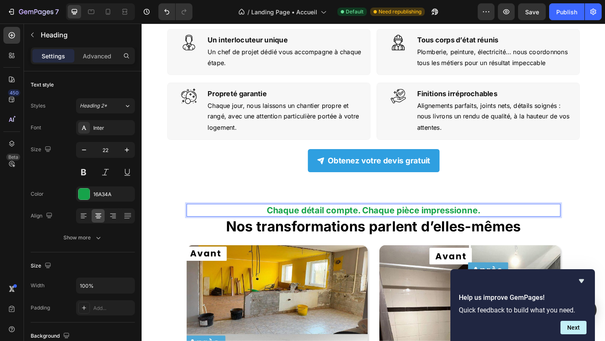
click at [340, 221] on strong "Chaque détail compte. Chaque pièce impressionne." at bounding box center [394, 226] width 232 height 11
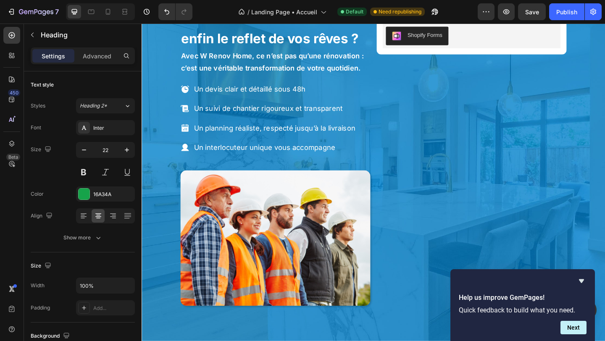
scroll to position [0, 0]
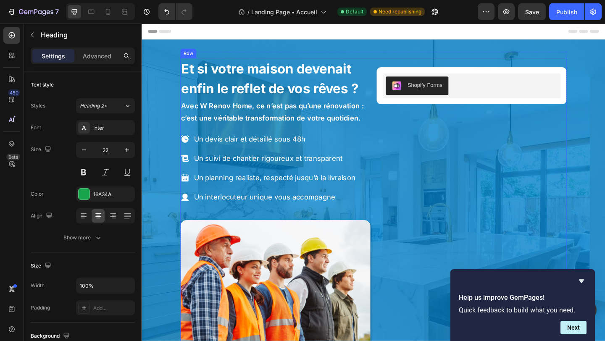
click at [412, 197] on div "Un devis clair et détaillé sous 48h Un suivi de chantier rigoureux et transpare…" at bounding box center [500, 223] width 207 height 324
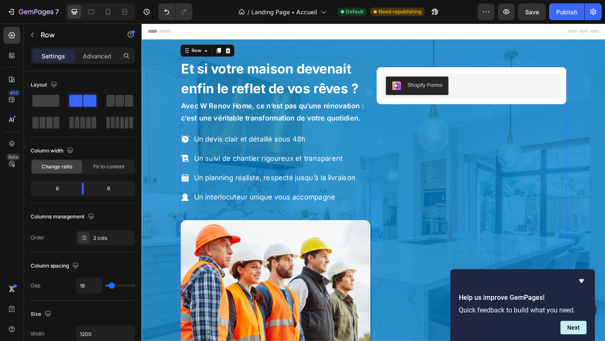
click at [508, 21] on div "7 / Landing Page • Accueil Default Need republishing Preview Save Publish" at bounding box center [302, 12] width 605 height 24
click at [507, 10] on icon "button" at bounding box center [506, 11] width 6 height 5
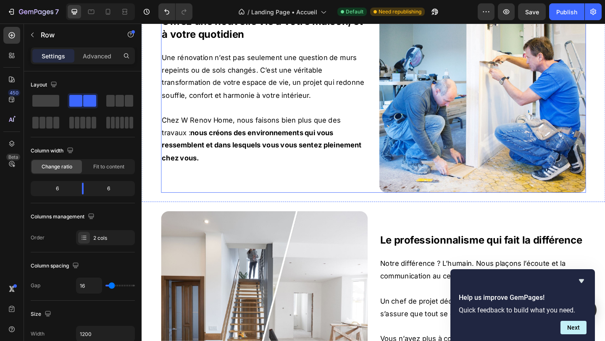
scroll to position [1551, 0]
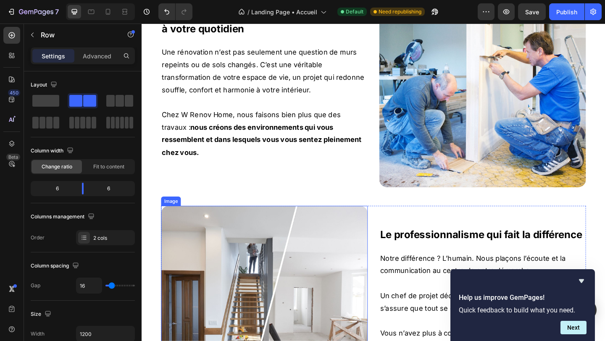
click at [294, 280] on img at bounding box center [275, 334] width 225 height 225
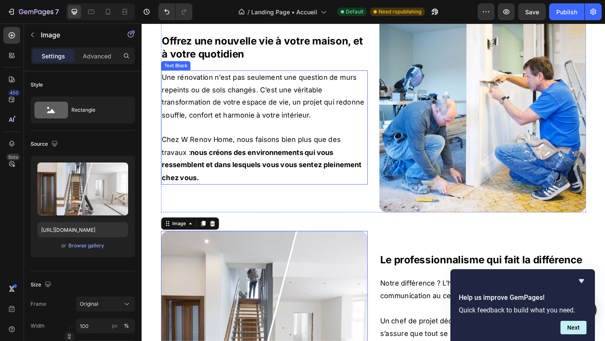
scroll to position [1519, 0]
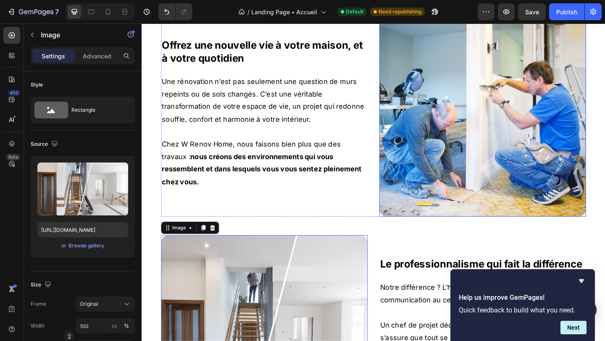
click at [443, 99] on img at bounding box center [512, 121] width 225 height 225
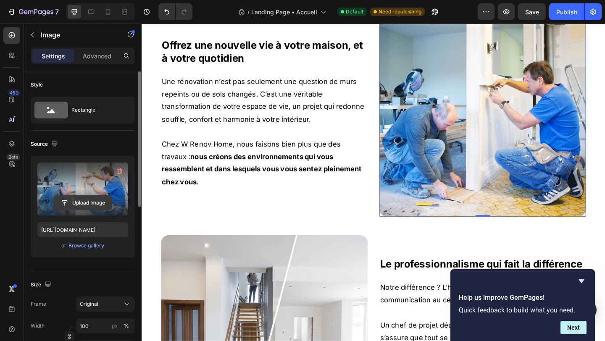
click at [87, 202] on input "file" at bounding box center [83, 203] width 58 height 14
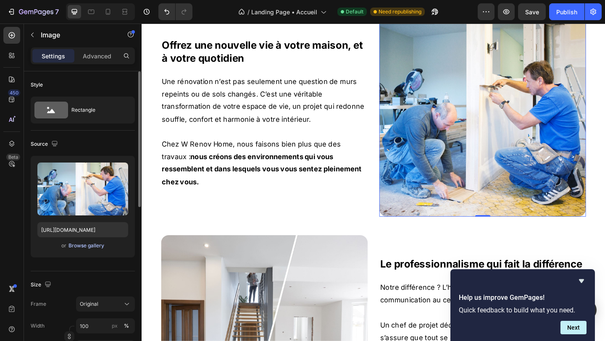
click at [95, 244] on div "Browse gallery" at bounding box center [86, 246] width 36 height 8
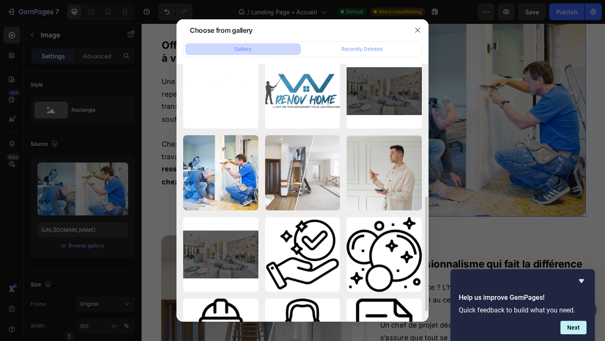
scroll to position [217, 0]
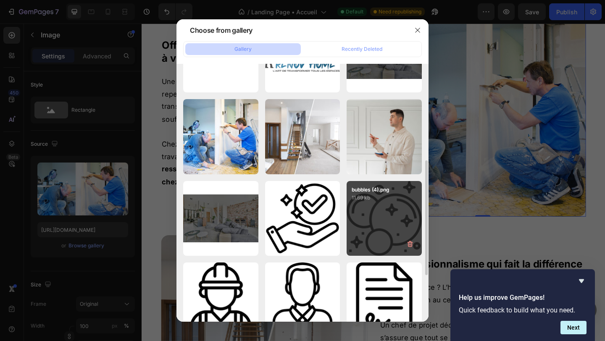
drag, startPoint x: 291, startPoint y: 149, endPoint x: 360, endPoint y: 205, distance: 89.2
click at [0, 0] on div "W Renov Home.jpg 215.63 kb" at bounding box center [0, 0] width 0 height 0
type input "https://cdn.shopify.com/s/files/1/0992/4716/1683/files/gempages_585381241872712…"
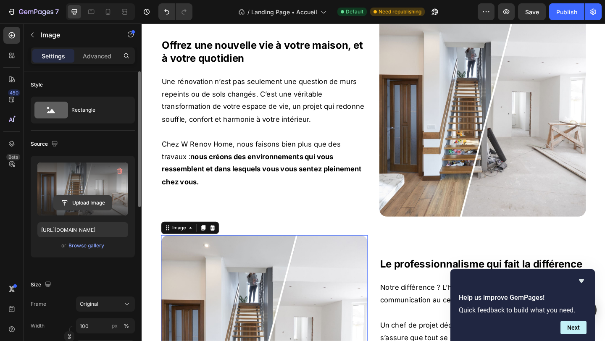
click at [74, 201] on input "file" at bounding box center [83, 203] width 58 height 14
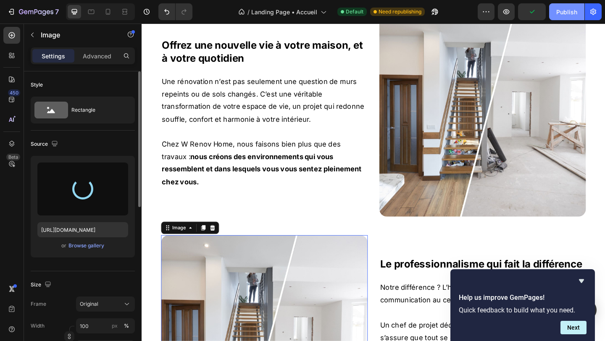
type input "[URL][DOMAIN_NAME]"
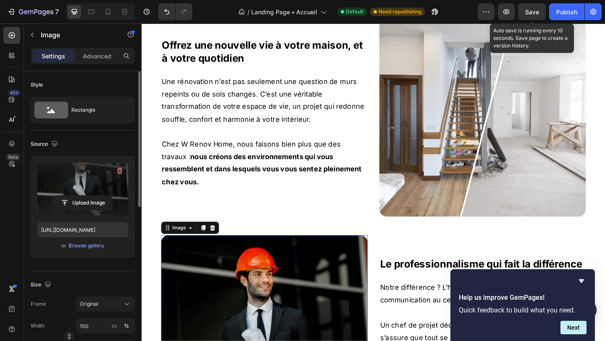
click at [535, 10] on span "Save" at bounding box center [532, 11] width 14 height 7
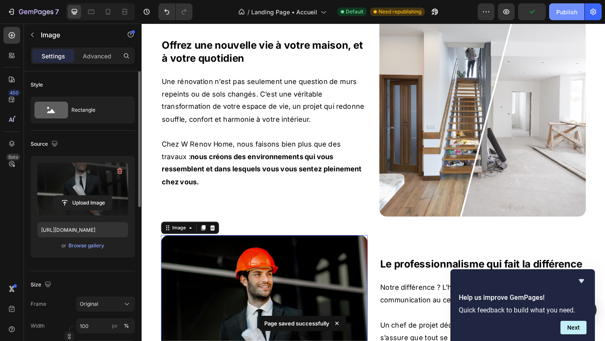
click at [564, 8] on div "Publish" at bounding box center [566, 12] width 21 height 9
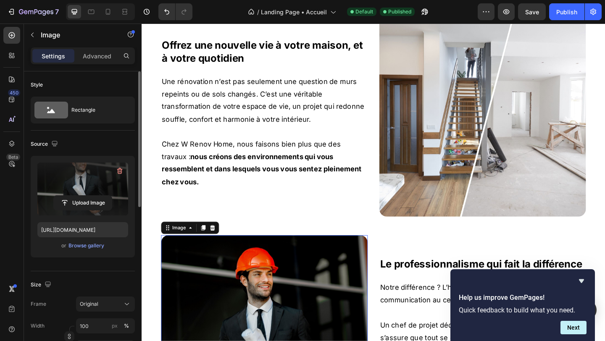
click at [114, 19] on div at bounding box center [100, 11] width 69 height 17
drag, startPoint x: 113, startPoint y: 15, endPoint x: 118, endPoint y: 23, distance: 9.6
click at [113, 15] on div at bounding box center [107, 11] width 13 height 13
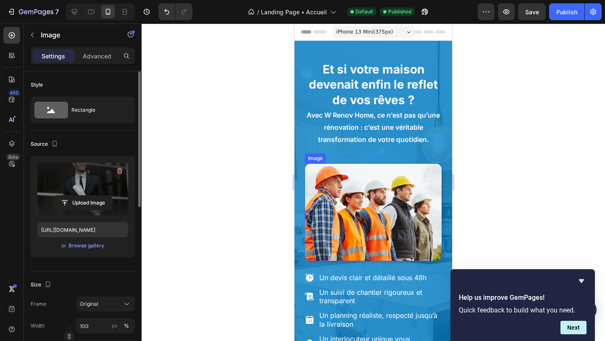
click at [359, 185] on img at bounding box center [372, 212] width 137 height 98
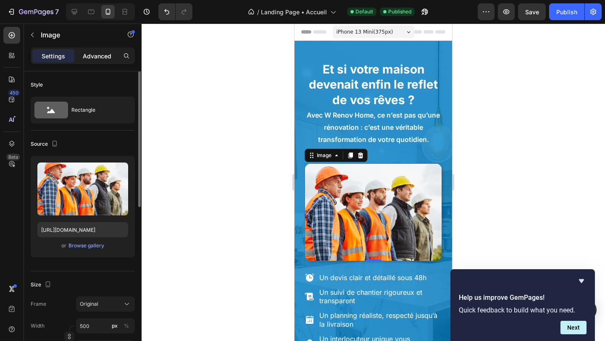
click at [100, 61] on div "Advanced" at bounding box center [97, 55] width 42 height 13
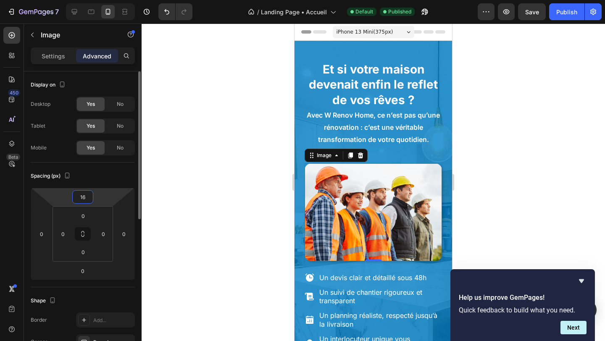
click at [80, 197] on input "16" at bounding box center [82, 197] width 17 height 13
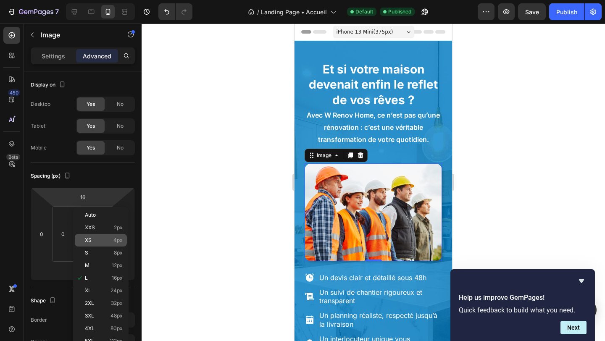
click at [97, 244] on div "XS 4px" at bounding box center [101, 240] width 52 height 13
type input "4"
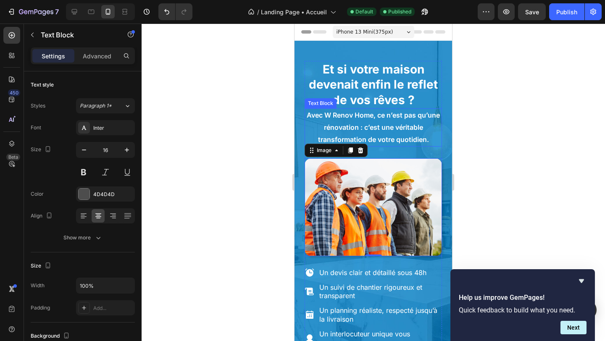
click at [377, 134] on p "Avec W Renov Home, ce n’est pas qu’une rénovation : c’est une véritable transfo…" at bounding box center [373, 127] width 136 height 36
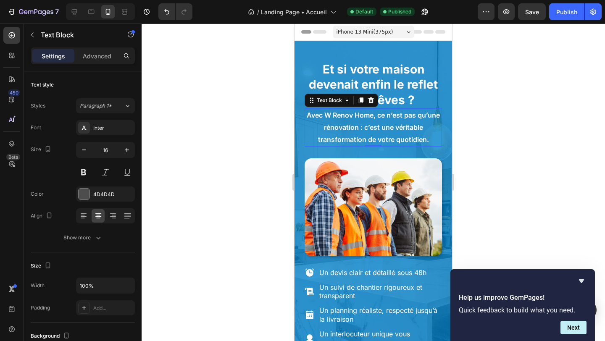
click at [95, 47] on div "Settings Advanced" at bounding box center [83, 55] width 104 height 17
click at [95, 57] on p "Advanced" at bounding box center [97, 56] width 29 height 9
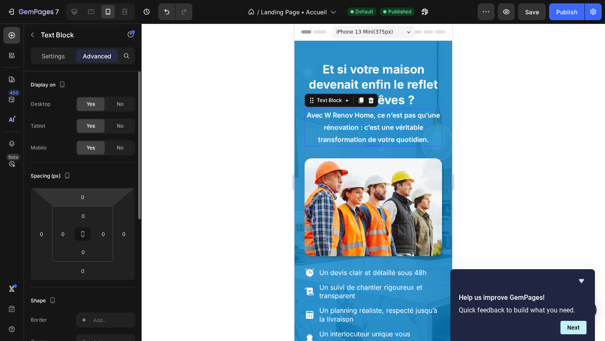
click at [81, 0] on html "7 / Landing Page • Accueil Default Published Preview Save Publish 450 Beta Sect…" at bounding box center [302, 0] width 605 height 0
click at [81, 197] on input "0" at bounding box center [82, 197] width 17 height 13
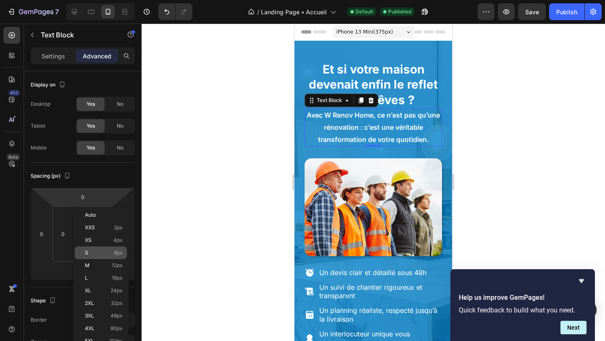
click at [96, 247] on div "S 8px" at bounding box center [101, 253] width 52 height 13
type input "8"
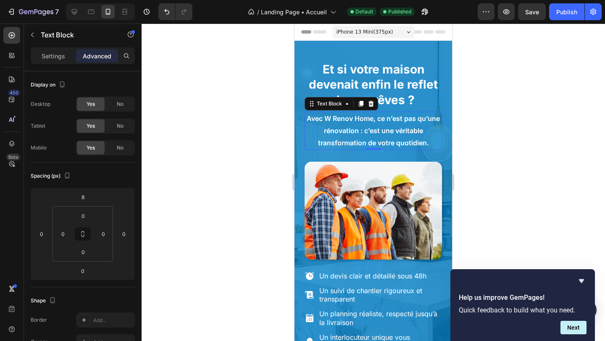
click at [357, 146] on span "Avec W Renov Home, ce n’est pas qu’une rénovation : c’est une véritable transfo…" at bounding box center [373, 130] width 133 height 33
click at [354, 162] on img at bounding box center [372, 211] width 137 height 98
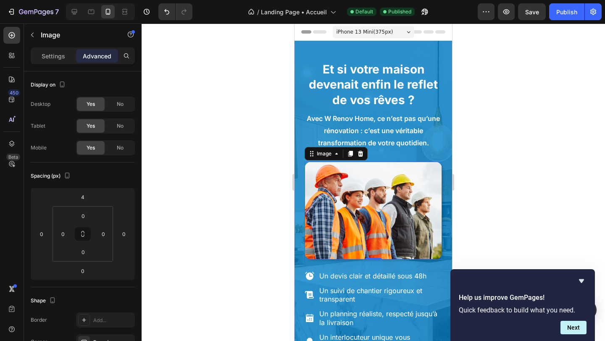
click at [354, 162] on img at bounding box center [372, 211] width 137 height 98
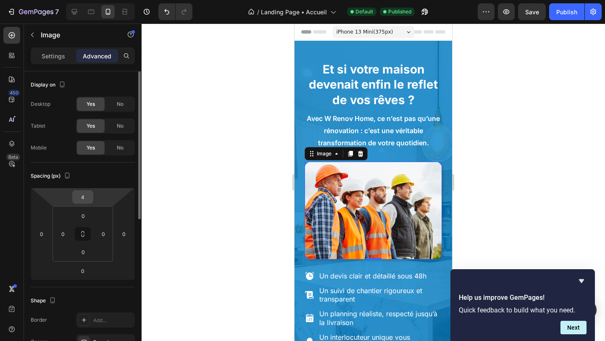
click at [84, 197] on input "4" at bounding box center [82, 197] width 17 height 13
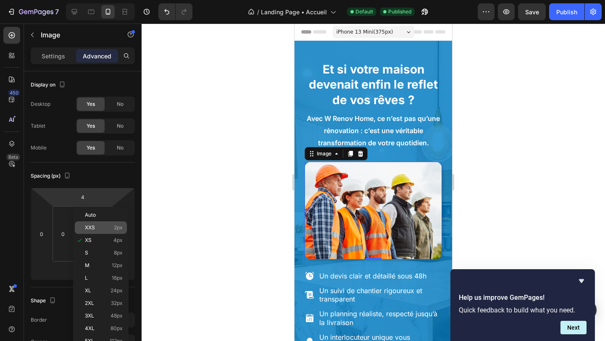
click at [94, 225] on span "XXS" at bounding box center [90, 228] width 10 height 6
type input "2"
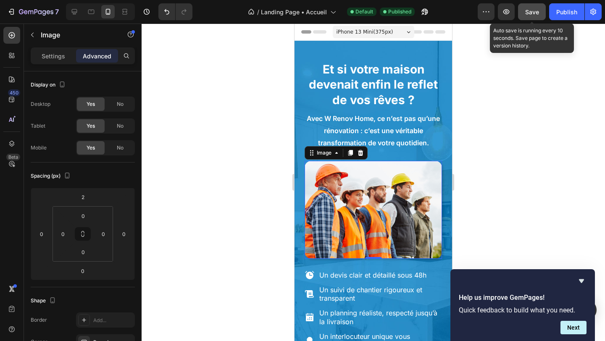
click at [544, 10] on button "Save" at bounding box center [532, 11] width 28 height 17
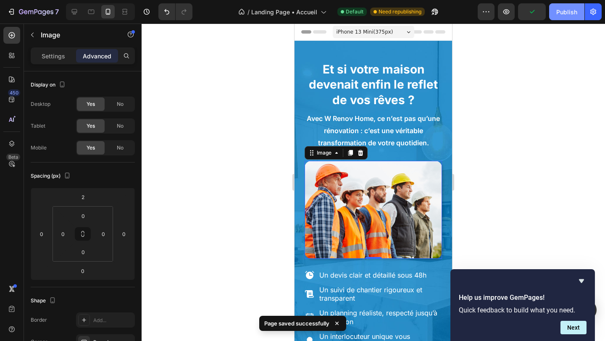
click at [554, 11] on button "Publish" at bounding box center [566, 11] width 35 height 17
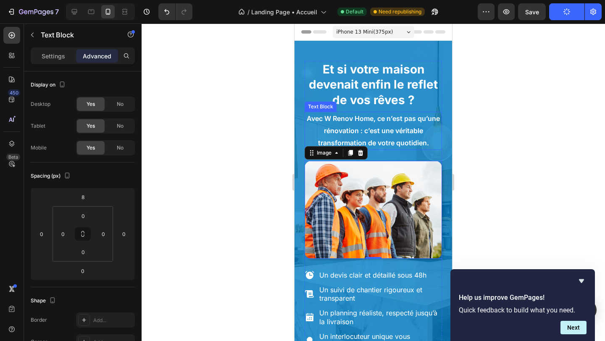
click at [417, 133] on span "Avec W Renov Home, ce n’est pas qu’une rénovation : c’est une véritable transfo…" at bounding box center [373, 130] width 133 height 33
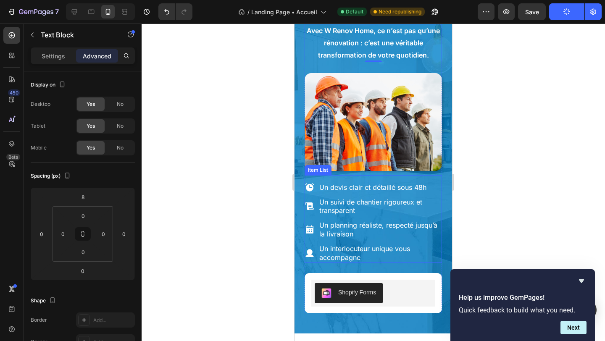
scroll to position [277, 0]
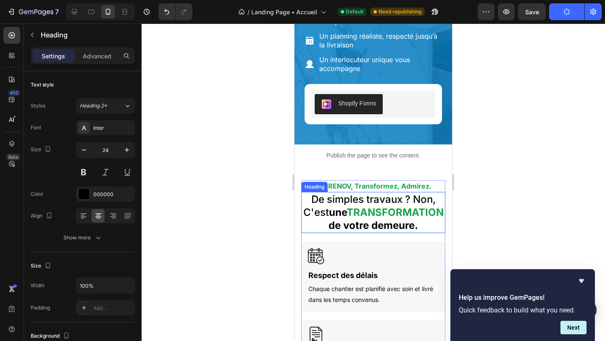
click at [372, 210] on h2 "De simples travaux ? Non, C'est une TRANSFORMATION de votre demeure." at bounding box center [373, 212] width 144 height 41
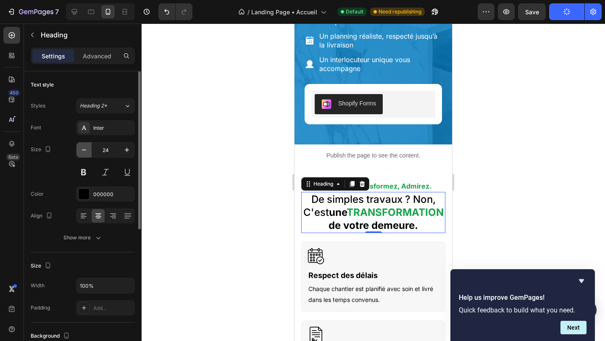
click at [83, 151] on icon "button" at bounding box center [84, 150] width 8 height 8
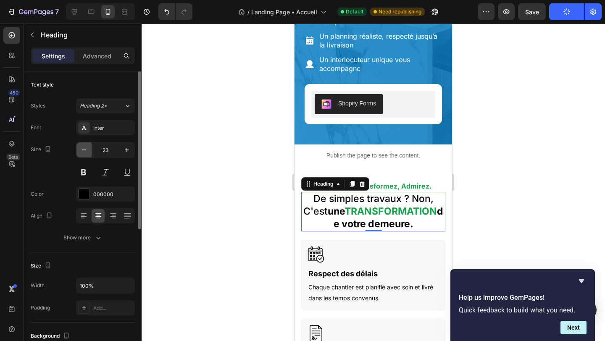
type input "22"
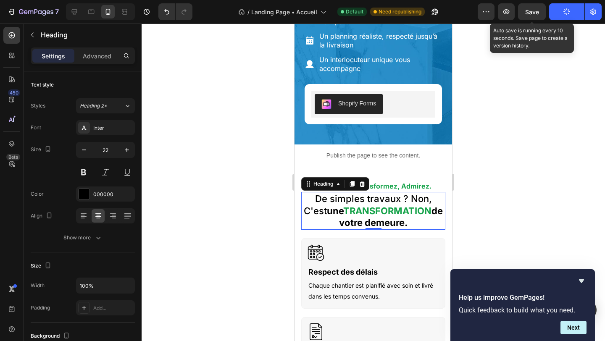
click at [528, 13] on span "Save" at bounding box center [532, 11] width 14 height 7
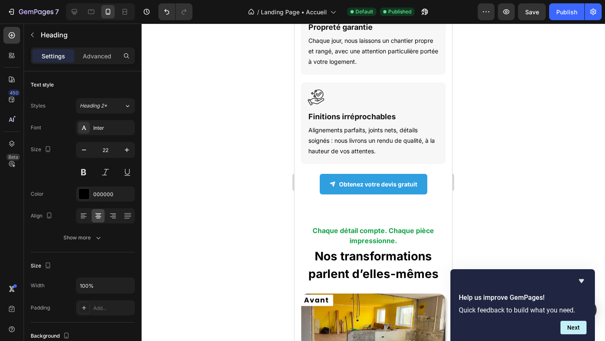
scroll to position [798, 0]
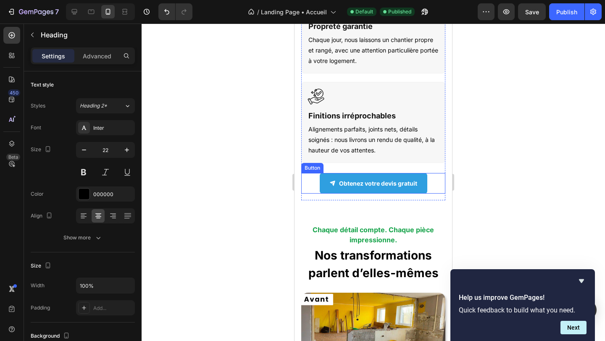
click at [435, 194] on div "Obtenez votre devis gratuit Button" at bounding box center [373, 183] width 144 height 21
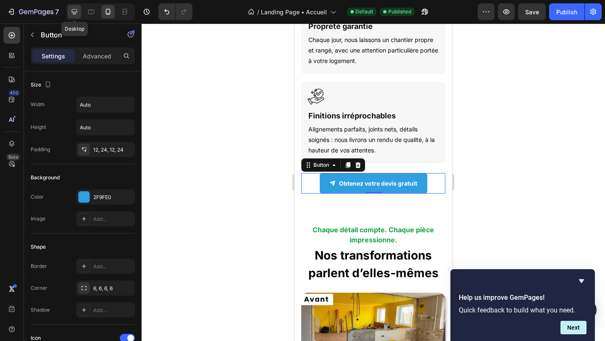
click at [71, 12] on icon at bounding box center [74, 12] width 8 height 8
type input "20"
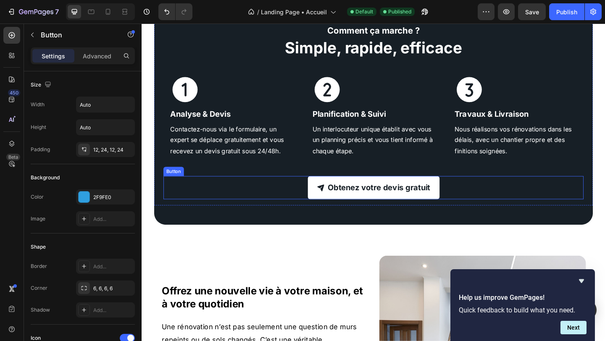
scroll to position [964, 0]
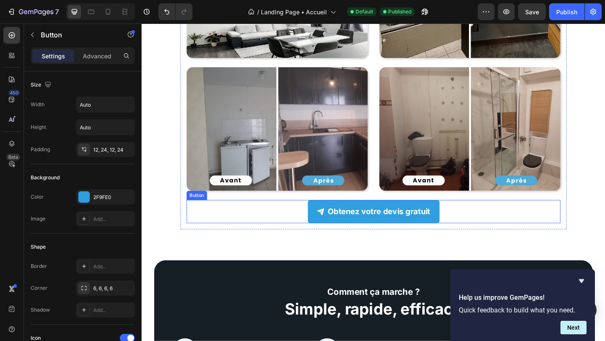
click at [518, 228] on div "Obtenez votre devis gratuit Button" at bounding box center [393, 227] width 406 height 25
click at [237, 205] on icon at bounding box center [237, 208] width 5 height 6
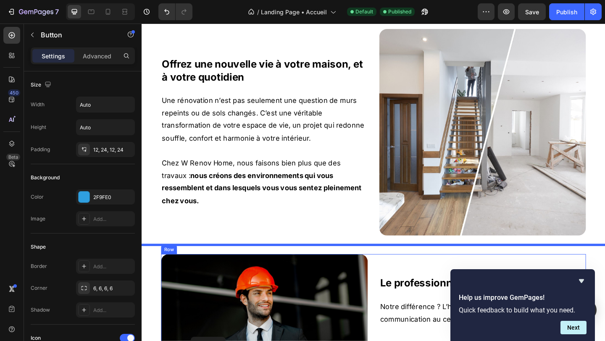
scroll to position [1549, 0]
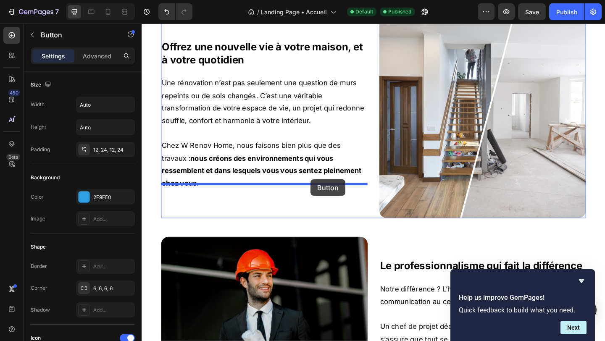
drag, startPoint x: 194, startPoint y: 249, endPoint x: 325, endPoint y: 193, distance: 142.4
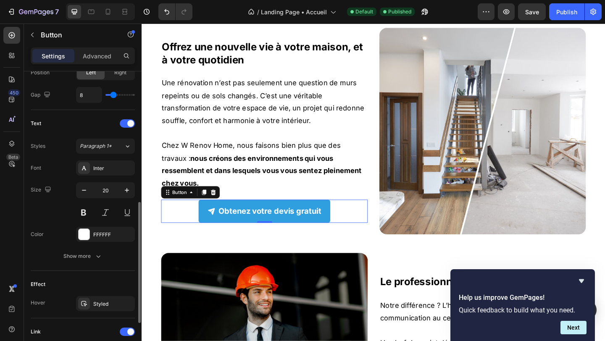
scroll to position [419, 0]
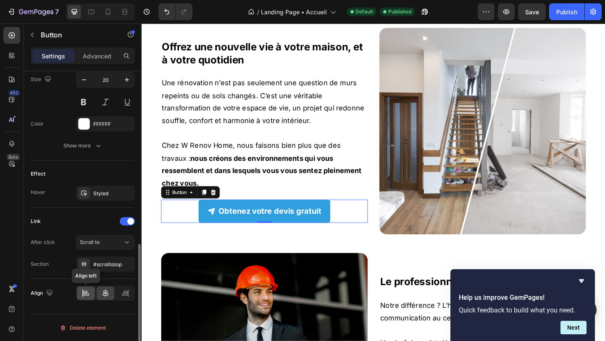
click at [84, 296] on icon at bounding box center [85, 293] width 8 height 8
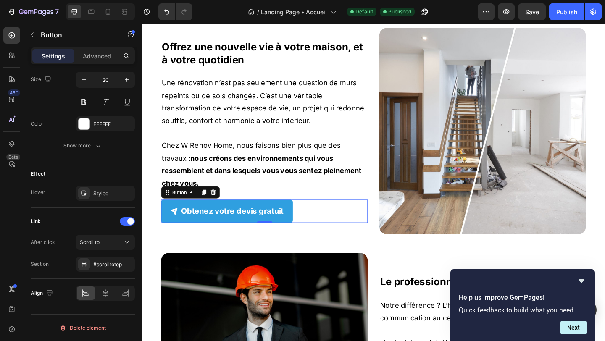
click at [347, 233] on div "Obtenez votre devis gratuit Button 0" at bounding box center [275, 227] width 225 height 25
click at [208, 202] on div at bounding box center [209, 207] width 10 height 10
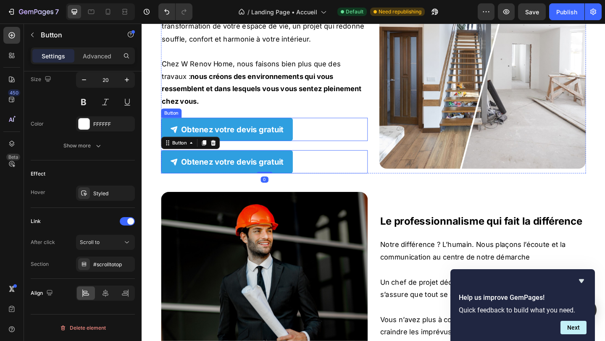
scroll to position [1702, 0]
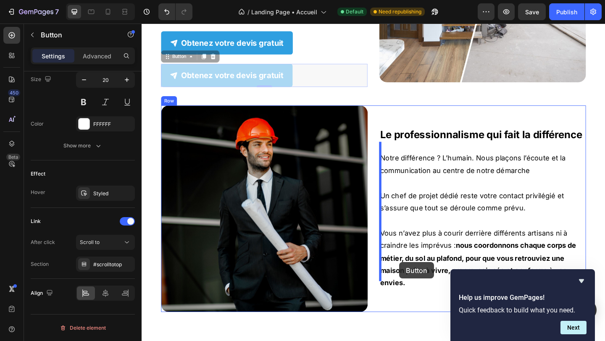
drag, startPoint x: 325, startPoint y: 67, endPoint x: 422, endPoint y: 283, distance: 236.1
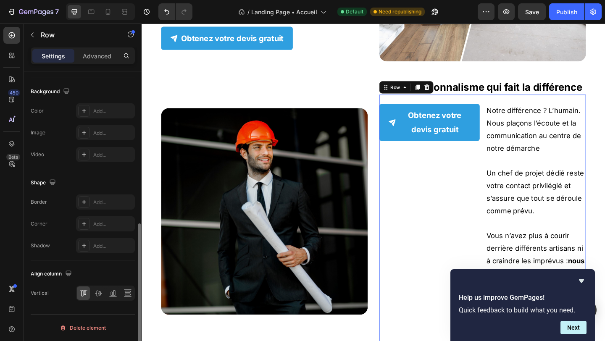
scroll to position [0, 0]
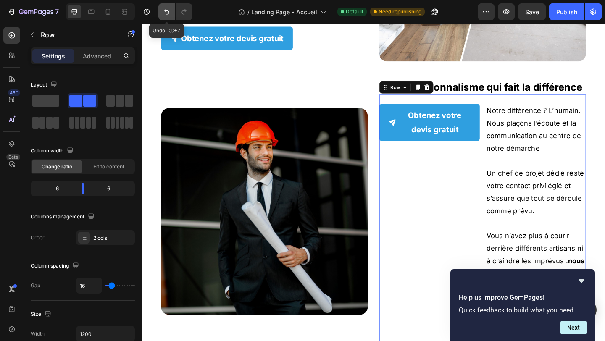
click at [160, 10] on button "Undo/Redo" at bounding box center [166, 11] width 17 height 17
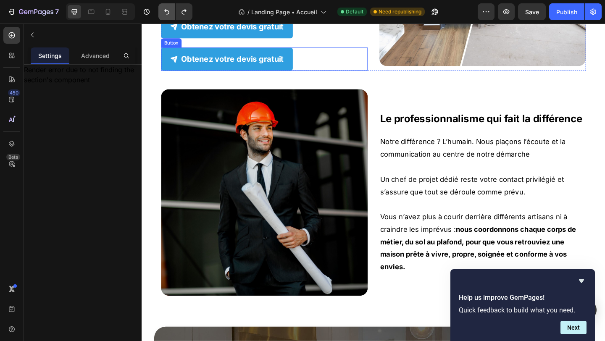
scroll to position [1702, 0]
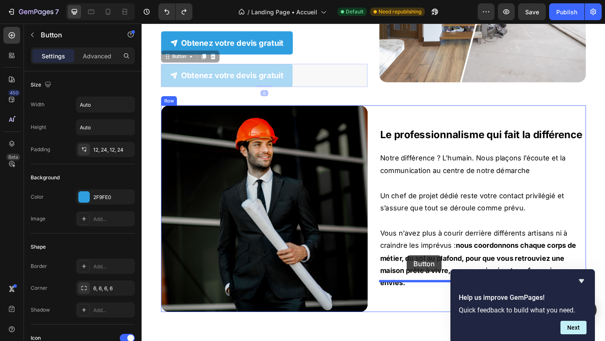
drag, startPoint x: 317, startPoint y: 67, endPoint x: 430, endPoint y: 276, distance: 237.7
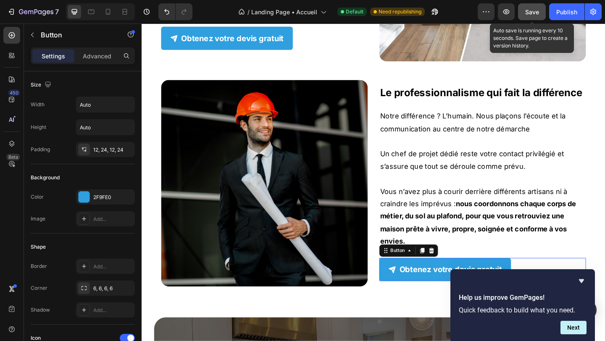
drag, startPoint x: 521, startPoint y: 12, endPoint x: 411, endPoint y: 16, distance: 109.7
click at [521, 12] on button "Save" at bounding box center [532, 11] width 28 height 17
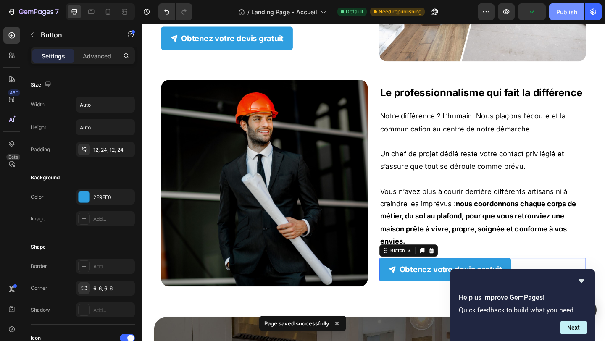
click at [566, 9] on div "Publish" at bounding box center [566, 12] width 21 height 9
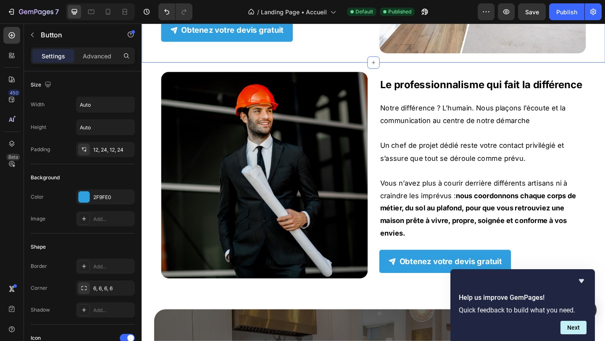
scroll to position [1731, 0]
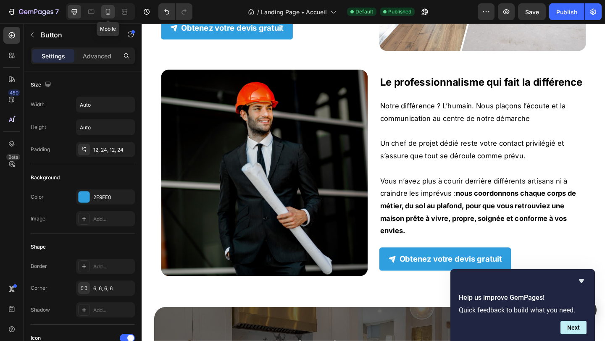
click at [106, 10] on icon at bounding box center [108, 12] width 5 height 6
type input "14"
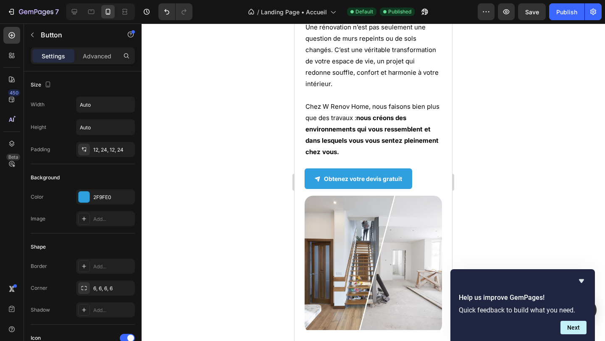
scroll to position [1555, 0]
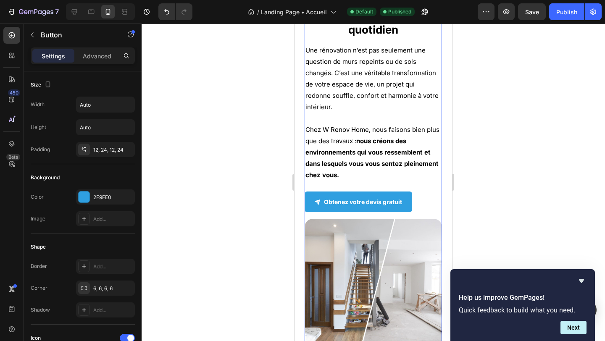
click at [369, 204] on div "Offrez une nouvelle vie à votre maison, et à votre quotidien Heading Une rénova…" at bounding box center [372, 172] width 137 height 368
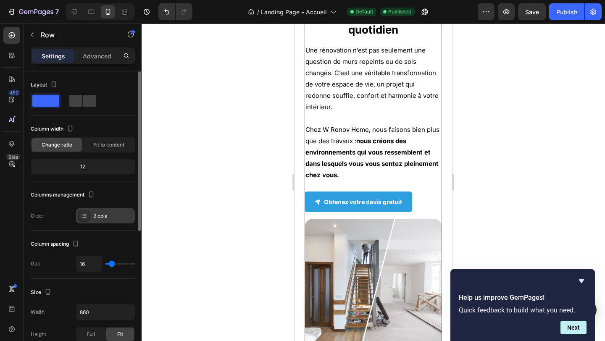
click at [81, 216] on icon at bounding box center [84, 215] width 7 height 7
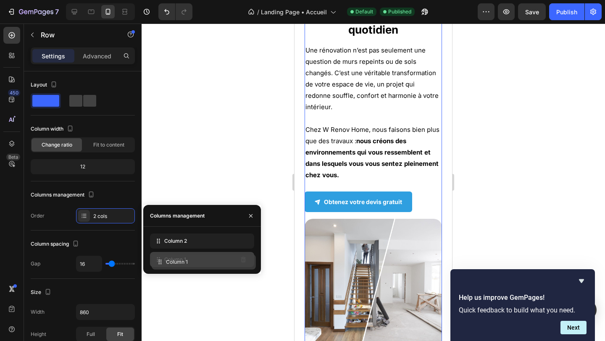
drag, startPoint x: 159, startPoint y: 241, endPoint x: 160, endPoint y: 262, distance: 21.0
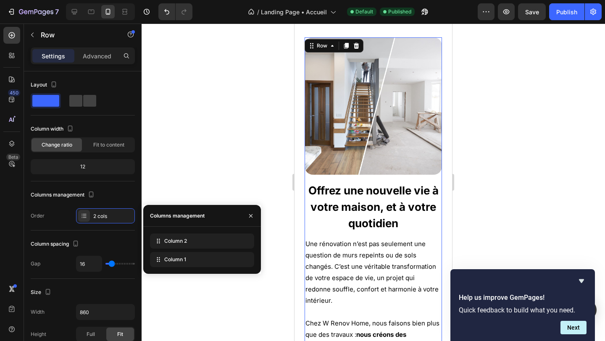
scroll to position [1747, 0]
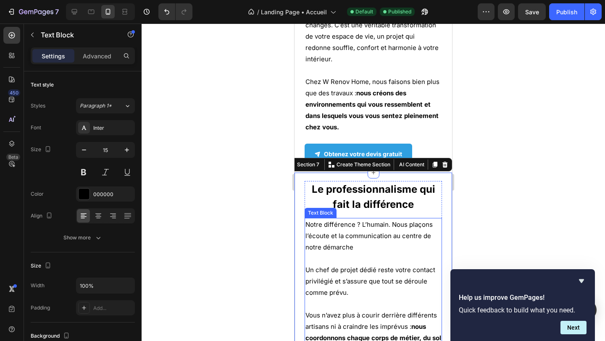
click at [304, 248] on div "Notre différence ? L’humain. Nous plaçons l’écoute et la communication au centr…" at bounding box center [372, 298] width 137 height 160
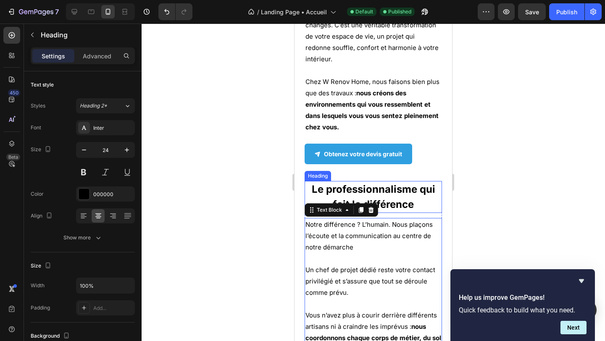
click at [307, 181] on h2 "Le professionnalisme qui fait la différence" at bounding box center [372, 197] width 137 height 32
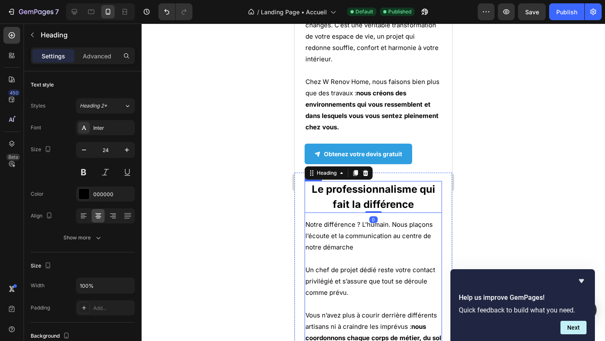
click at [348, 205] on div "Le professionnalisme qui fait la différence Heading 0 Notre différence ? L’huma…" at bounding box center [372, 295] width 137 height 228
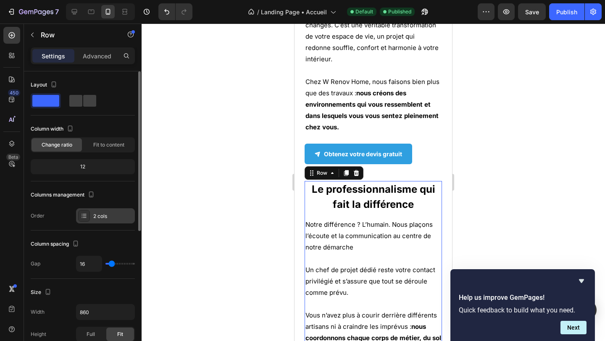
click at [106, 220] on div "2 cols" at bounding box center [105, 215] width 59 height 15
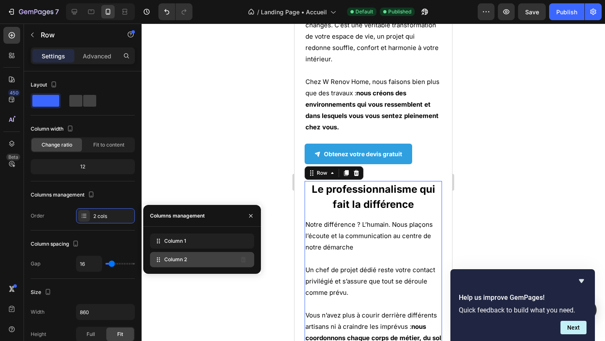
drag, startPoint x: 156, startPoint y: 241, endPoint x: 156, endPoint y: 259, distance: 17.6
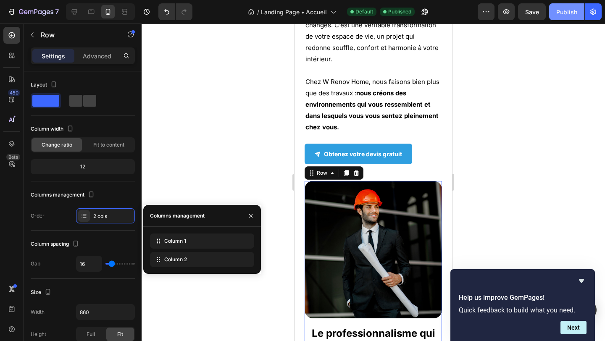
click at [568, 9] on div "Publish" at bounding box center [566, 12] width 21 height 9
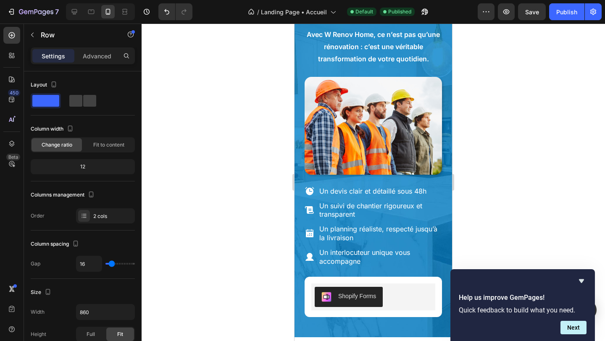
scroll to position [178, 0]
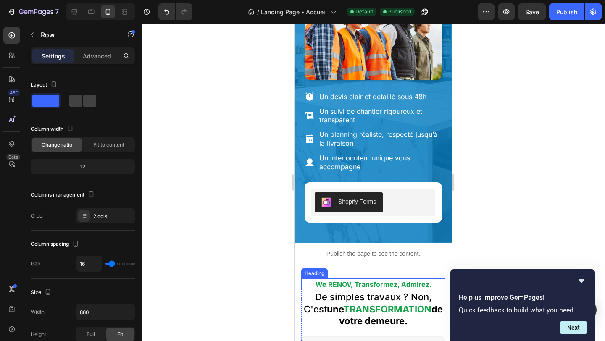
click at [369, 285] on strong "We RENOV, Transformez, Admirez." at bounding box center [373, 284] width 116 height 8
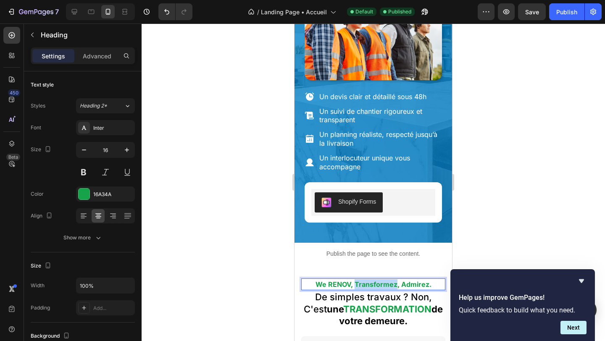
click at [359, 284] on strong "We RENOV, Transformez, Admirez." at bounding box center [373, 284] width 116 height 8
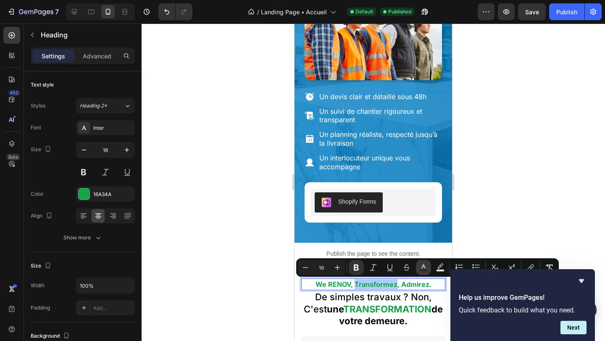
click at [425, 270] on rect "Editor contextual toolbar" at bounding box center [424, 271] width 8 height 2
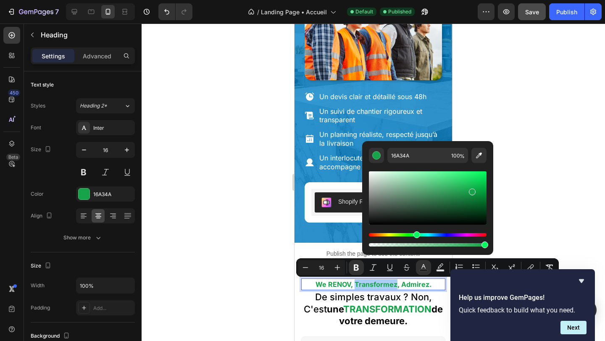
click at [540, 16] on button "Save" at bounding box center [532, 11] width 28 height 17
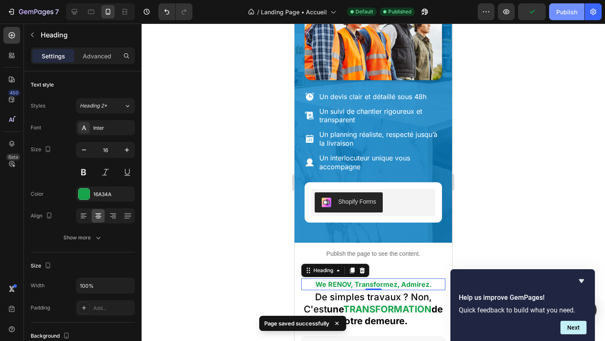
click at [558, 16] on button "Publish" at bounding box center [566, 11] width 35 height 17
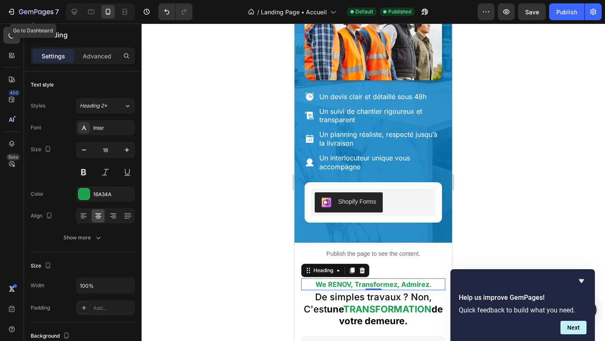
click at [16, 10] on div "7" at bounding box center [33, 12] width 52 height 10
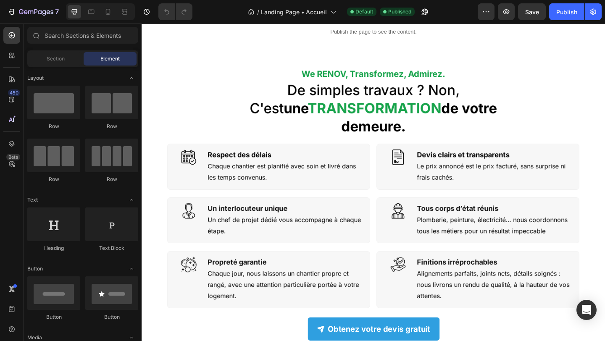
scroll to position [346, 0]
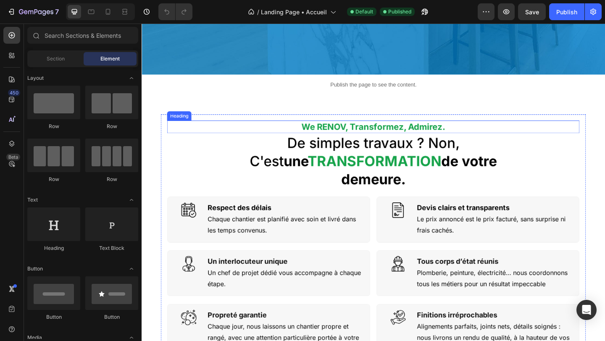
click at [365, 138] on strong "We RENOV, Transformez, Admirez." at bounding box center [393, 135] width 156 height 11
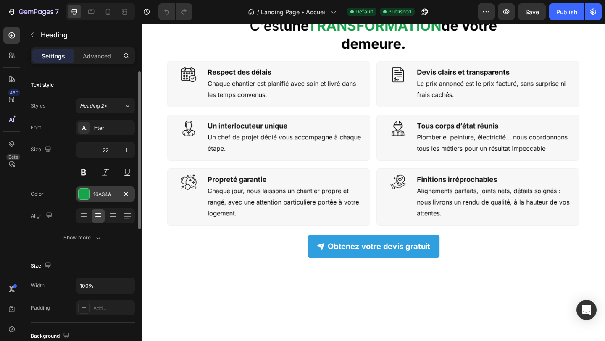
click at [108, 195] on div "16A34A" at bounding box center [105, 195] width 24 height 8
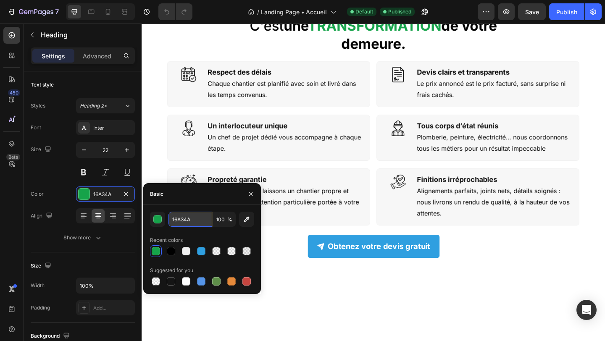
click at [186, 215] on input "16A34A" at bounding box center [190, 219] width 44 height 15
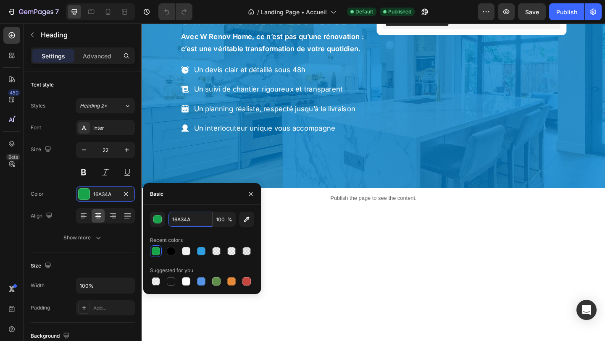
scroll to position [67, 0]
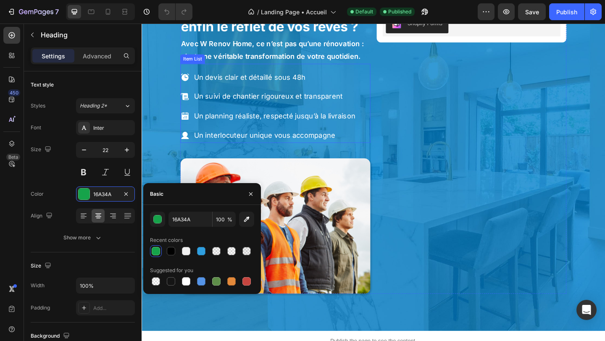
click at [277, 130] on p "Un planning réaliste, respecté jusqu’à la livraison" at bounding box center [286, 124] width 176 height 13
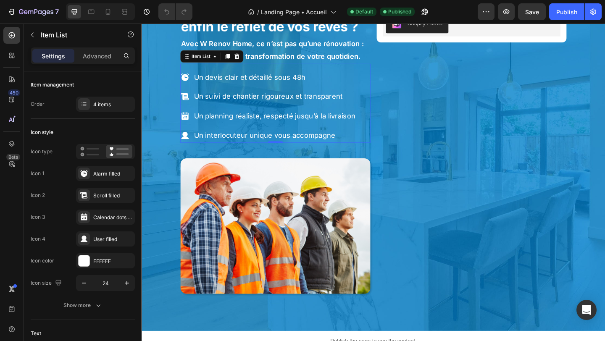
scroll to position [0, 0]
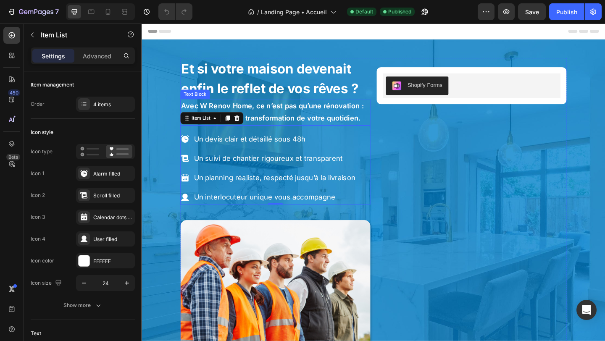
click at [267, 105] on div "Avec W Renov Home, ce n’est pas qu’une rénovation : c’est une véritable transfo…" at bounding box center [287, 119] width 207 height 29
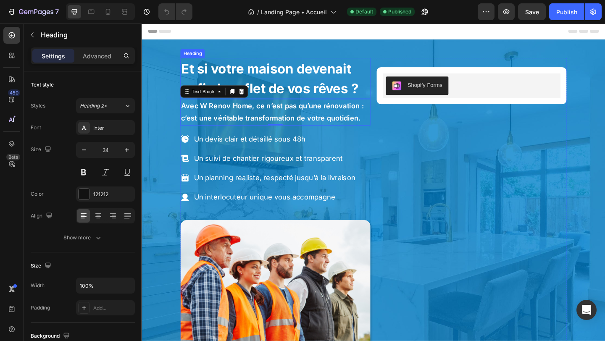
click at [267, 81] on h2 "Et si votre maison devenait enfin le reflet de vos rêves ?" at bounding box center [287, 83] width 207 height 45
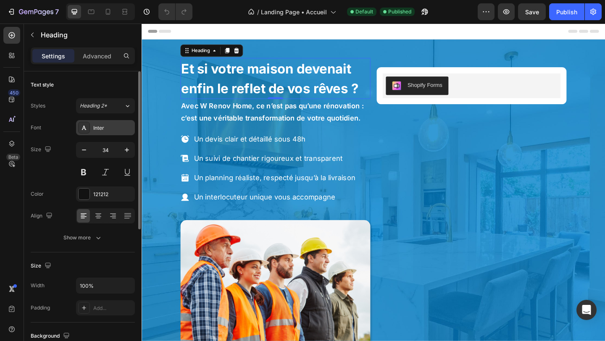
click at [113, 123] on div "Inter" at bounding box center [105, 127] width 59 height 15
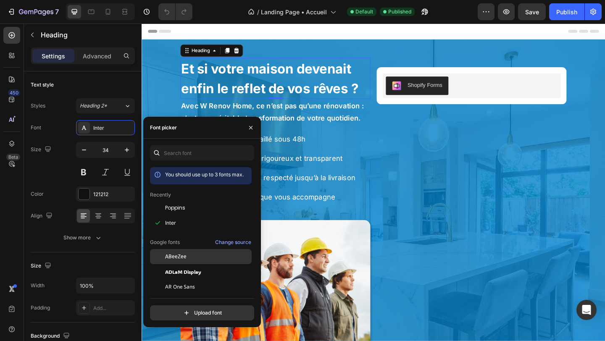
scroll to position [42, 0]
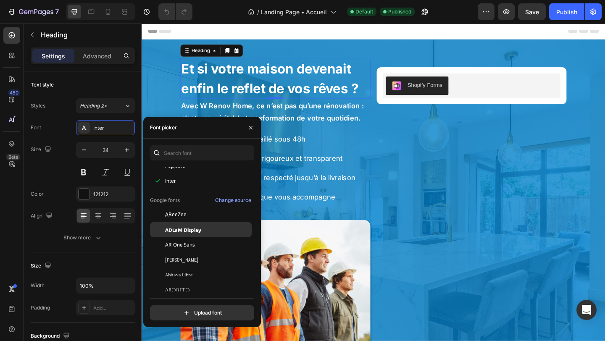
click at [172, 233] on div "ADLaM Display" at bounding box center [201, 229] width 102 height 15
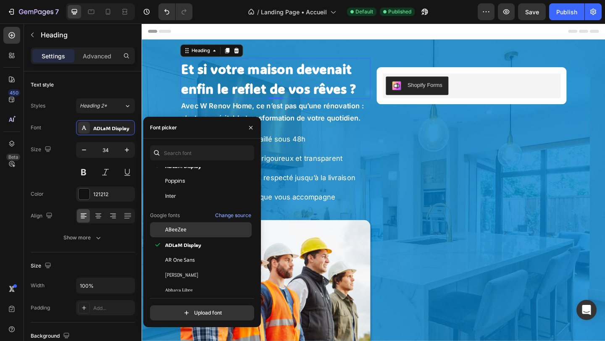
click at [172, 233] on div "ABeeZee" at bounding box center [201, 229] width 102 height 15
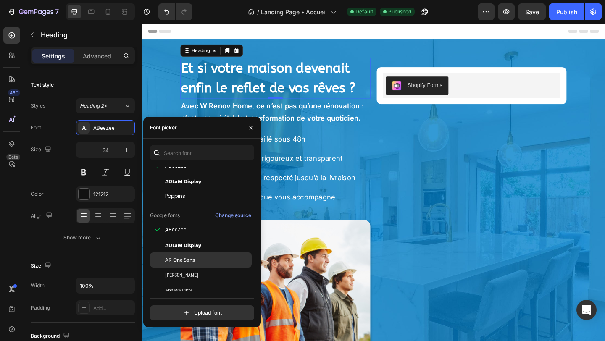
click at [172, 266] on div "AR One Sans" at bounding box center [201, 259] width 102 height 15
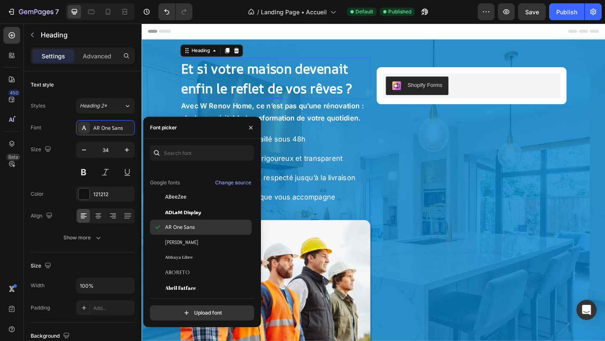
scroll to position [95, 0]
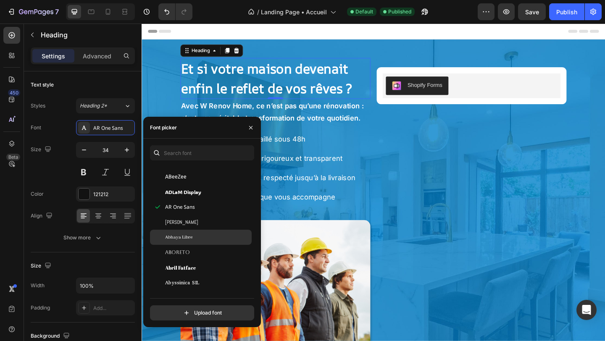
click at [176, 240] on span "Abhaya Libre" at bounding box center [178, 237] width 27 height 8
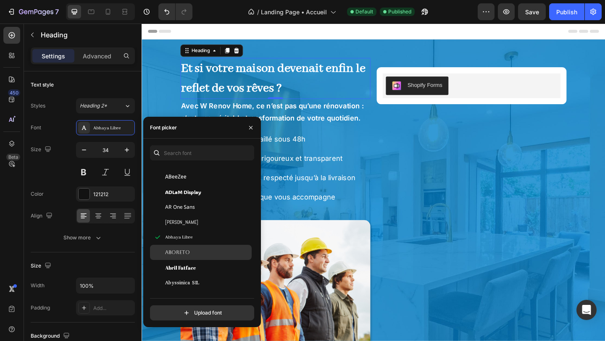
click at [176, 251] on span "Aboreto" at bounding box center [177, 253] width 25 height 8
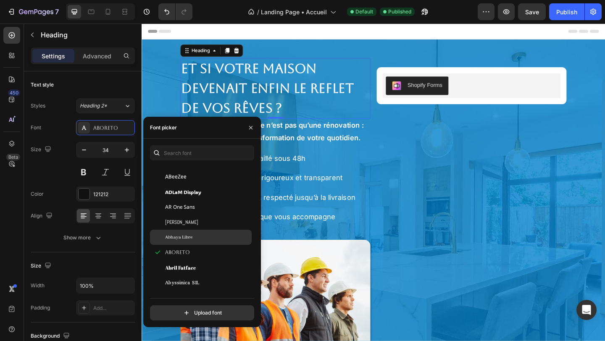
click at [176, 234] on span "Abhaya Libre" at bounding box center [178, 237] width 27 height 8
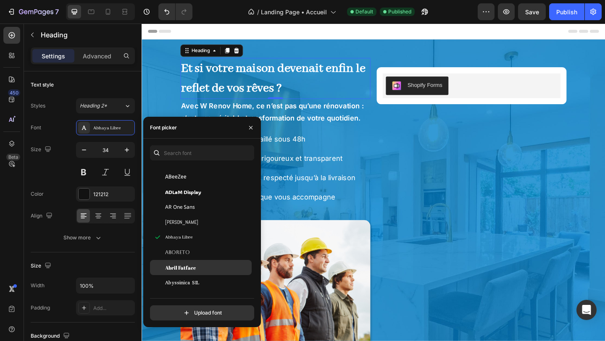
click at [178, 260] on div "Abril Fatface" at bounding box center [201, 267] width 102 height 15
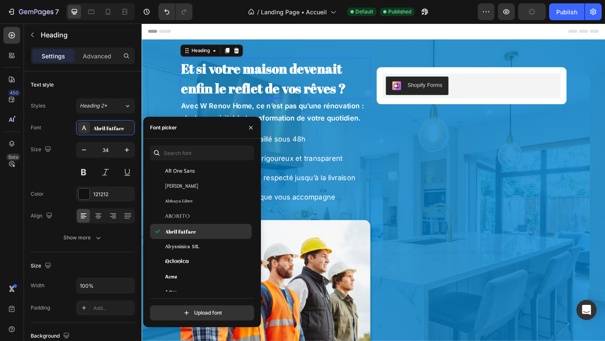
scroll to position [140, 0]
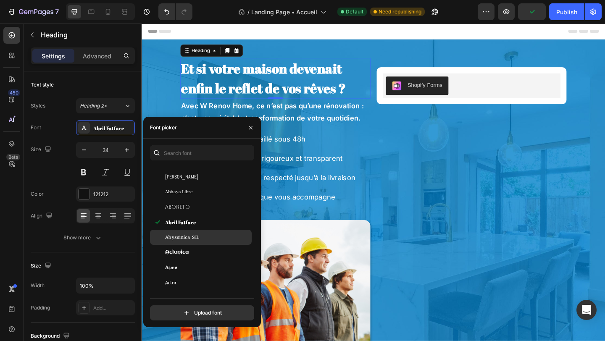
click at [179, 244] on div "Abyssinica SIL" at bounding box center [201, 237] width 102 height 15
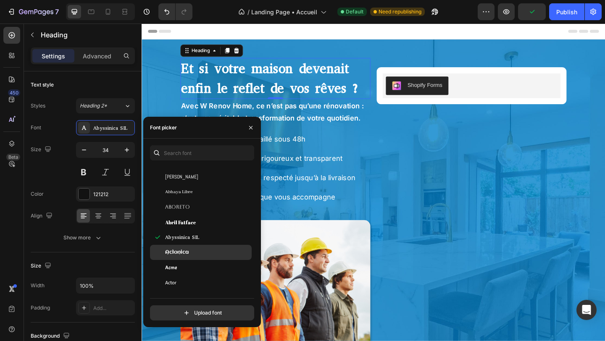
click at [179, 252] on span "Aclonica" at bounding box center [177, 253] width 24 height 8
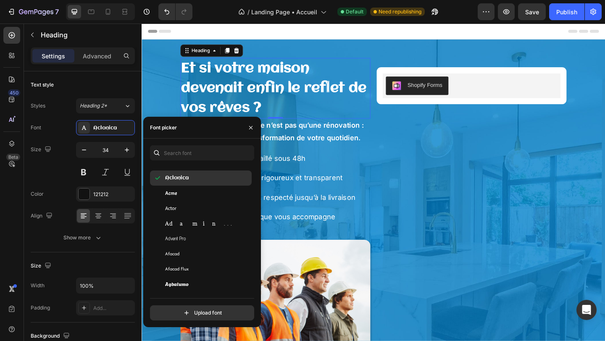
scroll to position [218, 0]
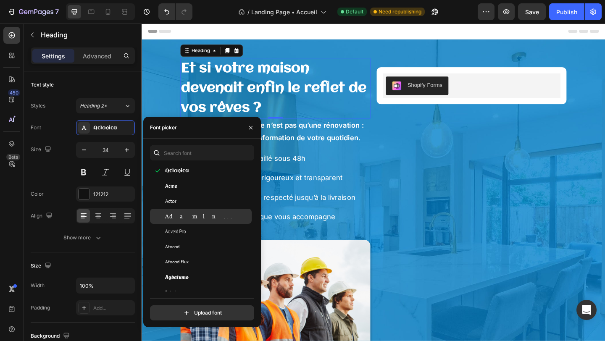
click at [178, 216] on span "Adamina" at bounding box center [200, 216] width 70 height 8
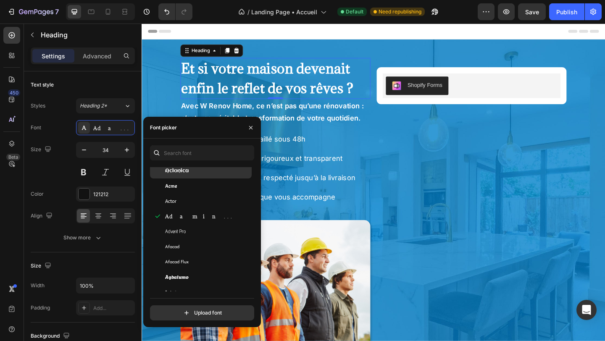
click at [181, 177] on div "Aclonica" at bounding box center [201, 170] width 102 height 15
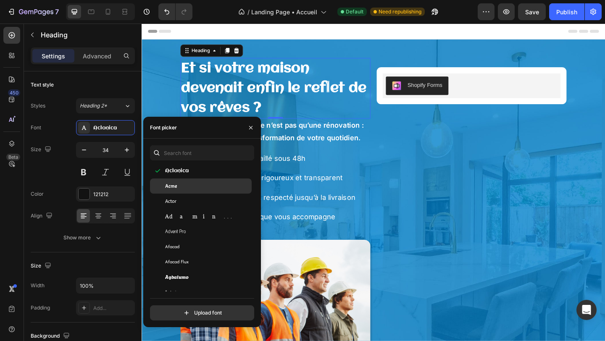
click at [181, 189] on div "Acme" at bounding box center [207, 186] width 85 height 8
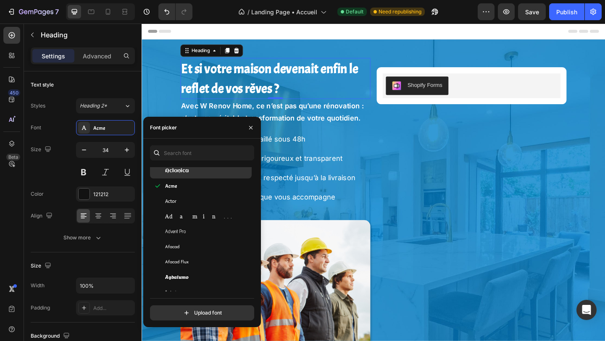
click at [178, 172] on span "Aclonica" at bounding box center [177, 171] width 24 height 8
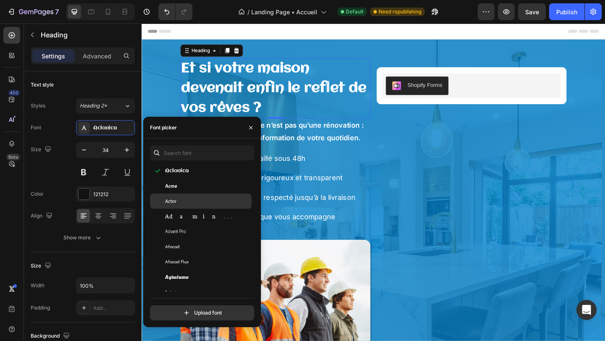
click at [178, 196] on div "Actor" at bounding box center [201, 201] width 102 height 15
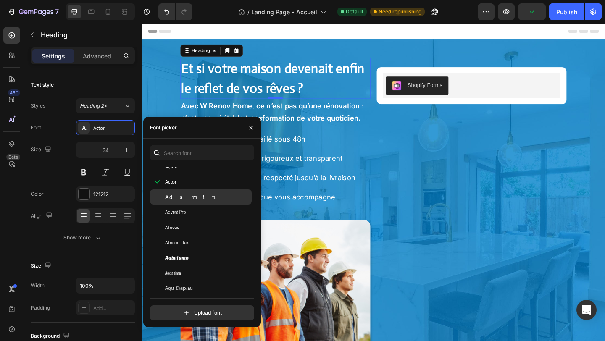
scroll to position [245, 0]
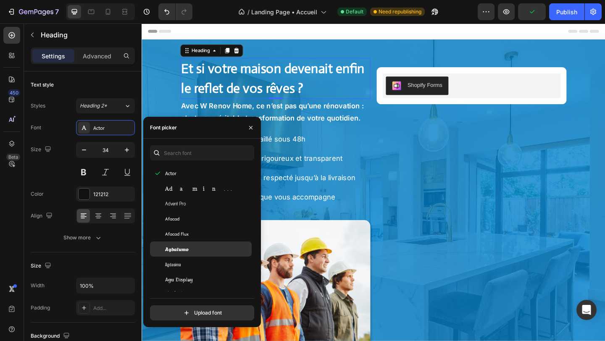
click at [182, 249] on span "Agbalumo" at bounding box center [177, 249] width 24 height 8
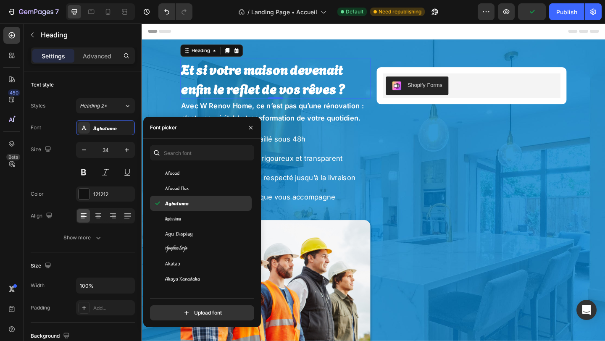
scroll to position [309, 0]
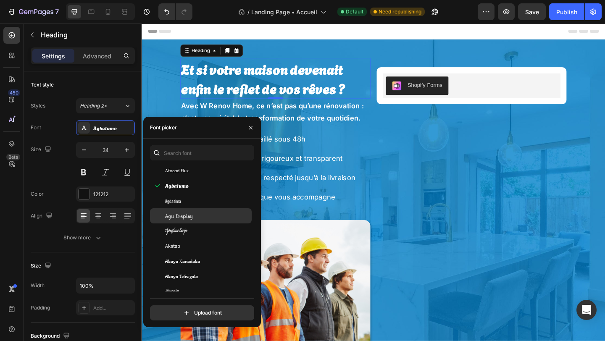
click at [185, 215] on span "Agu Display" at bounding box center [179, 216] width 28 height 8
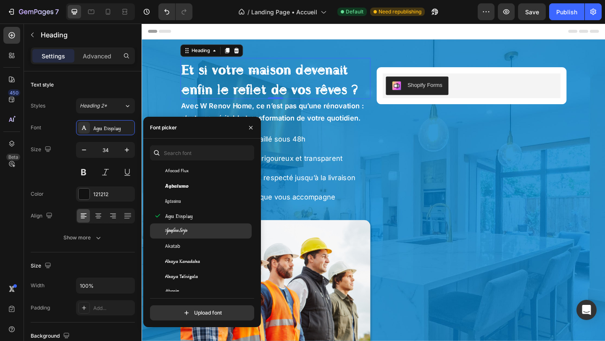
click at [185, 228] on span "Aguafina Script" at bounding box center [176, 231] width 22 height 8
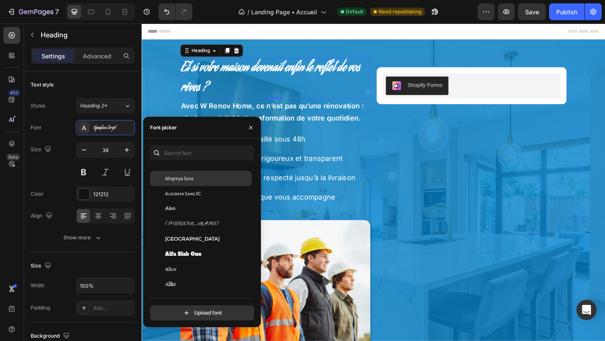
scroll to position [599, 0]
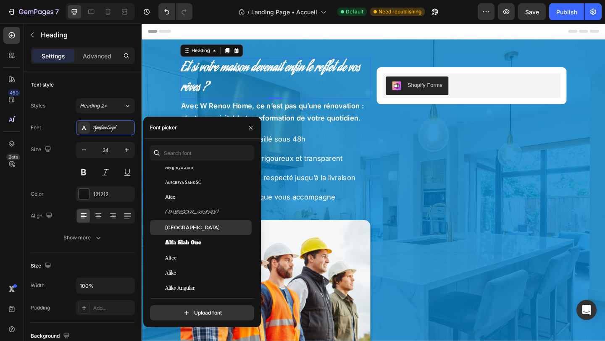
click at [188, 230] on span "[GEOGRAPHIC_DATA]" at bounding box center [192, 228] width 55 height 8
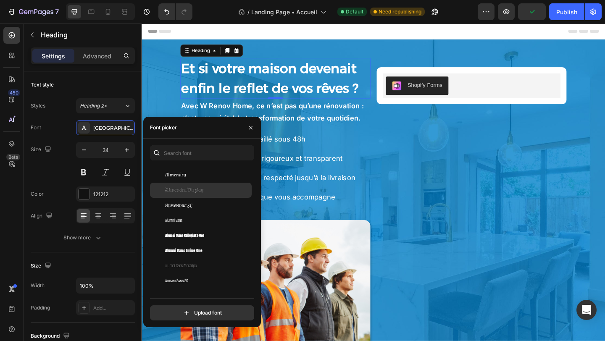
scroll to position [876, 0]
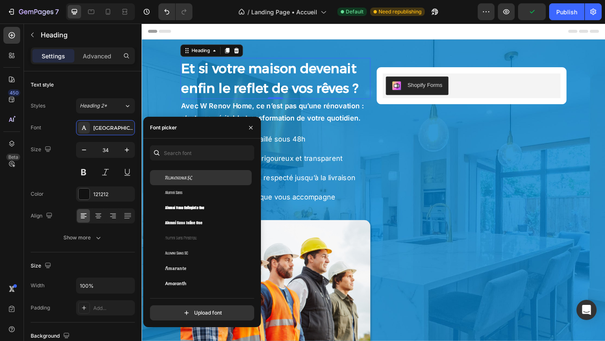
click at [186, 177] on span "Almendra SC" at bounding box center [178, 178] width 27 height 8
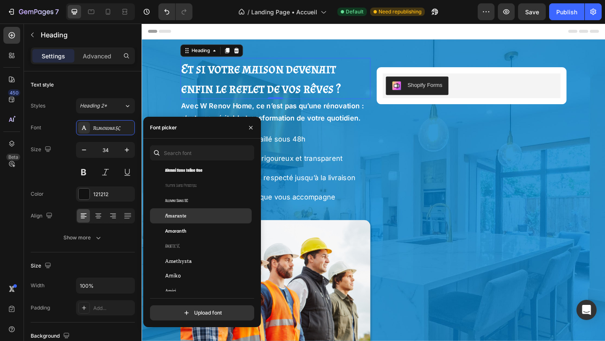
scroll to position [941, 0]
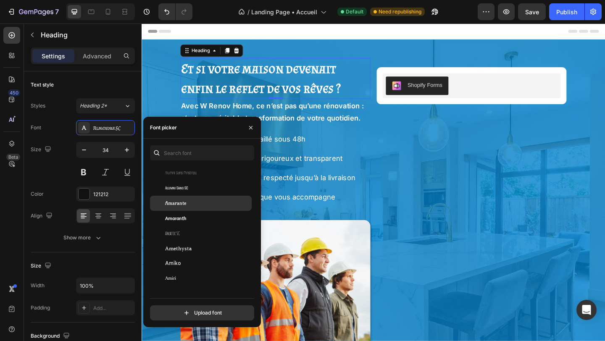
click at [181, 202] on span "Amarante" at bounding box center [175, 203] width 21 height 8
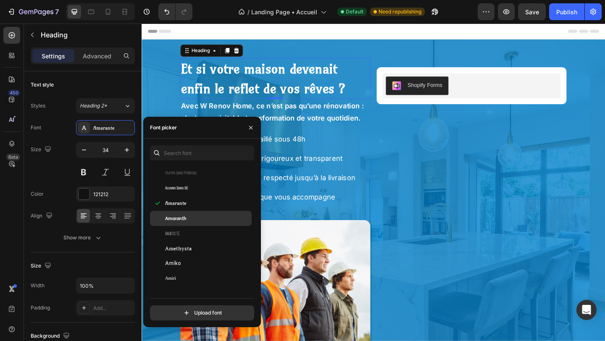
click at [182, 223] on div "Amaranth" at bounding box center [201, 218] width 102 height 15
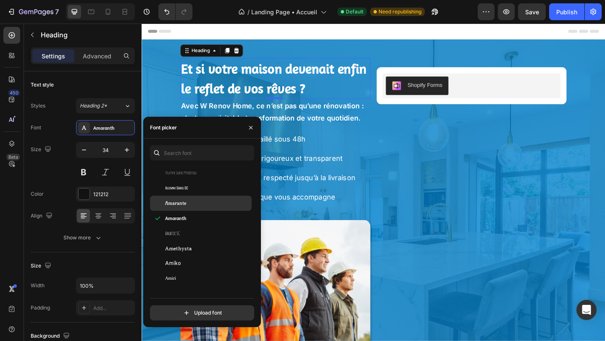
click at [184, 209] on div "Amarante" at bounding box center [201, 203] width 102 height 15
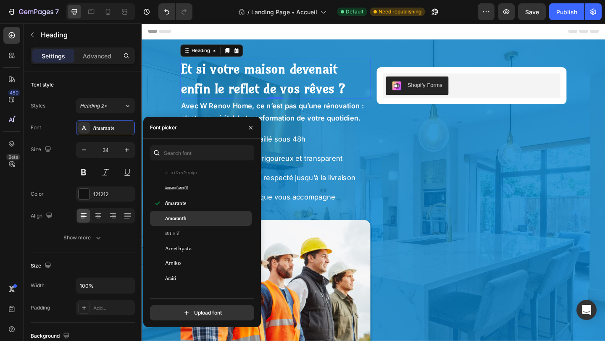
click at [184, 223] on div "Amaranth" at bounding box center [201, 218] width 102 height 15
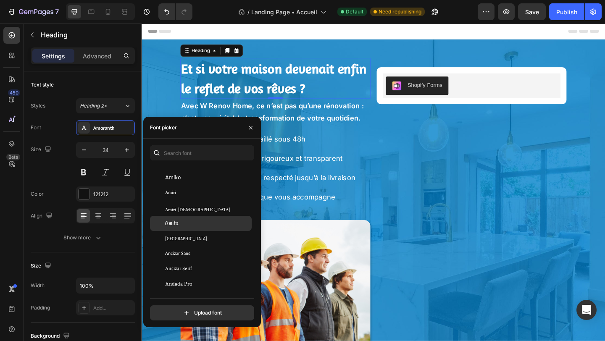
scroll to position [1025, 0]
click at [181, 218] on div "Amita" at bounding box center [201, 225] width 102 height 15
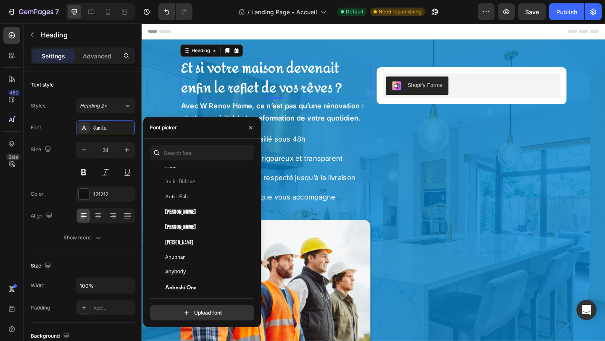
scroll to position [1403, 0]
click at [178, 234] on div "[PERSON_NAME]" at bounding box center [201, 240] width 102 height 15
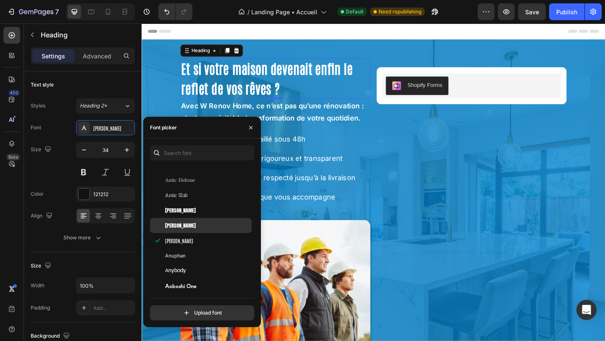
click at [178, 226] on span "[PERSON_NAME]" at bounding box center [180, 226] width 31 height 8
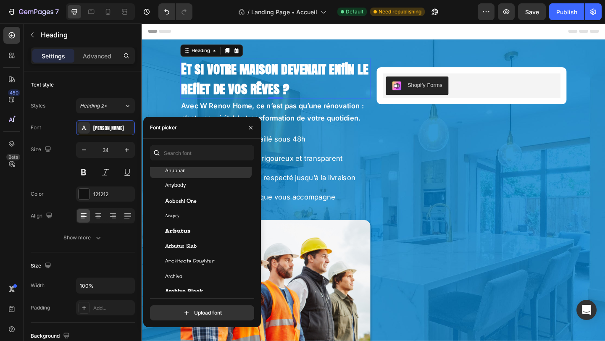
scroll to position [1490, 0]
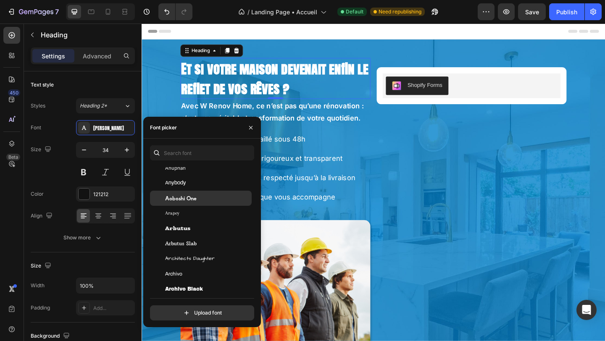
click at [183, 199] on span "Aoboshi One" at bounding box center [180, 198] width 31 height 8
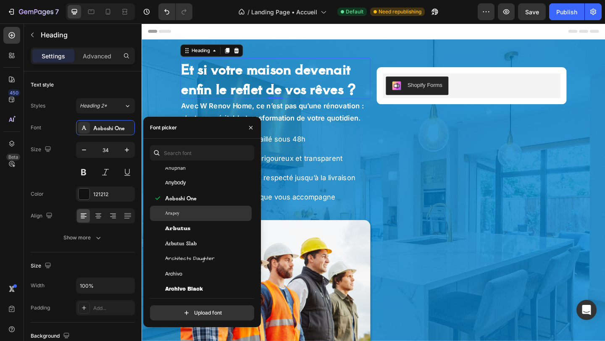
click at [184, 215] on div "Arapey" at bounding box center [207, 214] width 85 height 8
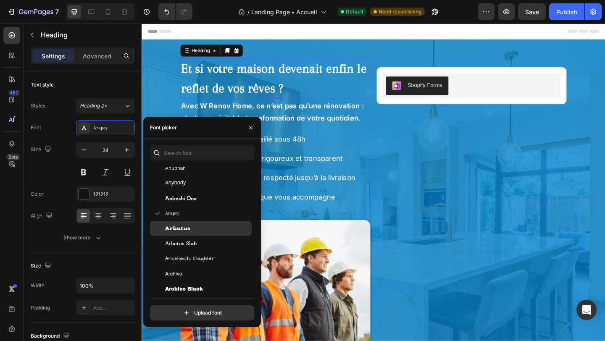
click at [185, 227] on span "Arbutus" at bounding box center [177, 229] width 25 height 8
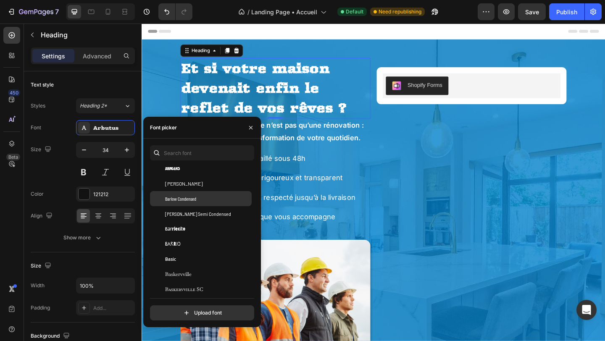
scroll to position [2599, 0]
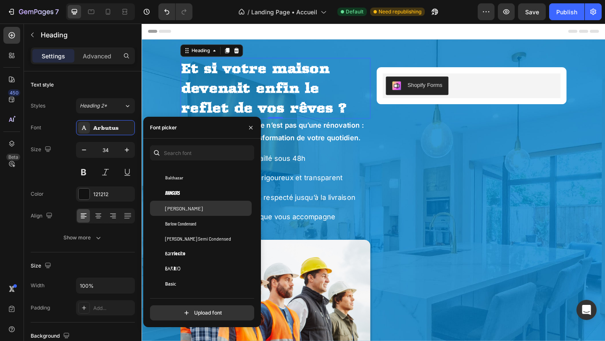
click at [181, 209] on div "[PERSON_NAME]" at bounding box center [207, 209] width 85 height 8
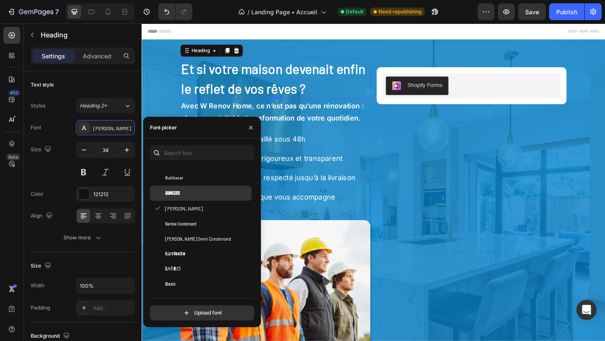
click at [184, 195] on div "Bangers" at bounding box center [207, 193] width 85 height 8
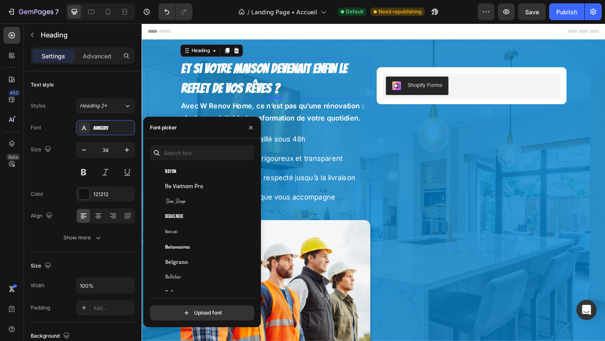
scroll to position [2801, 0]
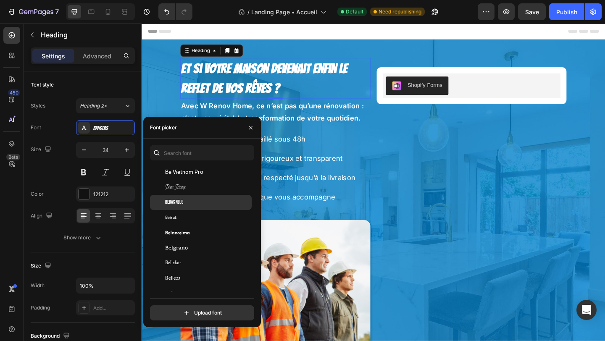
click at [188, 195] on div "Bebas Neue" at bounding box center [201, 202] width 102 height 15
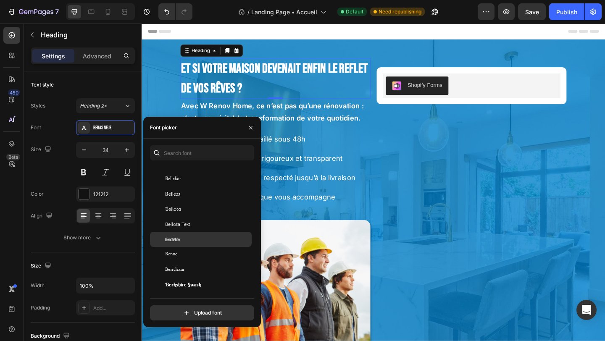
scroll to position [2942, 0]
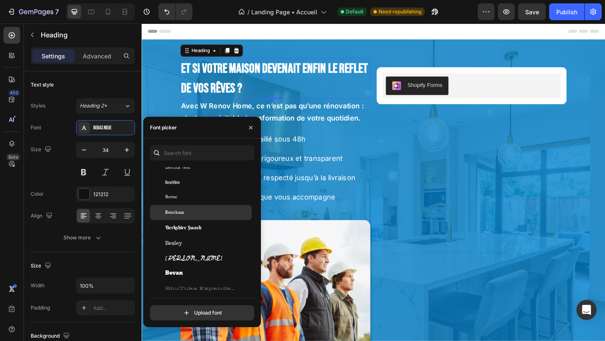
click at [184, 216] on div "Bentham" at bounding box center [201, 212] width 102 height 15
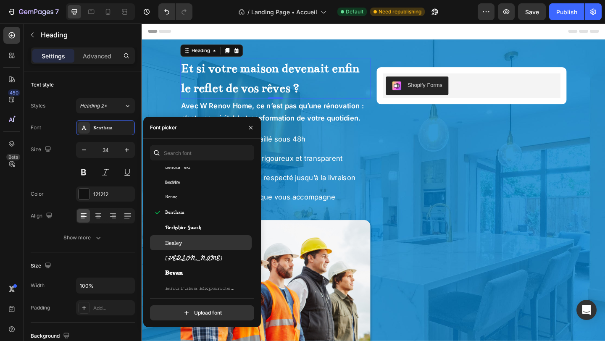
click at [184, 236] on div "Besley" at bounding box center [201, 242] width 102 height 15
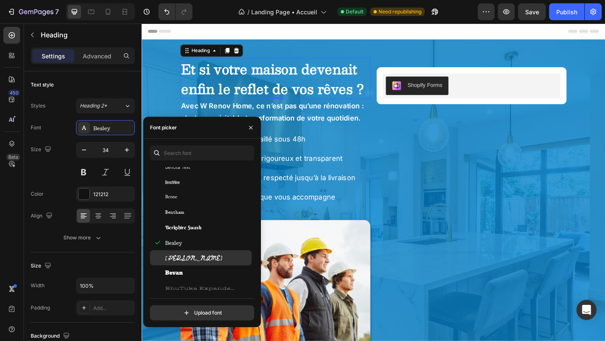
click at [181, 259] on span "[PERSON_NAME]" at bounding box center [194, 258] width 58 height 8
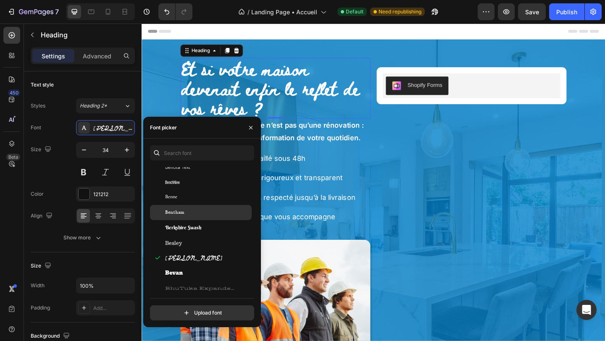
click at [188, 217] on div "Bentham" at bounding box center [201, 212] width 102 height 15
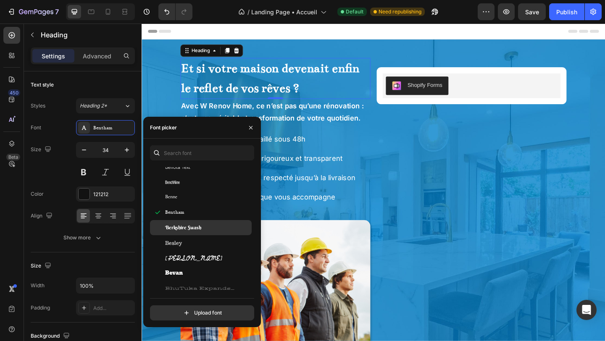
click at [188, 227] on span "Berkshire Swash" at bounding box center [183, 228] width 36 height 8
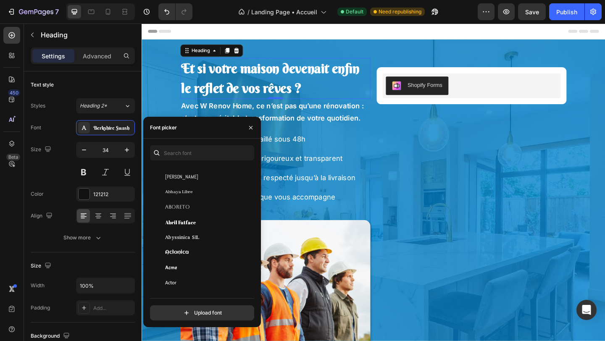
scroll to position [153, 0]
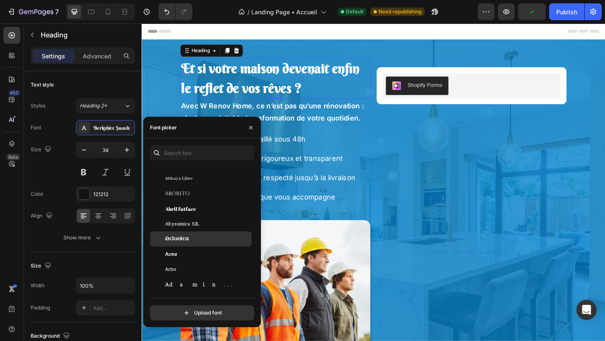
click at [185, 240] on span "Aclonica" at bounding box center [177, 239] width 24 height 8
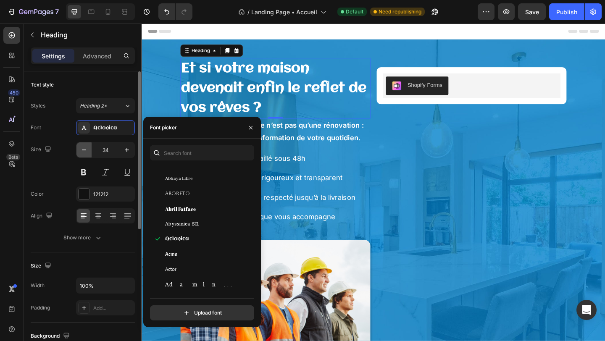
click at [88, 150] on icon "button" at bounding box center [84, 150] width 8 height 8
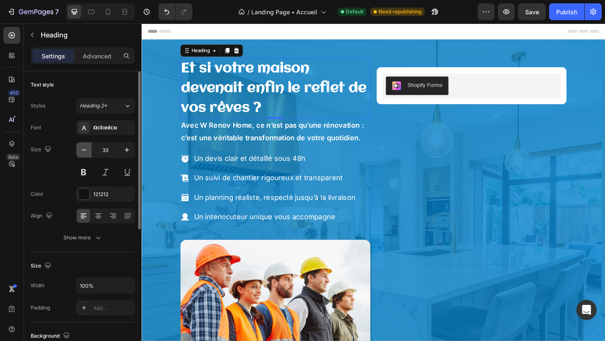
click at [88, 150] on icon "button" at bounding box center [84, 150] width 8 height 8
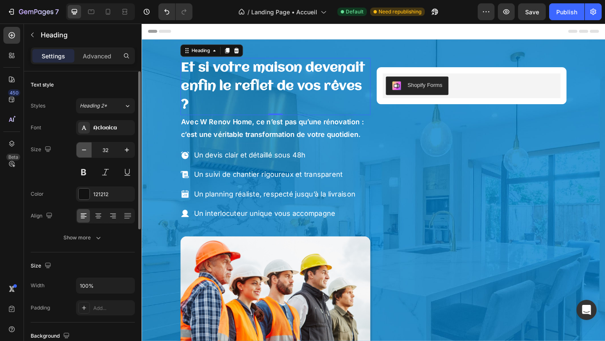
click at [88, 150] on icon "button" at bounding box center [84, 150] width 8 height 8
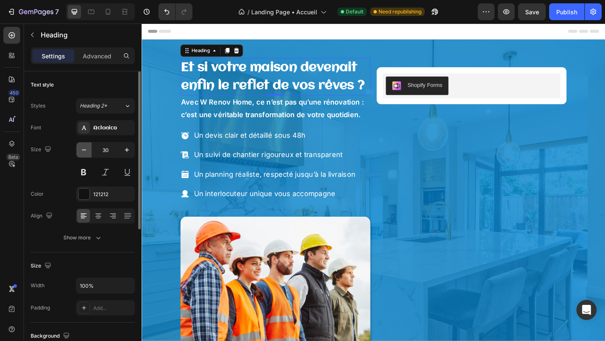
click at [88, 150] on icon "button" at bounding box center [84, 150] width 8 height 8
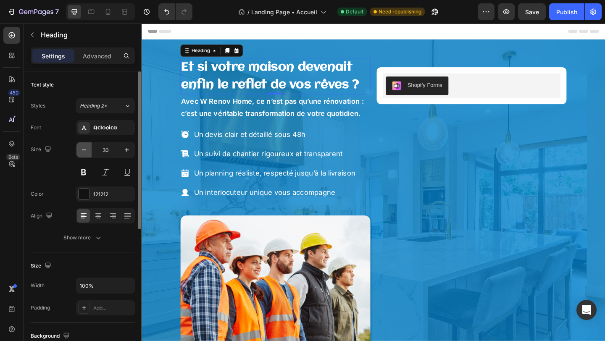
type input "29"
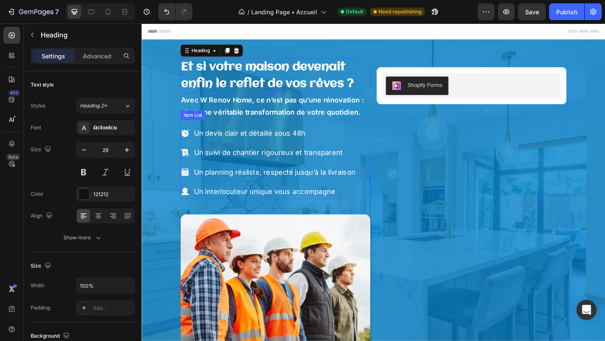
click at [255, 191] on p "Un planning réaliste, respecté jusqu’à la livraison" at bounding box center [286, 184] width 176 height 13
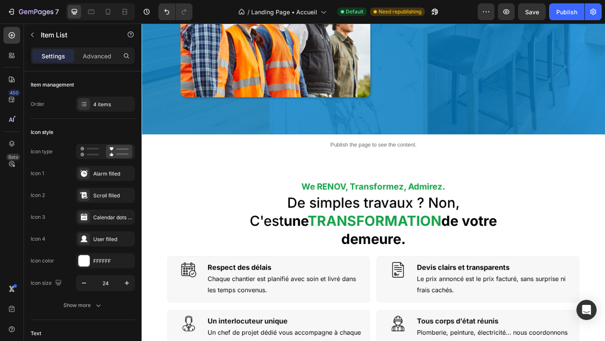
scroll to position [335, 0]
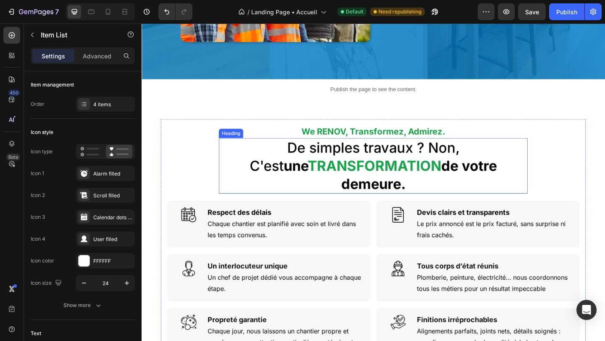
click at [381, 165] on h2 "De simples travaux ? Non, C'est une TRANSFORMATION de votre demeure." at bounding box center [394, 178] width 336 height 60
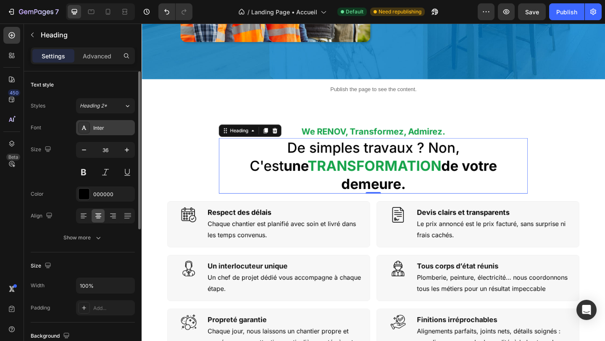
click at [112, 125] on div "Inter" at bounding box center [112, 128] width 39 height 8
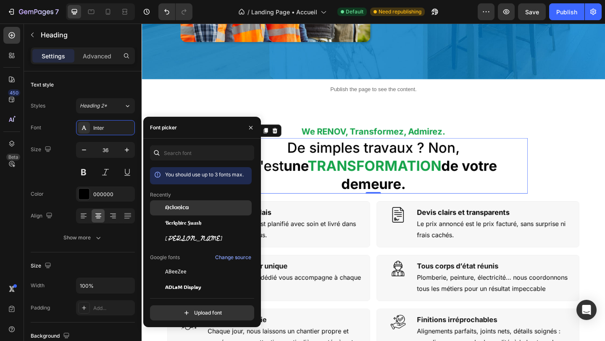
click at [180, 212] on div "Aclonica" at bounding box center [201, 207] width 102 height 15
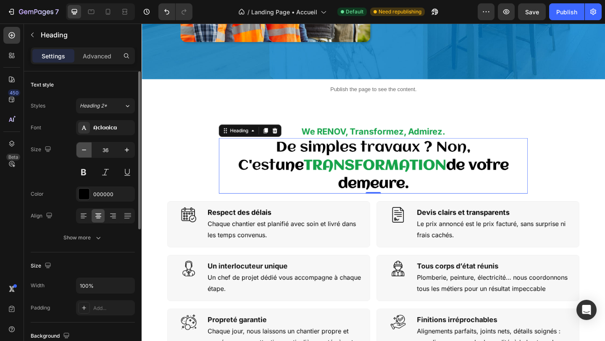
click at [84, 149] on icon "button" at bounding box center [84, 150] width 8 height 8
click at [84, 149] on icon "button" at bounding box center [84, 149] width 4 height 1
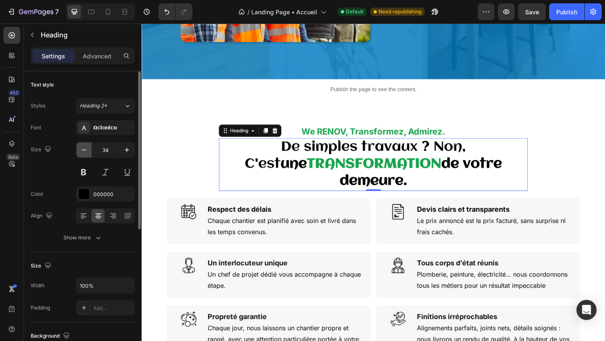
click at [84, 149] on icon "button" at bounding box center [84, 149] width 4 height 1
type input "33"
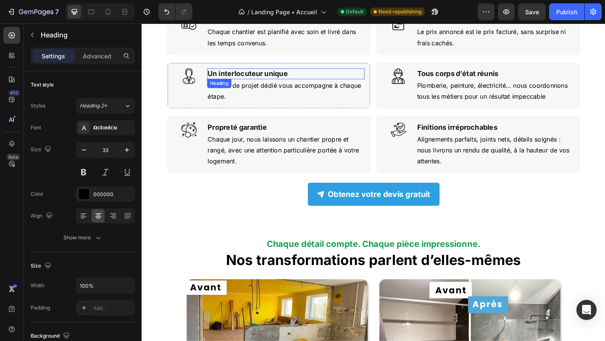
scroll to position [624, 0]
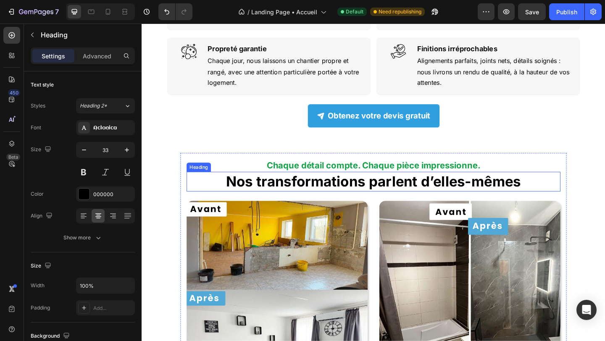
click at [299, 186] on strong "Nos transformations parlent d’elles-mêmes" at bounding box center [393, 195] width 320 height 18
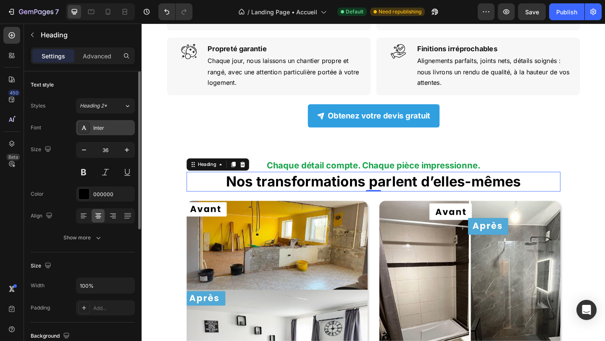
click at [114, 132] on div "Inter" at bounding box center [105, 127] width 59 height 15
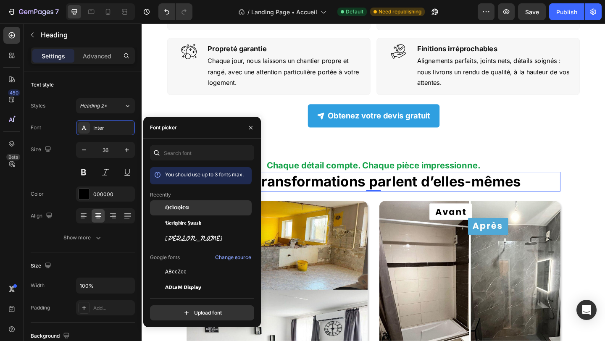
click at [165, 207] on div at bounding box center [157, 207] width 15 height 15
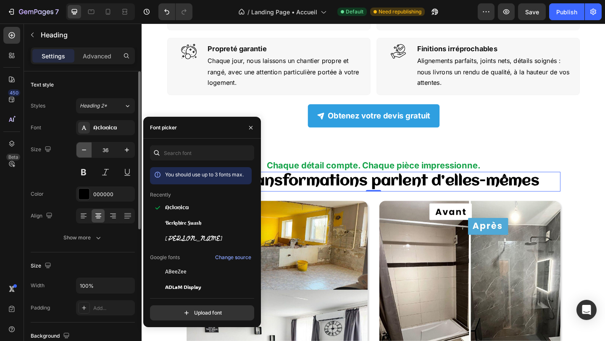
click at [87, 153] on icon "button" at bounding box center [84, 150] width 8 height 8
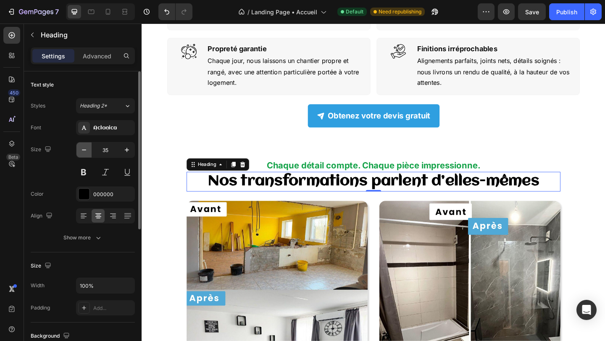
click at [87, 153] on icon "button" at bounding box center [84, 150] width 8 height 8
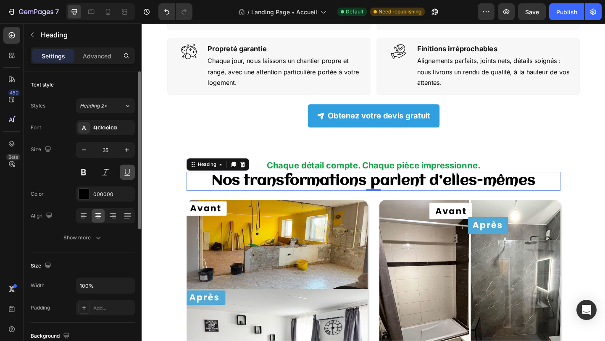
type input "34"
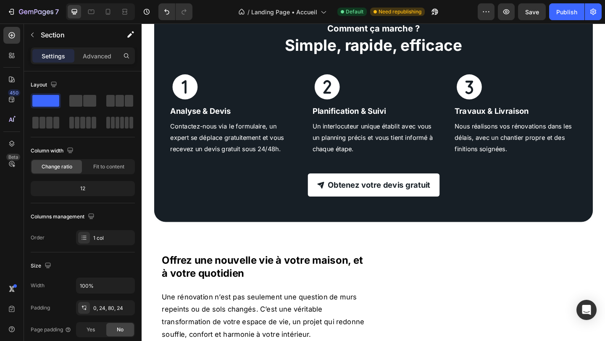
scroll to position [1189, 0]
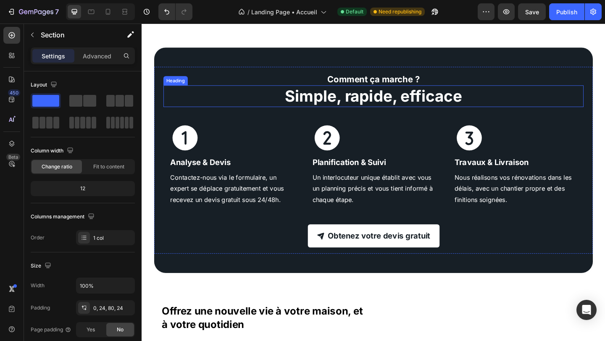
click at [360, 112] on strong "Simple, rapide, efficace" at bounding box center [393, 102] width 193 height 21
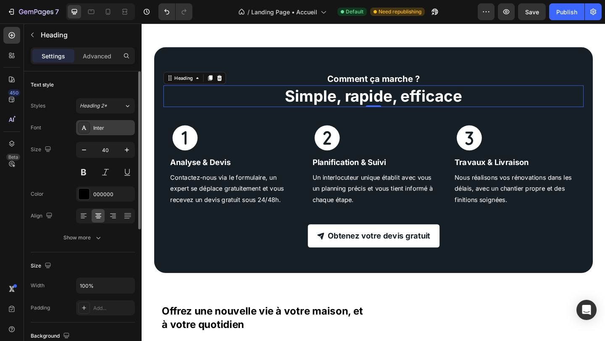
click at [101, 128] on div "Inter" at bounding box center [112, 128] width 39 height 8
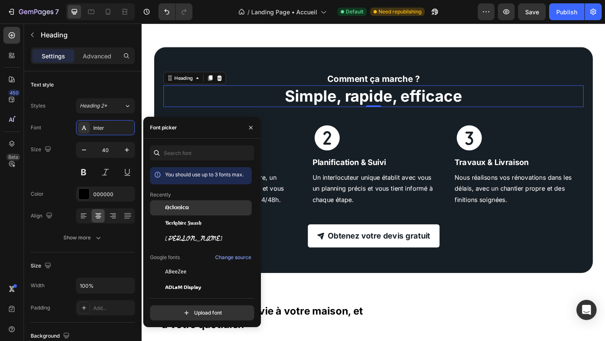
click at [175, 207] on span "Aclonica" at bounding box center [177, 208] width 24 height 8
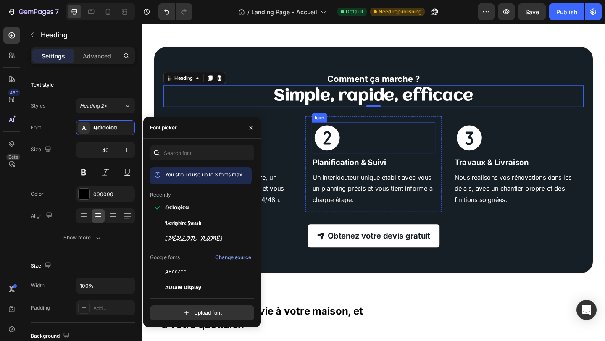
click at [371, 155] on div "Icon" at bounding box center [393, 148] width 134 height 34
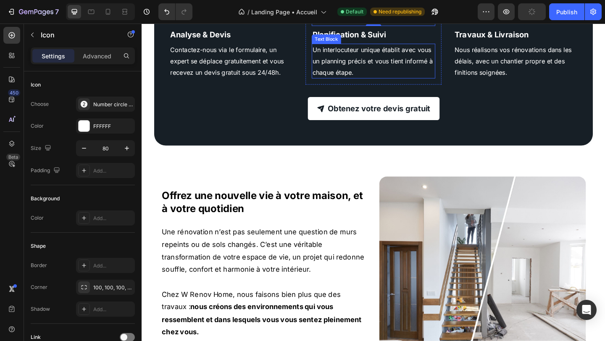
scroll to position [1379, 0]
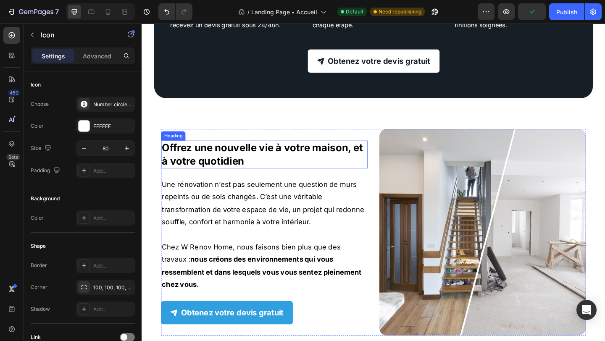
click at [301, 162] on strong "Offrez une nouvelle vie à votre maison, et à votre quotidien" at bounding box center [272, 165] width 219 height 27
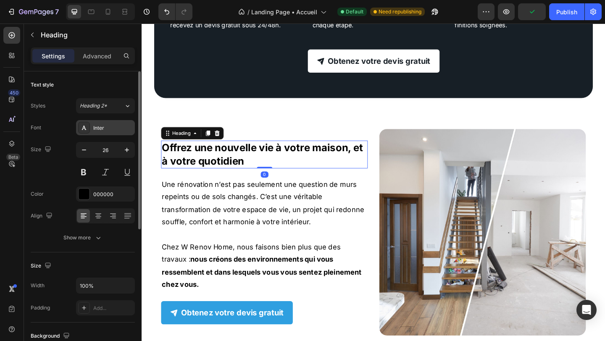
click at [123, 134] on div "Inter" at bounding box center [105, 127] width 59 height 15
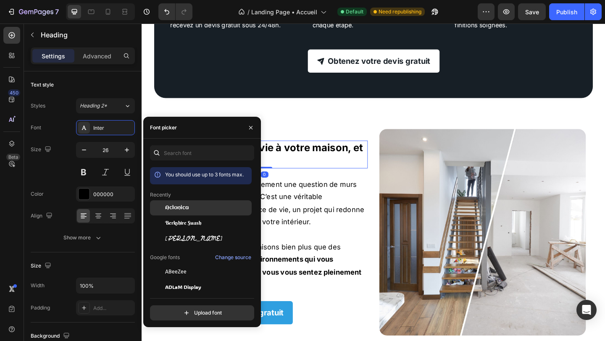
click at [189, 214] on div "Aclonica" at bounding box center [201, 207] width 102 height 15
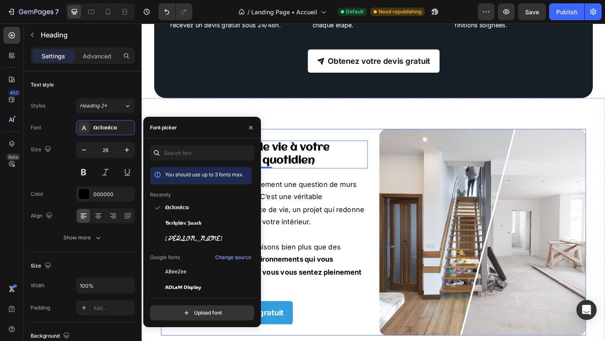
click at [318, 195] on div "Offrez une nouvelle vie à votre maison, et à votre quotidien Heading 0 Une réno…" at bounding box center [275, 250] width 225 height 225
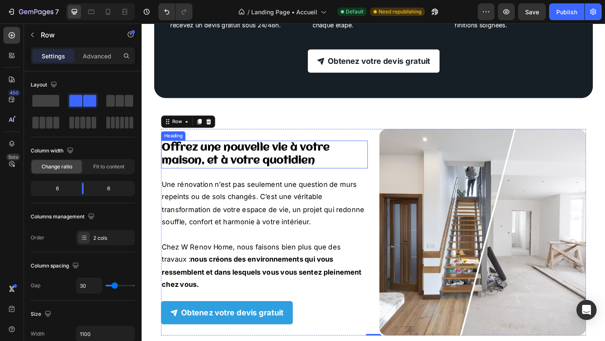
click at [221, 178] on strong "Offrez une nouvelle vie à votre maison, et à votre quotidien" at bounding box center [254, 165] width 182 height 26
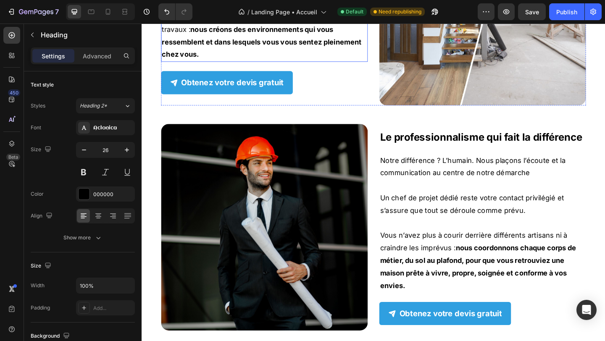
scroll to position [1664, 0]
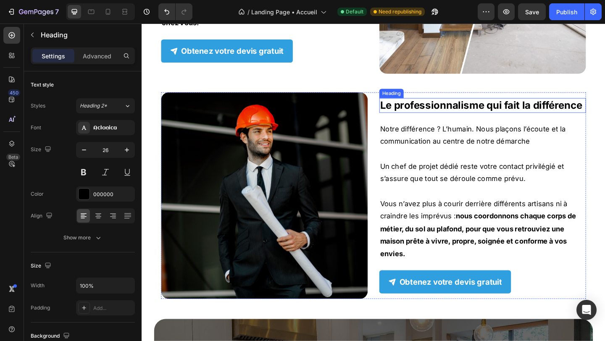
click at [451, 117] on strong "Le professionnalisme qui fait la différence" at bounding box center [511, 112] width 220 height 13
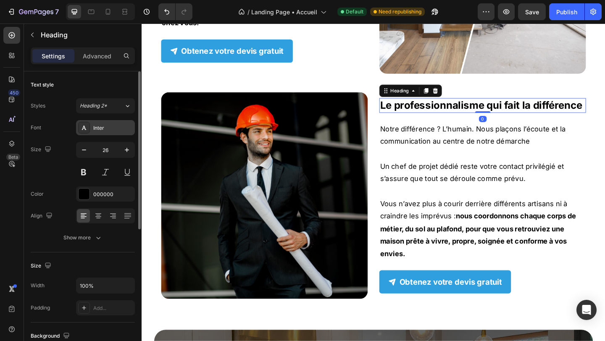
click at [125, 128] on div "Inter" at bounding box center [112, 128] width 39 height 8
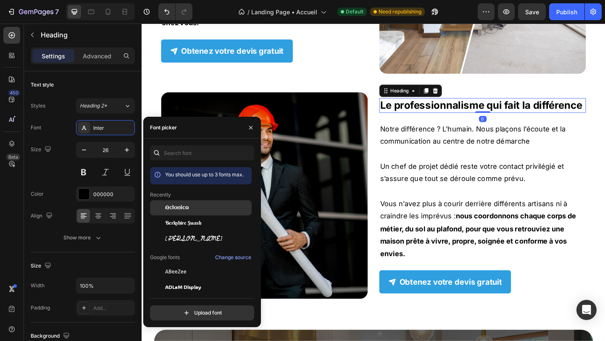
click at [188, 208] on span "Aclonica" at bounding box center [177, 208] width 24 height 8
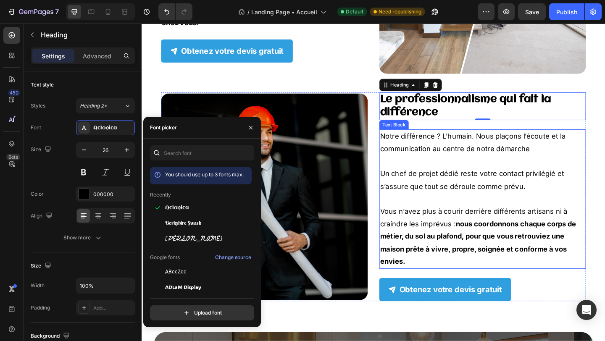
scroll to position [1664, 0]
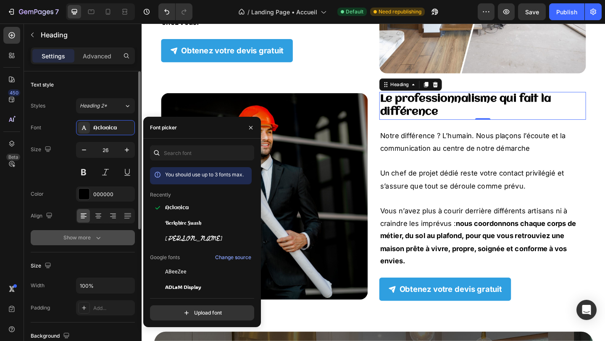
click at [87, 239] on div "Show more" at bounding box center [82, 237] width 39 height 8
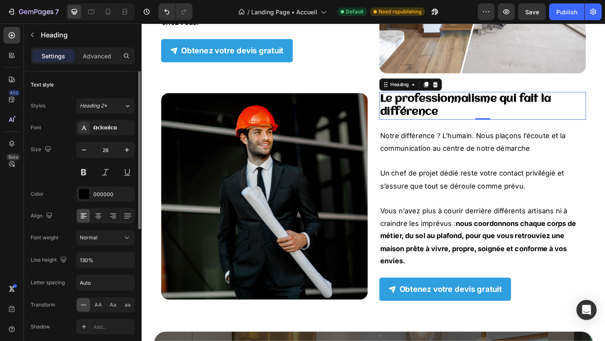
click at [105, 269] on div "Font Aclonica Size 26 Color 000000 Align Font weight Normal Line height 130% Le…" at bounding box center [83, 238] width 104 height 236
click at [105, 261] on input "130%" at bounding box center [105, 259] width 58 height 15
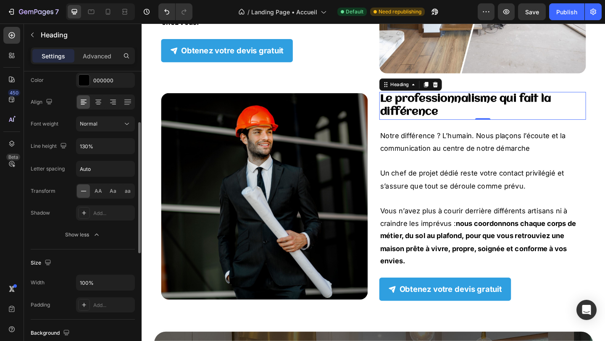
scroll to position [0, 0]
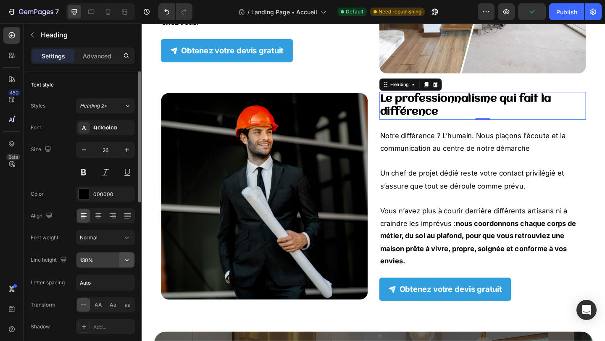
click at [127, 260] on icon "button" at bounding box center [126, 260] width 3 height 2
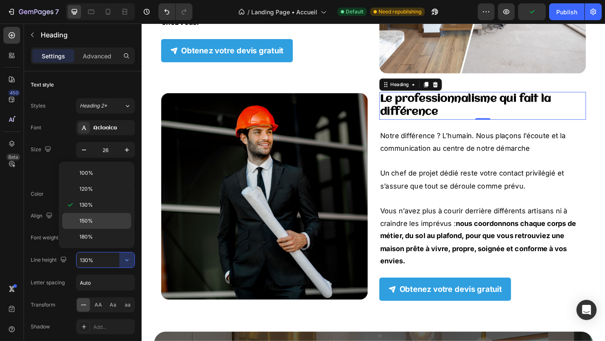
click at [102, 220] on p "150%" at bounding box center [103, 221] width 48 height 8
type input "150%"
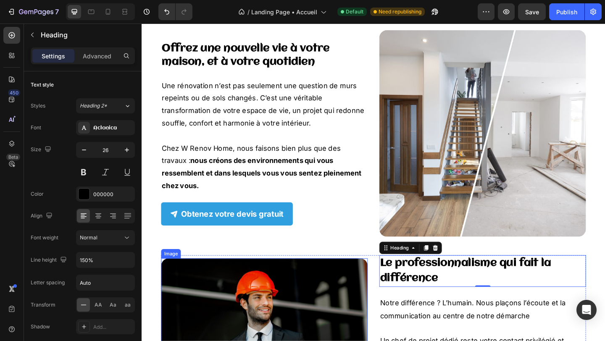
scroll to position [1474, 0]
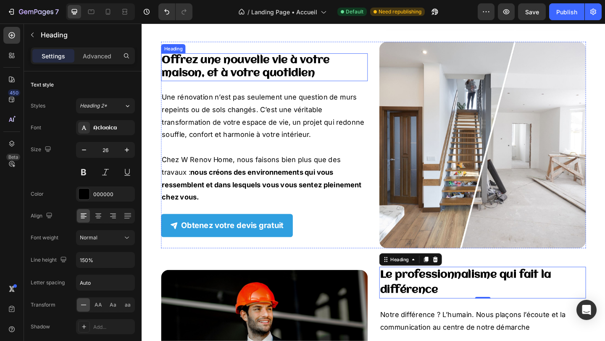
click at [265, 73] on strong "Offrez une nouvelle vie à votre maison, et à votre quotidien" at bounding box center [254, 71] width 182 height 26
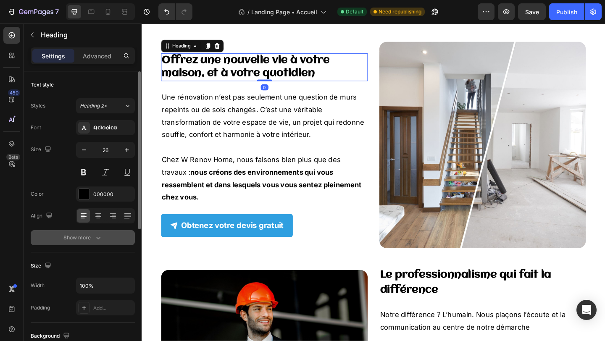
click at [102, 238] on button "Show more" at bounding box center [83, 237] width 104 height 15
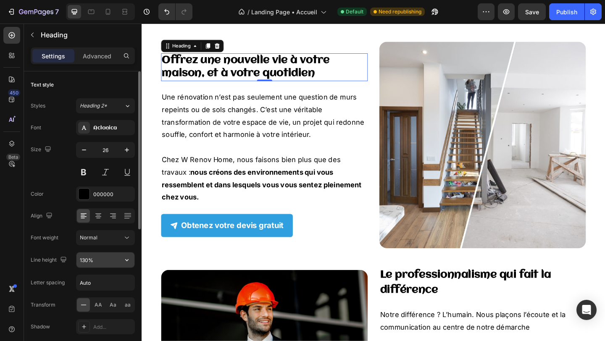
click at [129, 257] on icon "button" at bounding box center [127, 260] width 8 height 8
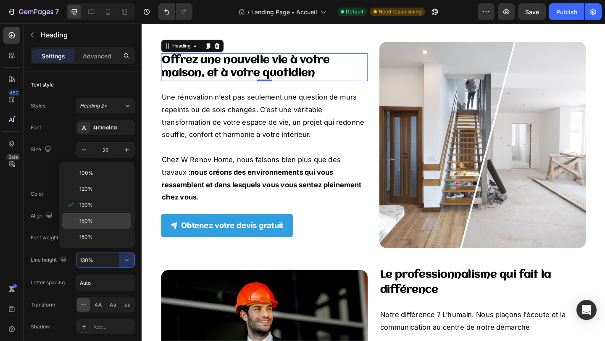
click at [105, 226] on div "150%" at bounding box center [96, 221] width 69 height 16
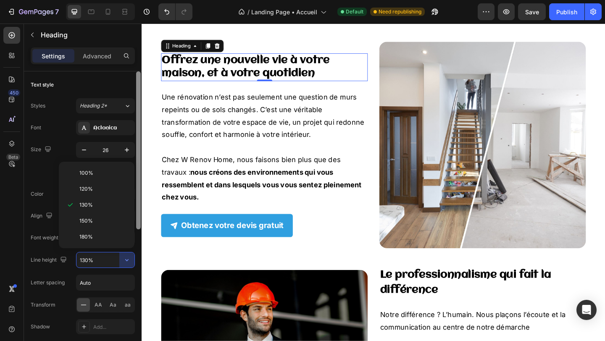
type input "150%"
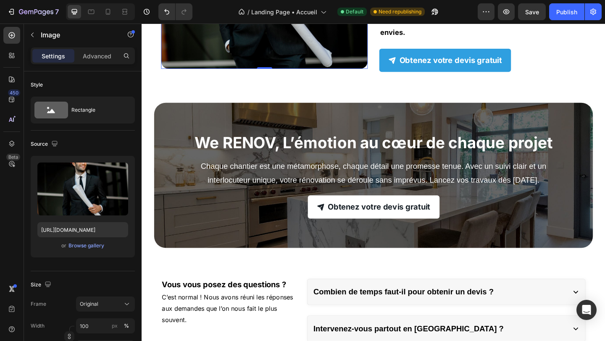
scroll to position [1934, 0]
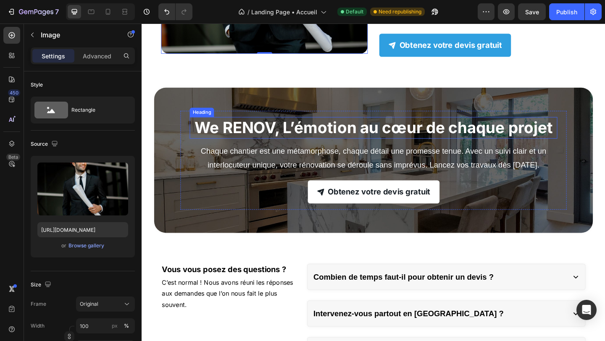
click at [272, 131] on strong "We RENOV, L’émotion au cœur de chaque projet" at bounding box center [394, 136] width 390 height 21
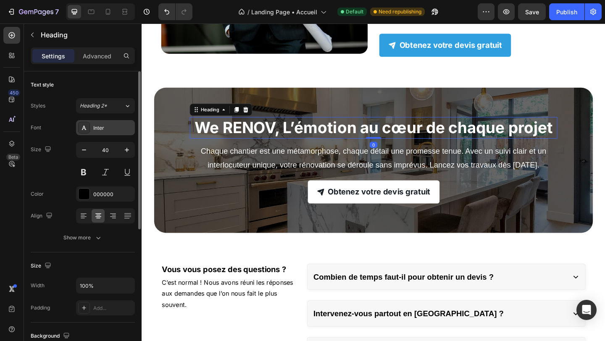
click at [114, 127] on div "Inter" at bounding box center [112, 128] width 39 height 8
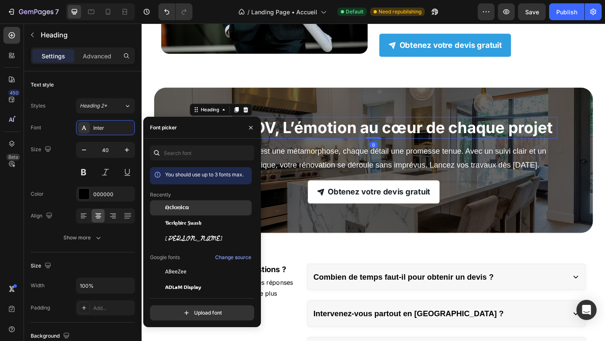
click at [172, 203] on div "Aclonica" at bounding box center [201, 207] width 102 height 15
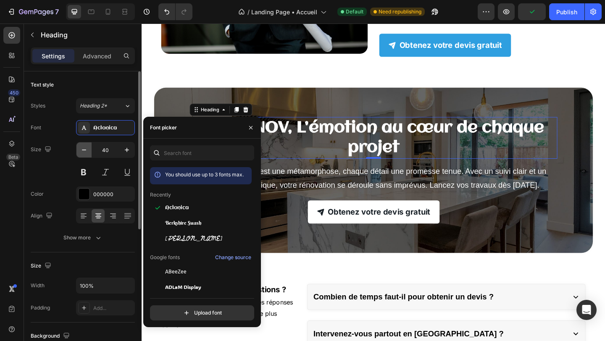
click at [82, 150] on icon "button" at bounding box center [84, 149] width 4 height 1
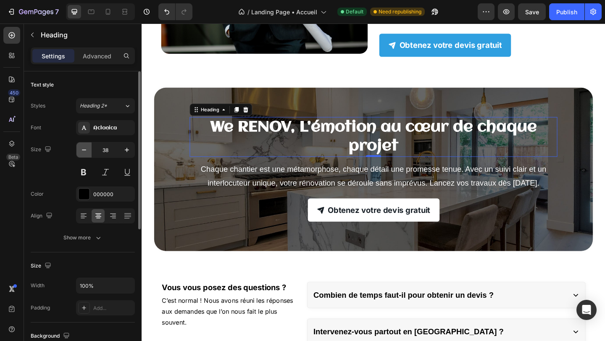
click at [82, 150] on icon "button" at bounding box center [84, 149] width 4 height 1
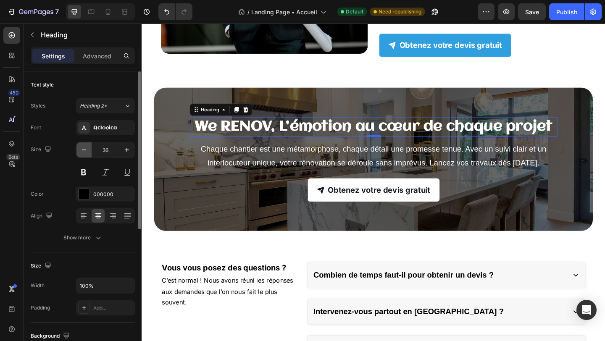
click at [82, 150] on icon "button" at bounding box center [84, 149] width 4 height 1
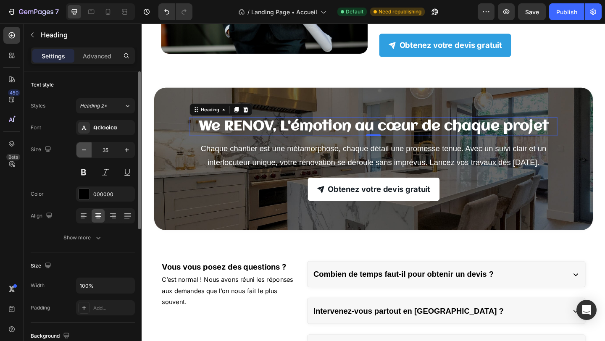
click at [82, 150] on icon "button" at bounding box center [84, 149] width 4 height 1
type input "34"
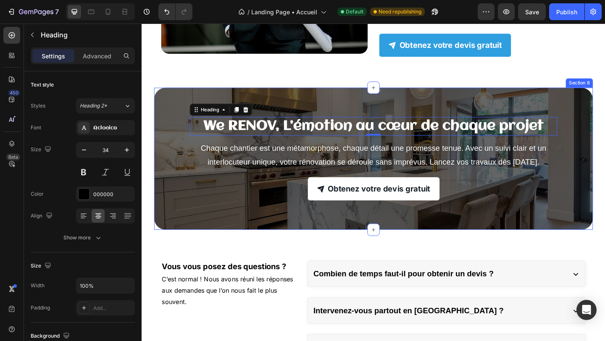
click at [210, 235] on div "We RENOV, L’émotion au cœur de chaque projet Heading 0 Chaque chantier est une …" at bounding box center [393, 170] width 477 height 155
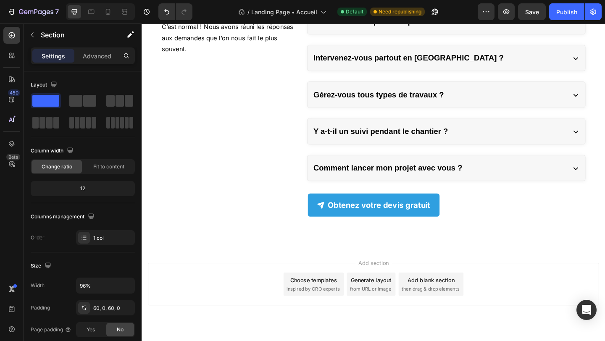
scroll to position [2227, 0]
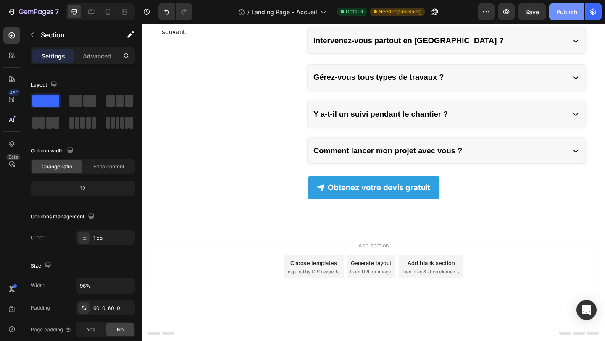
click at [555, 16] on button "Publish" at bounding box center [566, 11] width 35 height 17
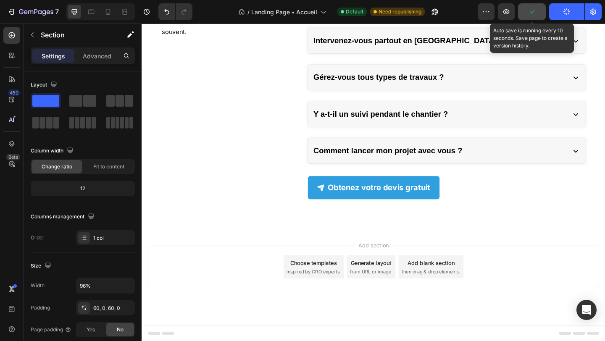
click at [539, 16] on button "button" at bounding box center [532, 11] width 28 height 17
click at [533, 13] on span "Save" at bounding box center [532, 11] width 14 height 7
click at [536, 16] on button "Save" at bounding box center [532, 11] width 28 height 17
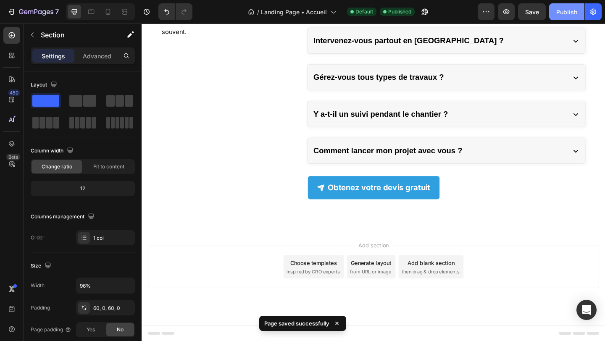
click at [556, 15] on button "Publish" at bounding box center [566, 11] width 35 height 17
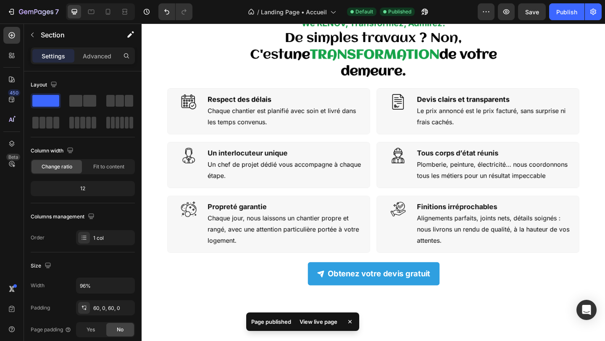
scroll to position [0, 0]
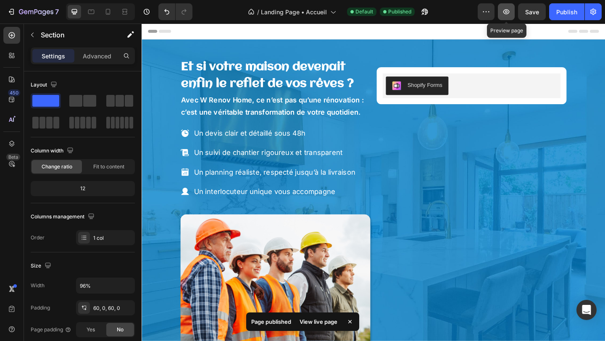
click at [507, 13] on icon "button" at bounding box center [506, 11] width 6 height 5
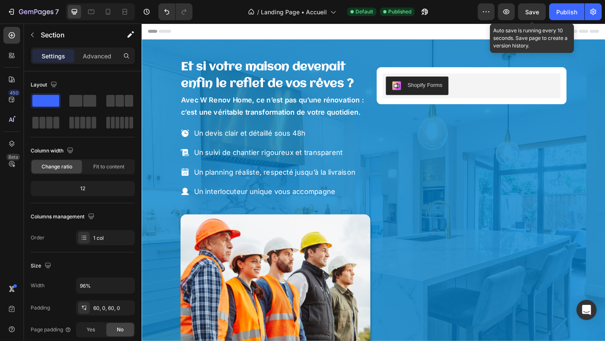
click at [530, 10] on span "Save" at bounding box center [532, 11] width 14 height 7
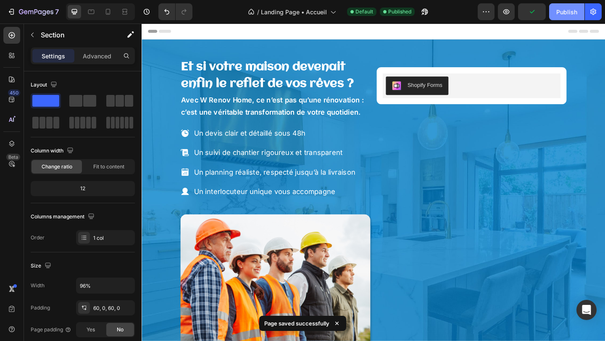
click at [558, 8] on div "Publish" at bounding box center [566, 12] width 21 height 9
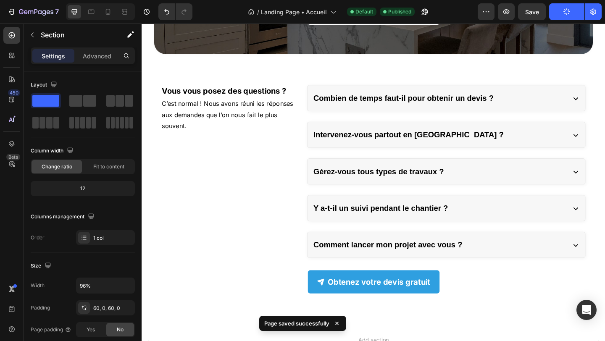
scroll to position [2032, 0]
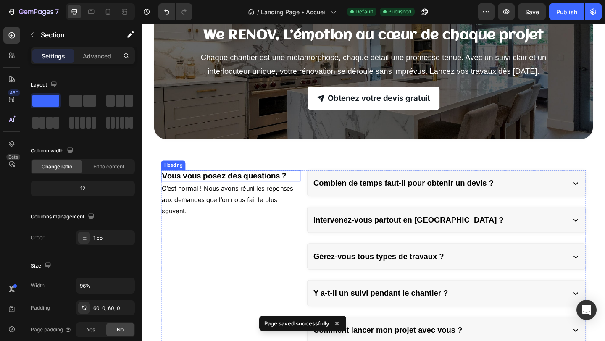
click at [275, 185] on strong "Vous vous posez des questions ?" at bounding box center [230, 189] width 135 height 10
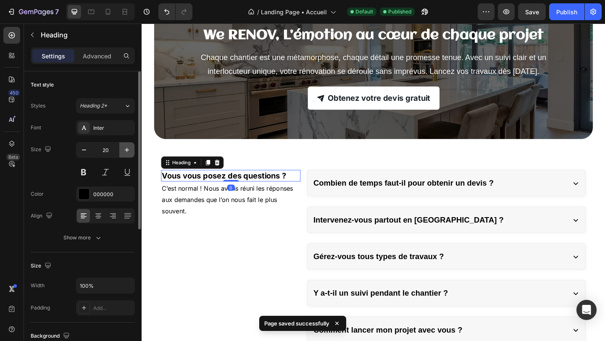
click at [128, 150] on icon "button" at bounding box center [127, 150] width 8 height 8
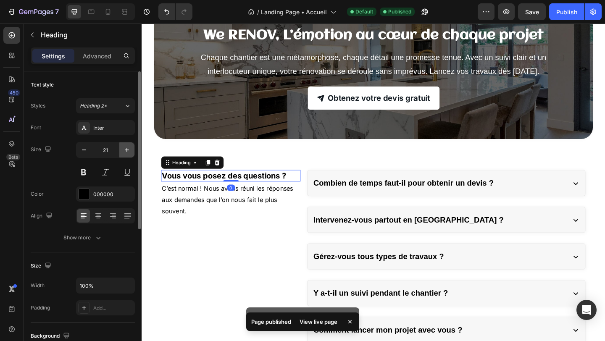
click at [128, 150] on icon "button" at bounding box center [127, 150] width 8 height 8
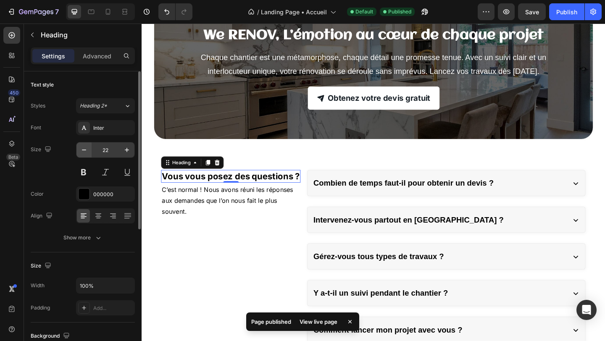
click at [89, 148] on button "button" at bounding box center [83, 149] width 15 height 15
click at [89, 147] on button "button" at bounding box center [83, 149] width 15 height 15
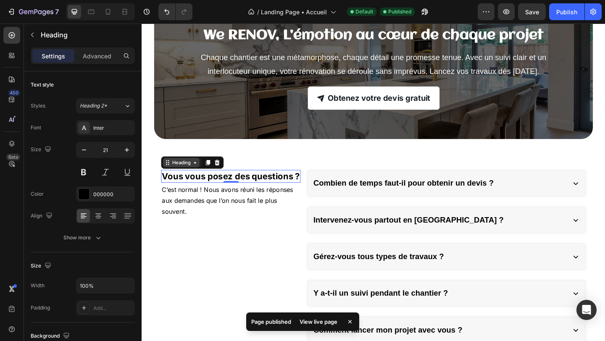
type input "20"
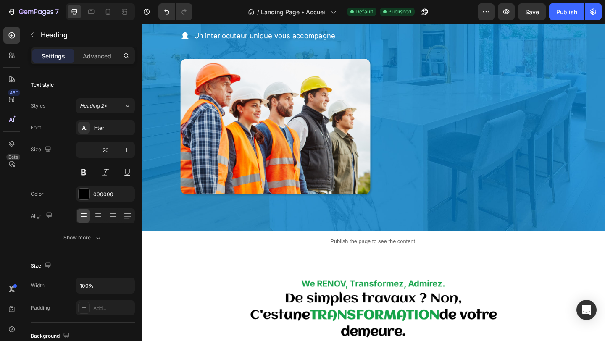
scroll to position [0, 0]
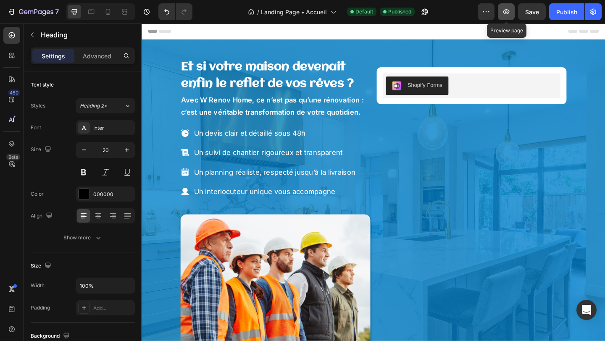
click at [510, 15] on icon "button" at bounding box center [506, 12] width 8 height 8
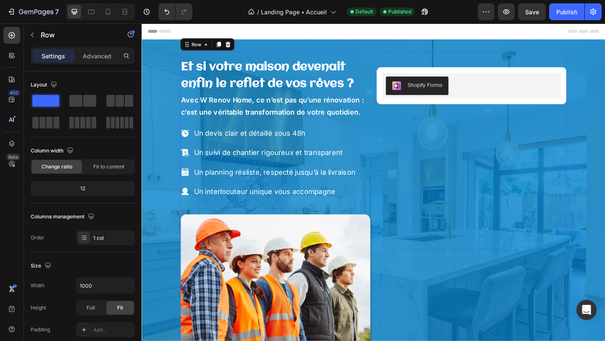
click at [233, 58] on div "Et si votre maison devenait enfin le reflet de vos rêves ? Heading Avec W Renov…" at bounding box center [394, 216] width 420 height 324
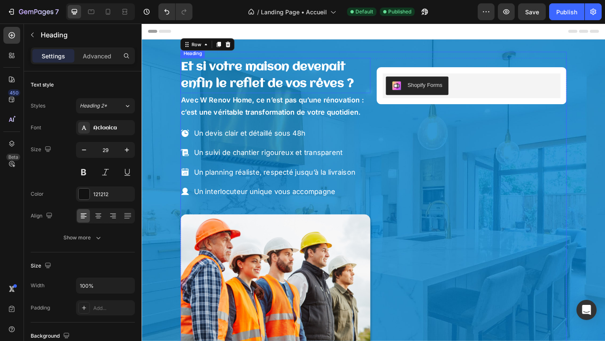
click at [230, 72] on strong "Et si votre maison devenait enfin le reflet de vos rêves ?" at bounding box center [278, 80] width 188 height 32
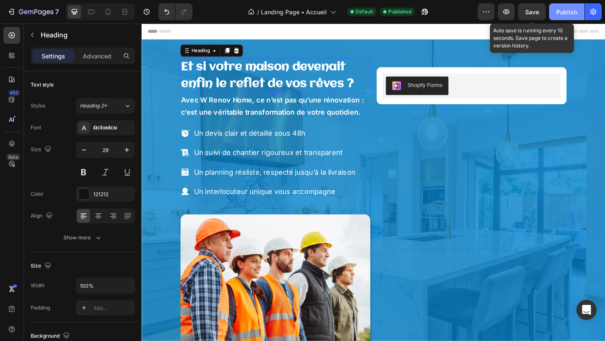
click at [551, 8] on button "Publish" at bounding box center [566, 11] width 35 height 17
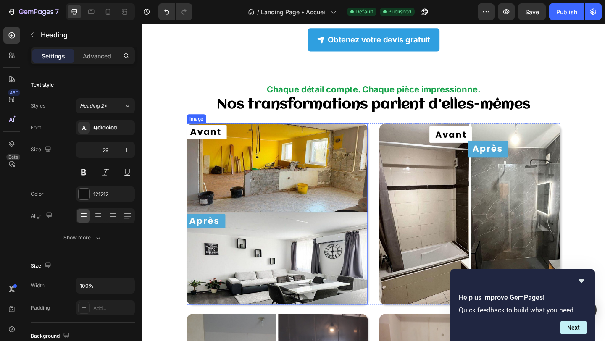
scroll to position [709, 0]
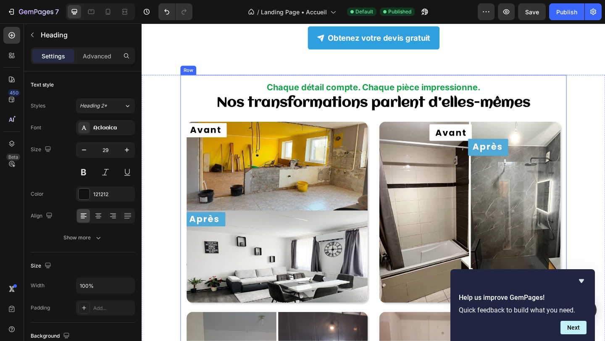
click at [365, 79] on div "Chaque détail compte. Chaque pièce impressionne. Heading Nos transformations pa…" at bounding box center [394, 296] width 420 height 434
click at [364, 87] on strong "Chaque détail compte. Chaque pièce impressionne." at bounding box center [394, 92] width 232 height 11
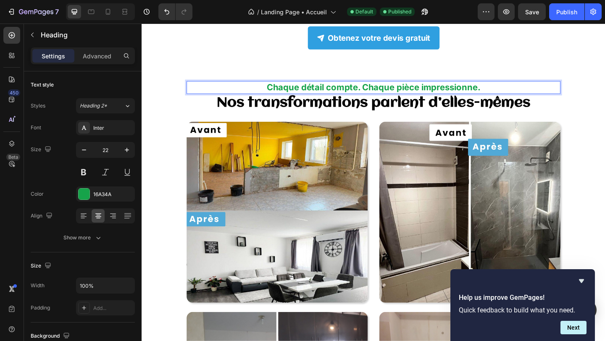
click at [364, 87] on strong "Chaque détail compte. Chaque pièce impressionne." at bounding box center [394, 92] width 232 height 11
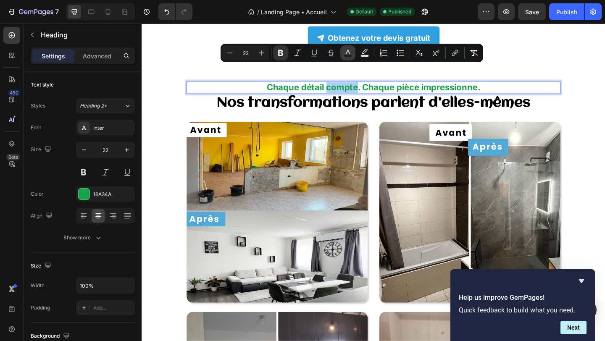
click at [346, 51] on icon "Editor contextual toolbar" at bounding box center [348, 53] width 8 height 8
type input "16A34A"
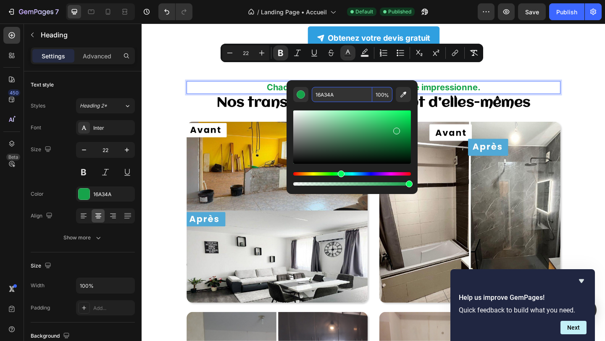
click at [328, 98] on input "16A34A" at bounding box center [342, 94] width 60 height 15
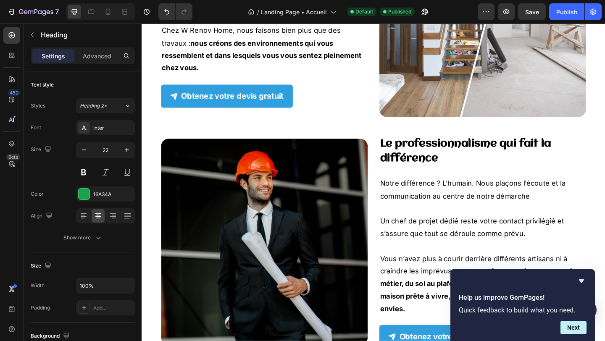
scroll to position [2227, 0]
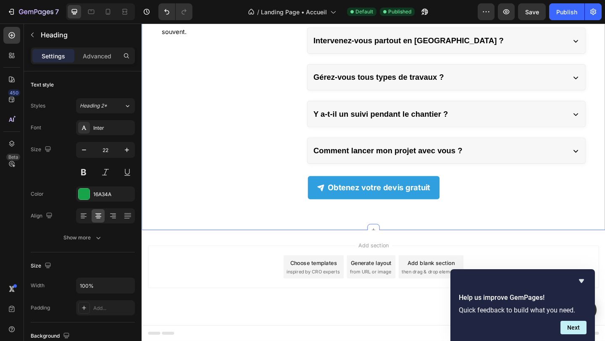
click at [267, 237] on div "Vous vous posez des questions ? Heading C’est normal ! Nous avons réuni les rép…" at bounding box center [394, 101] width 504 height 294
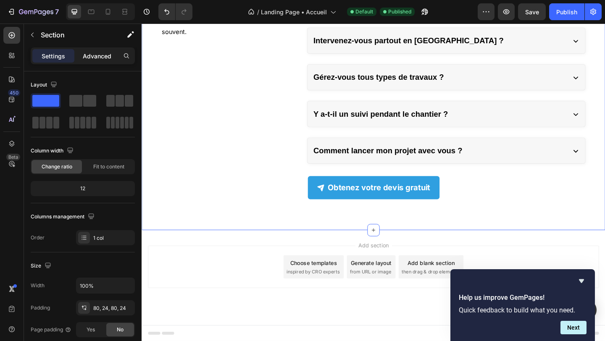
click at [93, 54] on p "Advanced" at bounding box center [97, 56] width 29 height 9
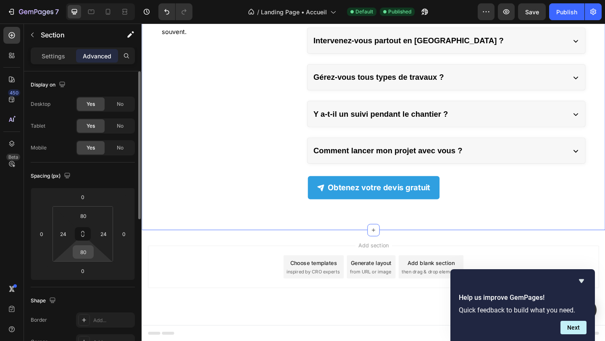
click at [81, 253] on input "80" at bounding box center [83, 252] width 17 height 13
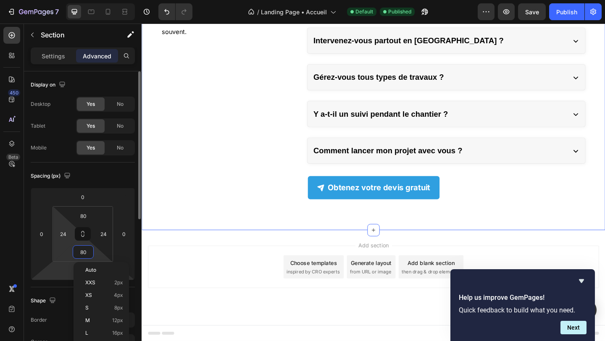
click at [56, 0] on html "7 / Landing Page • Accueil Default Published Preview Save Publish 450 Beta Sect…" at bounding box center [302, 0] width 605 height 0
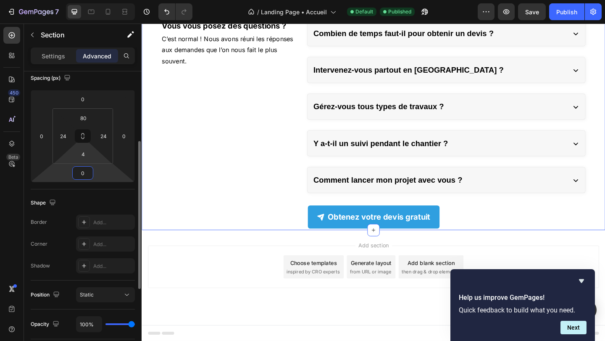
scroll to position [112, 0]
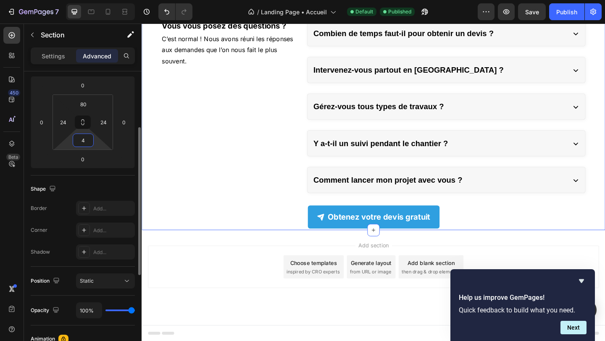
click at [84, 140] on input "4" at bounding box center [83, 140] width 17 height 13
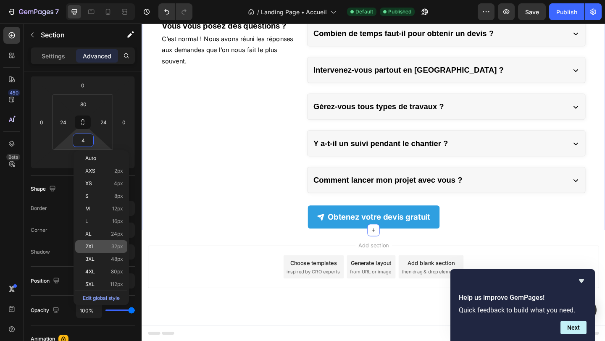
click at [89, 244] on span "2XL" at bounding box center [89, 247] width 9 height 6
type input "32"
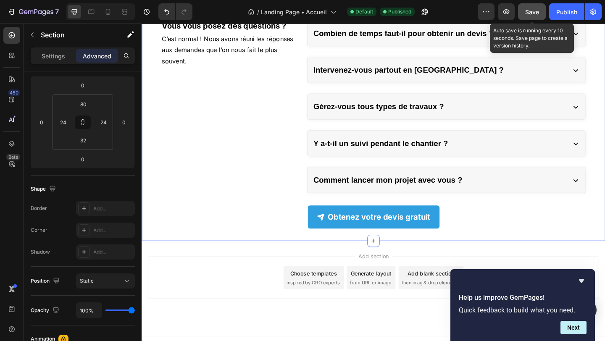
click at [543, 15] on button "Save" at bounding box center [532, 11] width 28 height 17
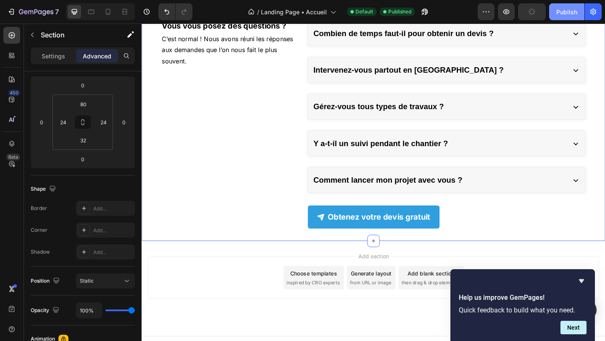
click at [578, 15] on button "Publish" at bounding box center [566, 11] width 35 height 17
drag, startPoint x: 578, startPoint y: 15, endPoint x: 564, endPoint y: 16, distance: 14.3
click at [577, 15] on button "Publish" at bounding box center [566, 11] width 35 height 17
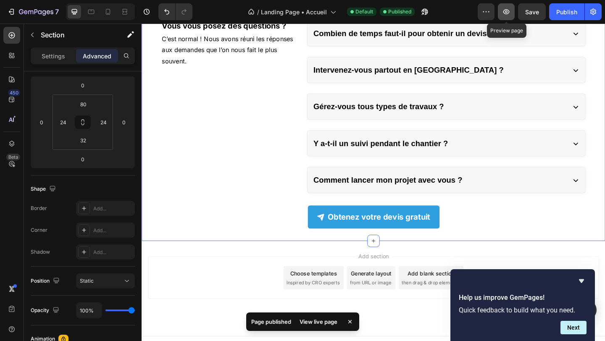
click at [503, 10] on icon "button" at bounding box center [506, 12] width 8 height 8
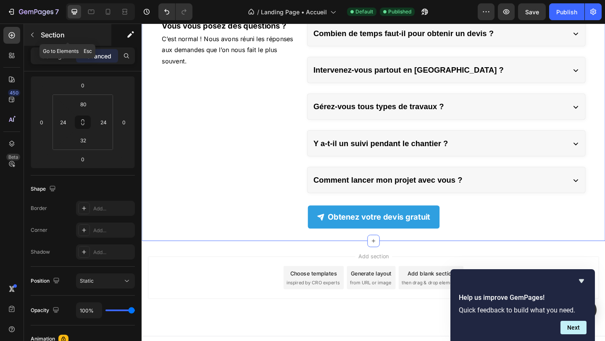
click at [110, 25] on div "Section" at bounding box center [67, 35] width 87 height 22
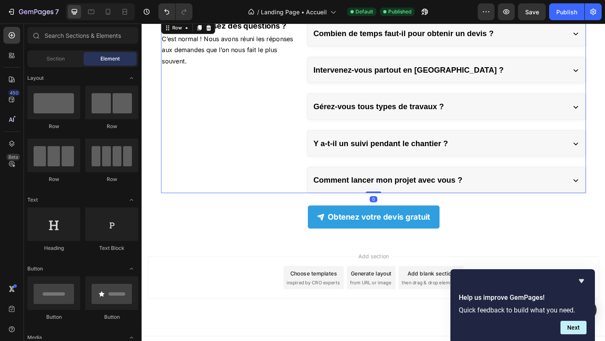
click at [290, 182] on div "Vous vous posez des questions ? Heading C’est normal ! Nous avons réuni les rép…" at bounding box center [239, 114] width 152 height 188
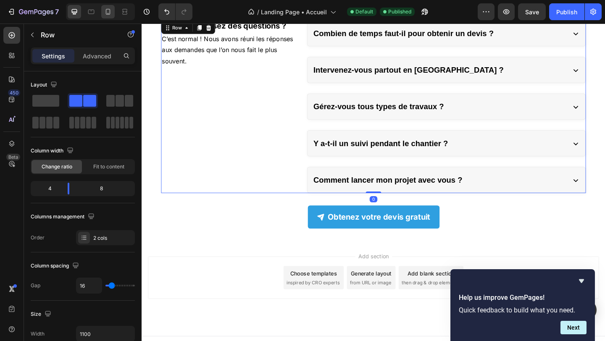
click at [111, 10] on icon at bounding box center [108, 12] width 8 height 8
type input "100%"
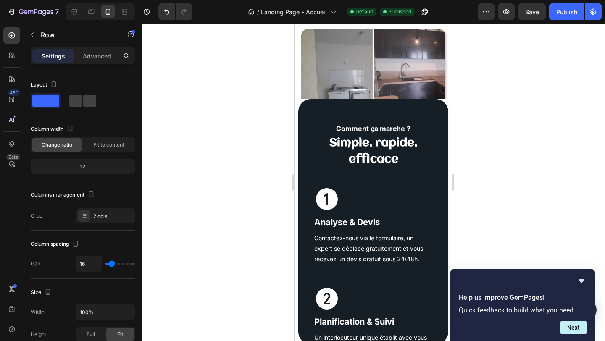
scroll to position [1179, 0]
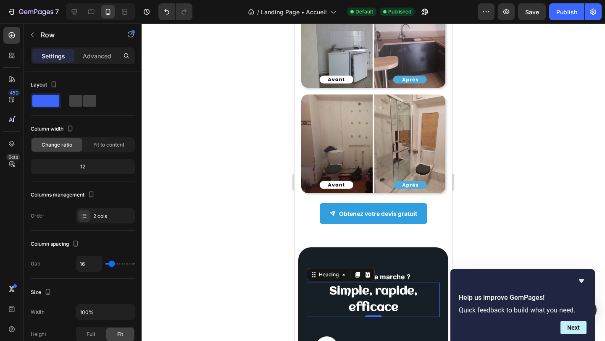
click at [366, 286] on strong "Simple, rapide, efficace" at bounding box center [373, 300] width 88 height 28
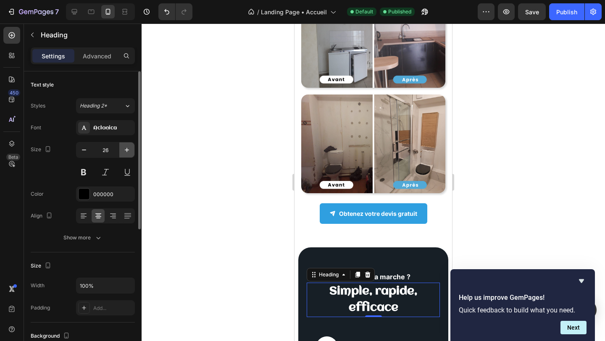
click at [127, 149] on icon "button" at bounding box center [127, 150] width 8 height 8
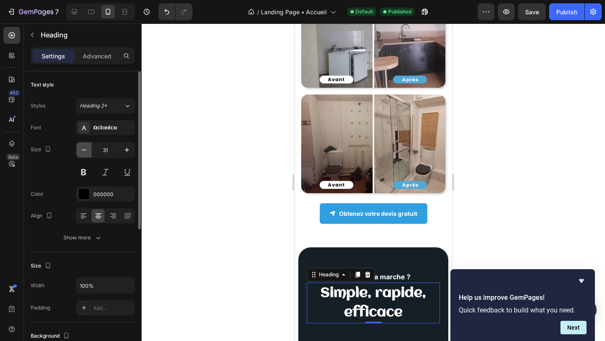
click at [78, 149] on button "button" at bounding box center [83, 149] width 15 height 15
type input "30"
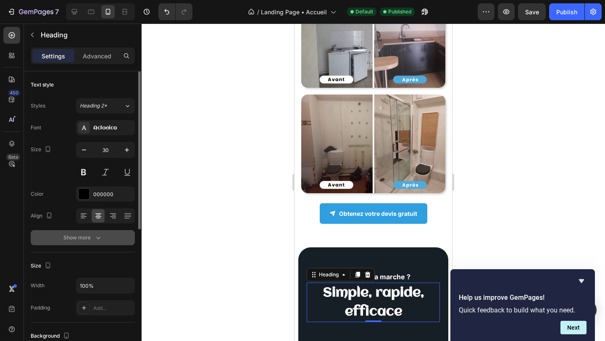
click at [92, 236] on div "Show more" at bounding box center [82, 237] width 39 height 8
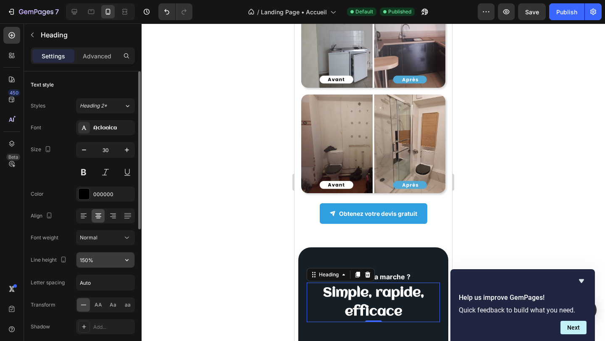
click at [109, 261] on input "150%" at bounding box center [105, 259] width 58 height 15
click at [249, 257] on div at bounding box center [373, 182] width 463 height 317
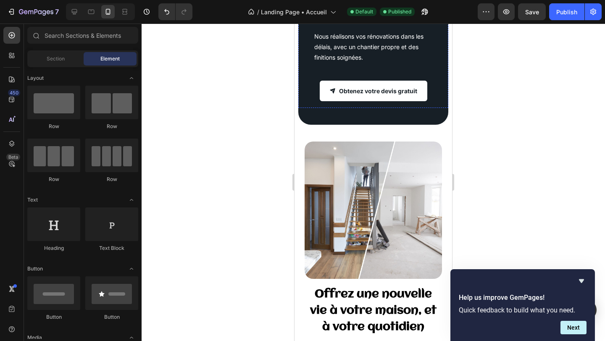
scroll to position [1787, 0]
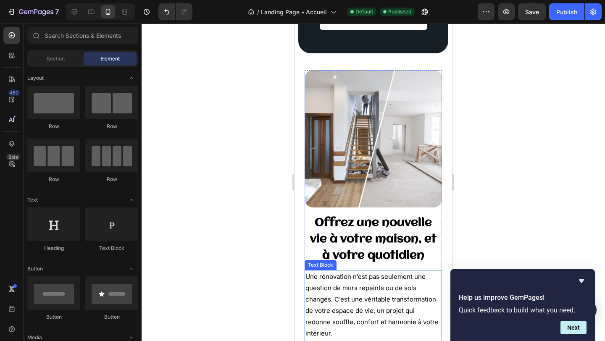
click at [350, 276] on span "Une rénovation n’est pas seulement une question de murs repeints ou de sols cha…" at bounding box center [371, 305] width 133 height 65
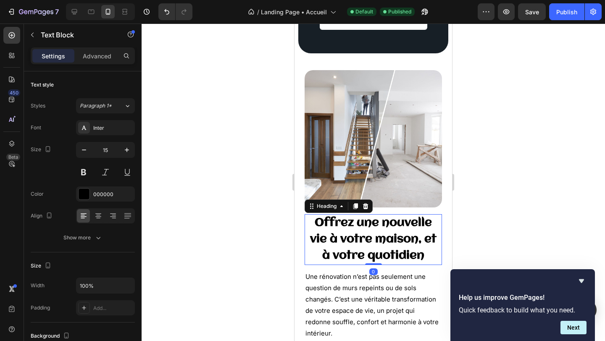
click at [399, 225] on strong "Offrez une nouvelle vie à votre maison, et à votre quotidien" at bounding box center [373, 239] width 126 height 45
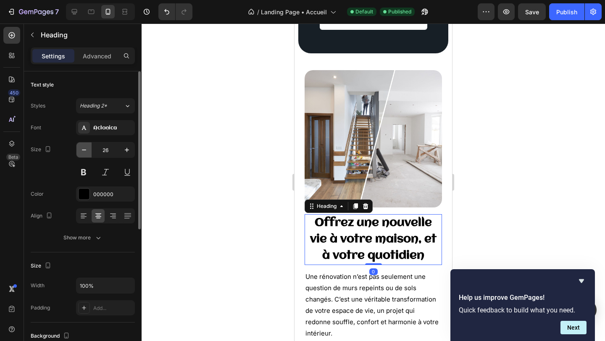
click at [87, 151] on icon "button" at bounding box center [84, 150] width 8 height 8
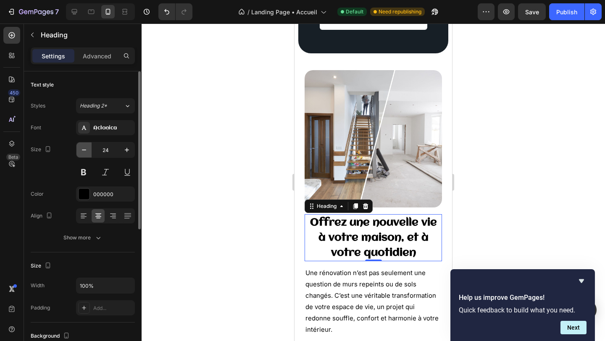
click at [80, 154] on icon "button" at bounding box center [84, 150] width 8 height 8
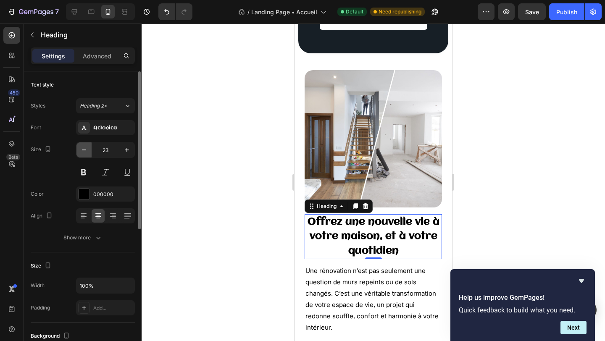
click at [80, 154] on icon "button" at bounding box center [84, 150] width 8 height 8
type input "22"
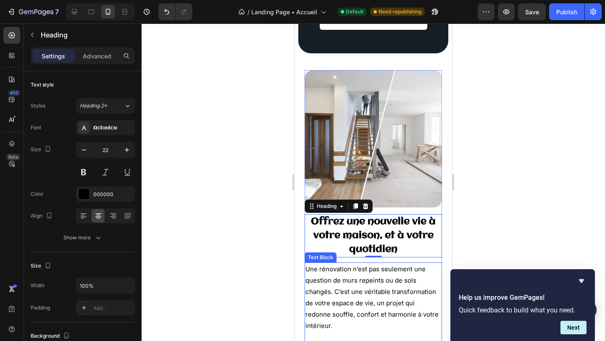
click at [305, 272] on span "Une rénovation n’est pas seulement une question de murs repeints ou de sols cha…" at bounding box center [371, 297] width 133 height 65
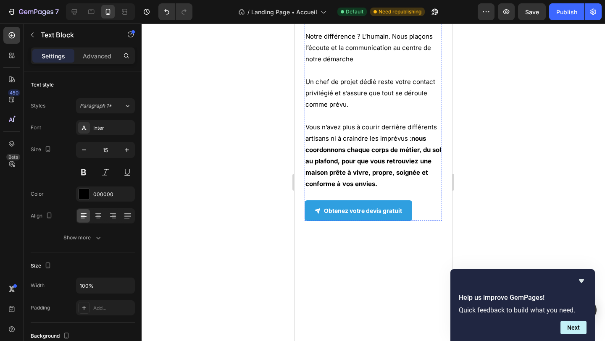
scroll to position [2306, 0]
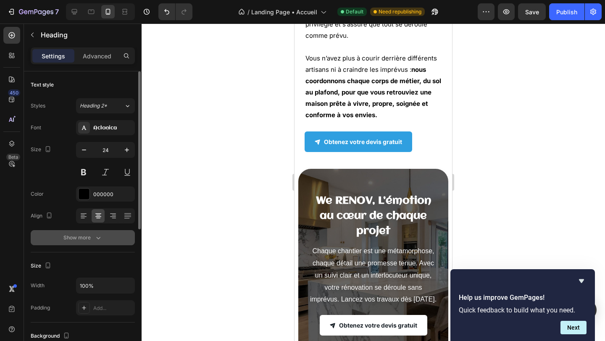
click at [100, 233] on icon "button" at bounding box center [98, 237] width 8 height 8
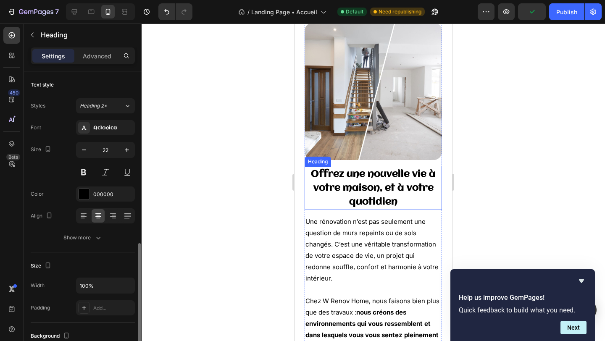
scroll to position [112, 0]
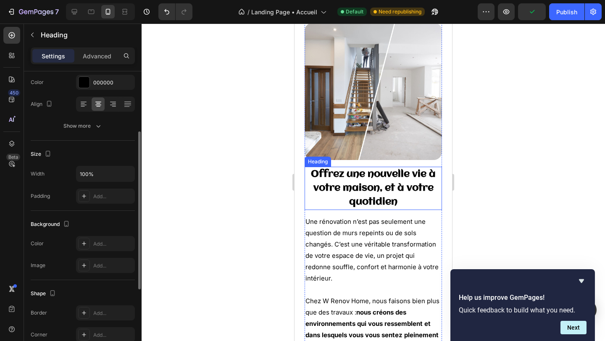
click at [352, 181] on h2 "Offrez une nouvelle vie à votre maison, et à votre quotidien" at bounding box center [372, 188] width 137 height 43
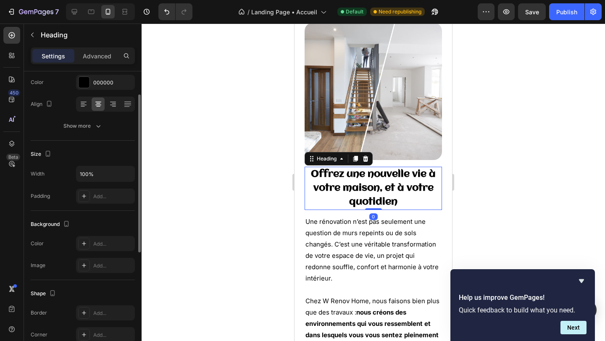
scroll to position [0, 0]
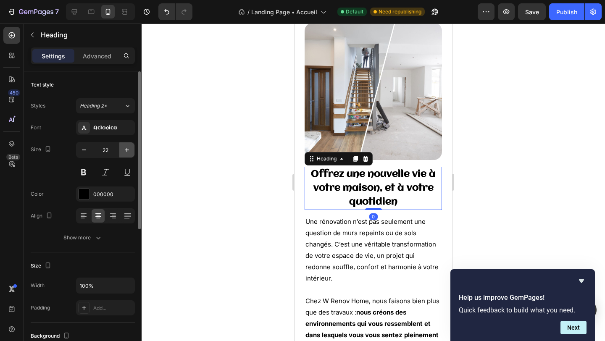
click at [123, 155] on button "button" at bounding box center [126, 149] width 15 height 15
type input "24"
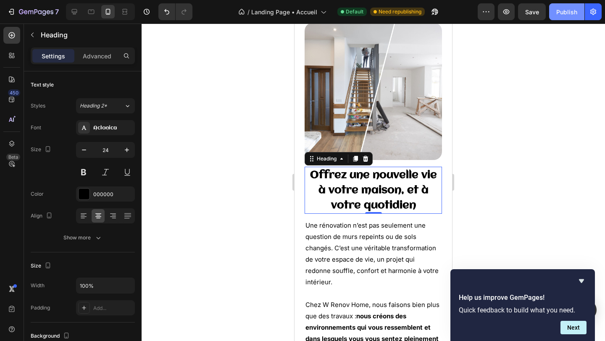
click at [556, 14] on div "Publish" at bounding box center [566, 12] width 21 height 9
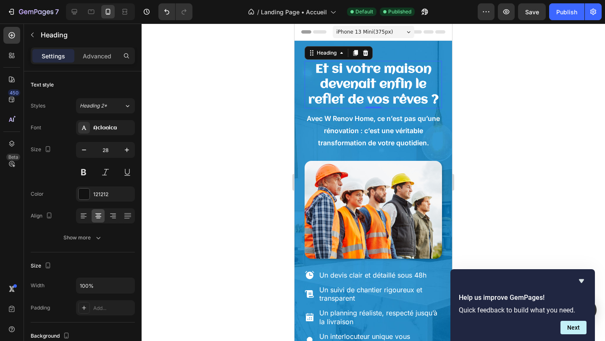
click at [394, 84] on strong "Et si votre maison devenait enfin le reflet de vos rêves ?" at bounding box center [373, 84] width 130 height 43
click at [81, 148] on icon "button" at bounding box center [84, 150] width 8 height 8
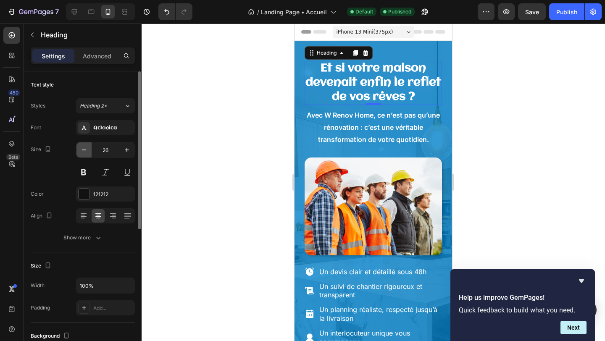
click at [81, 148] on icon "button" at bounding box center [84, 150] width 8 height 8
type input "25"
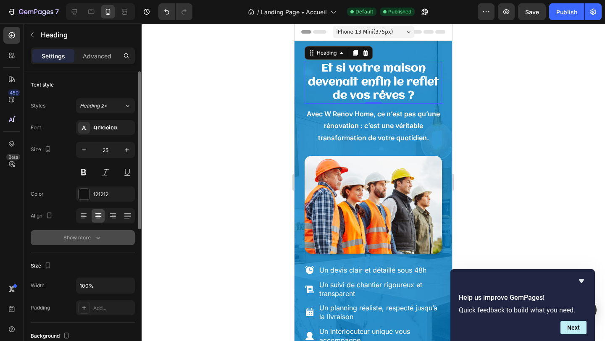
click at [72, 238] on div "Show more" at bounding box center [82, 237] width 39 height 8
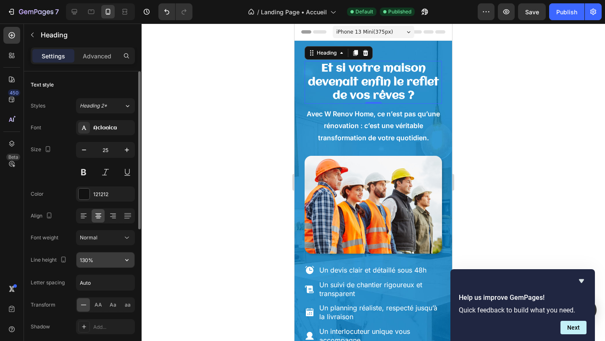
click at [94, 262] on input "130%" at bounding box center [105, 259] width 58 height 15
click at [126, 261] on icon "button" at bounding box center [127, 260] width 8 height 8
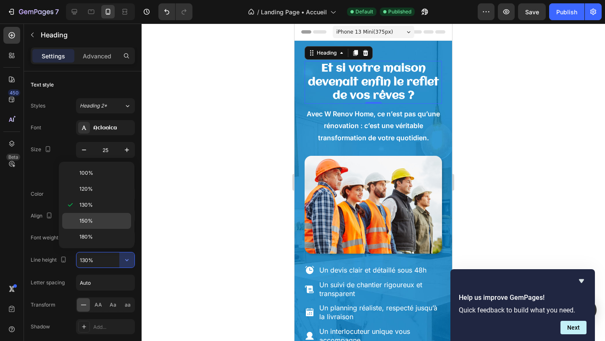
click at [105, 220] on p "150%" at bounding box center [103, 221] width 48 height 8
type input "150%"
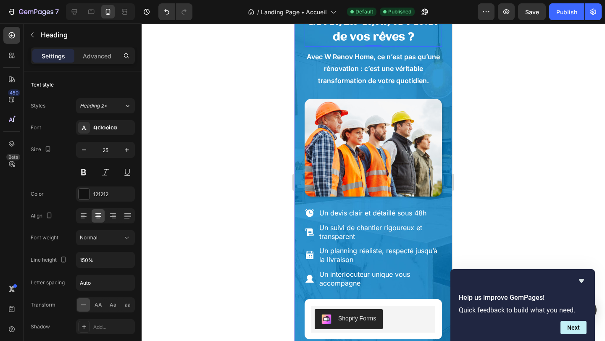
scroll to position [246, 0]
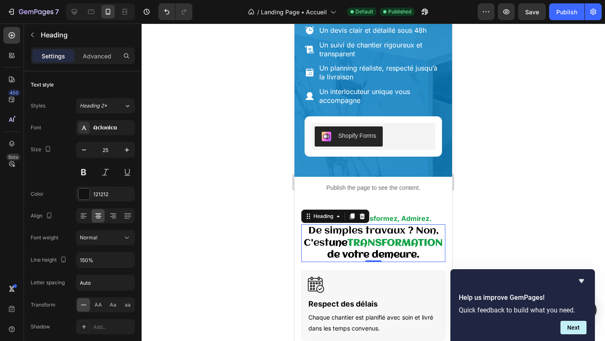
click at [349, 233] on h2 "De simples travaux ? Non, C'est une TRANSFORMATION de votre demeure." at bounding box center [373, 243] width 144 height 38
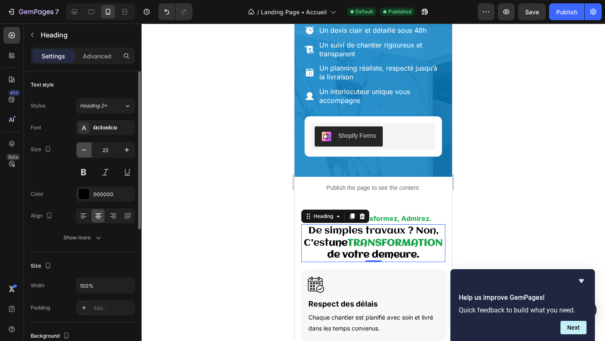
click at [87, 147] on icon "button" at bounding box center [84, 150] width 8 height 8
click at [87, 148] on icon "button" at bounding box center [84, 150] width 8 height 8
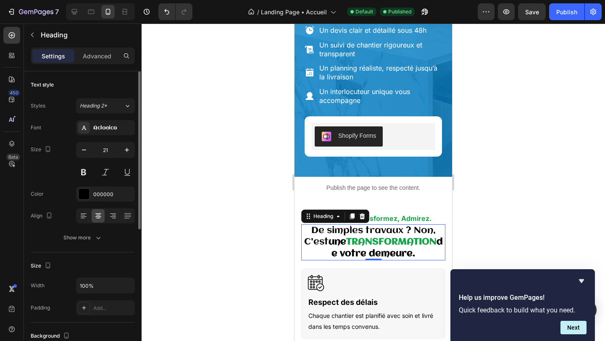
type input "20"
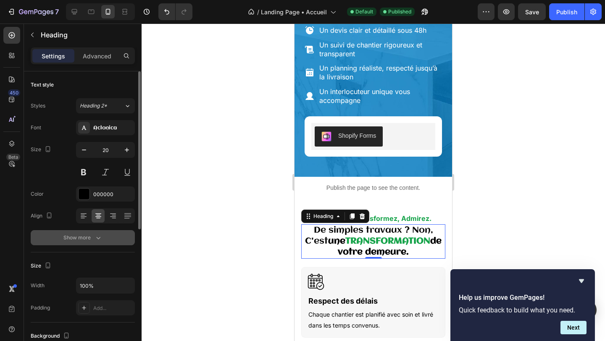
click at [101, 243] on button "Show more" at bounding box center [83, 237] width 104 height 15
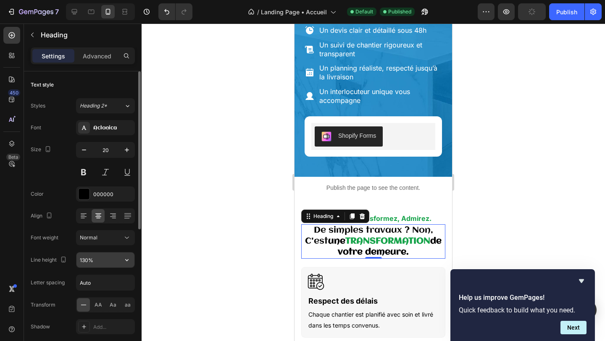
click at [108, 260] on input "130%" at bounding box center [105, 259] width 58 height 15
click at [128, 259] on icon "button" at bounding box center [126, 260] width 3 height 2
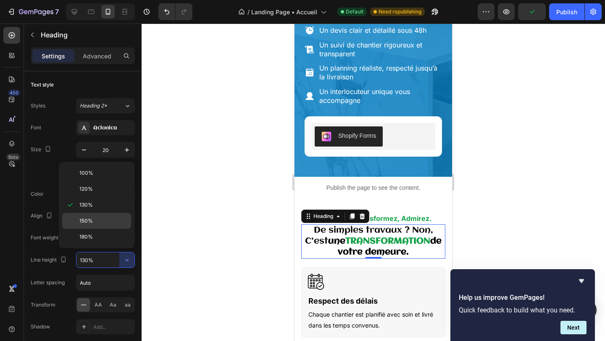
click at [99, 215] on div "150%" at bounding box center [96, 221] width 69 height 16
type input "150%"
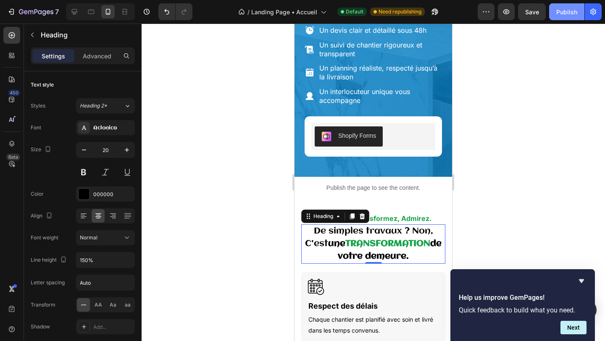
click at [563, 10] on div "Publish" at bounding box center [566, 12] width 21 height 9
click at [565, 15] on div "Publish" at bounding box center [566, 12] width 21 height 9
